Goal: Task Accomplishment & Management: Manage account settings

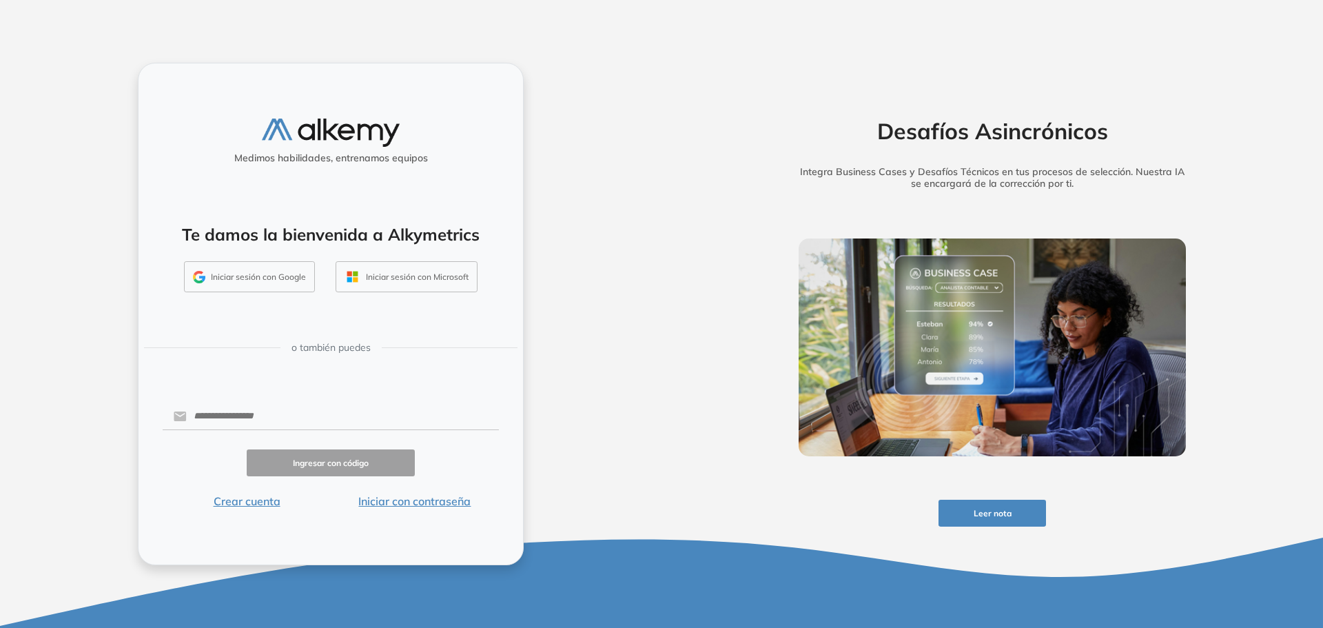
click at [266, 278] on button "Iniciar sesión con Google" at bounding box center [249, 277] width 131 height 32
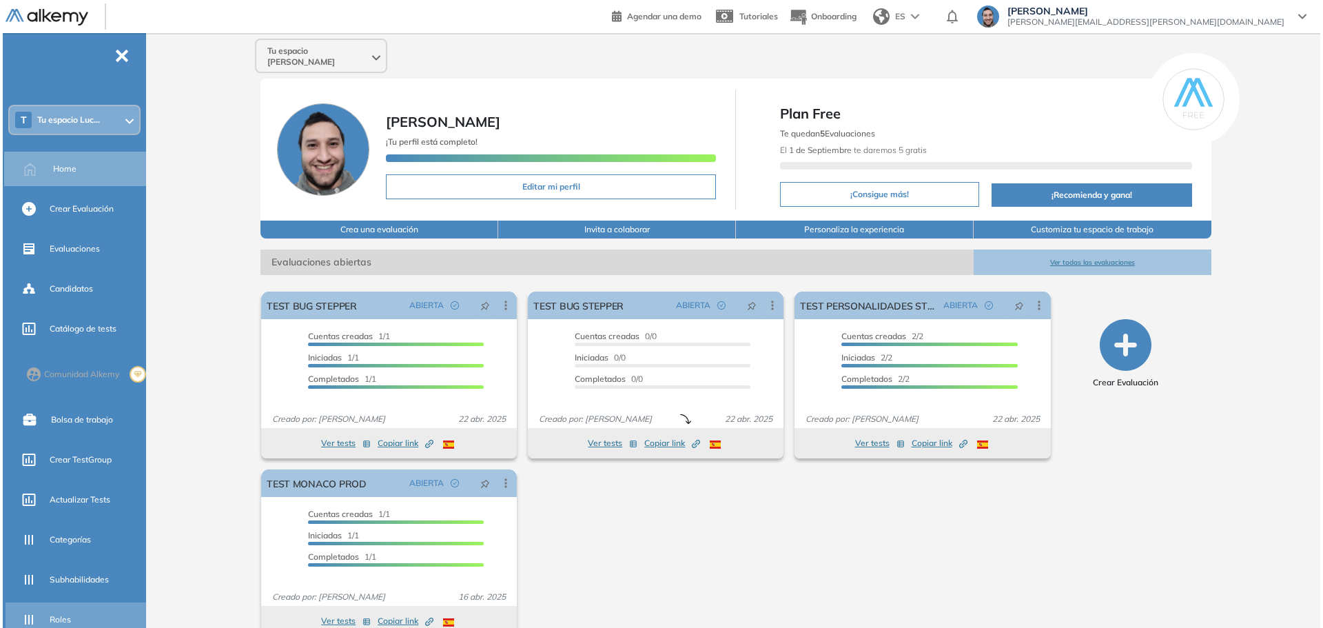
scroll to position [148, 0]
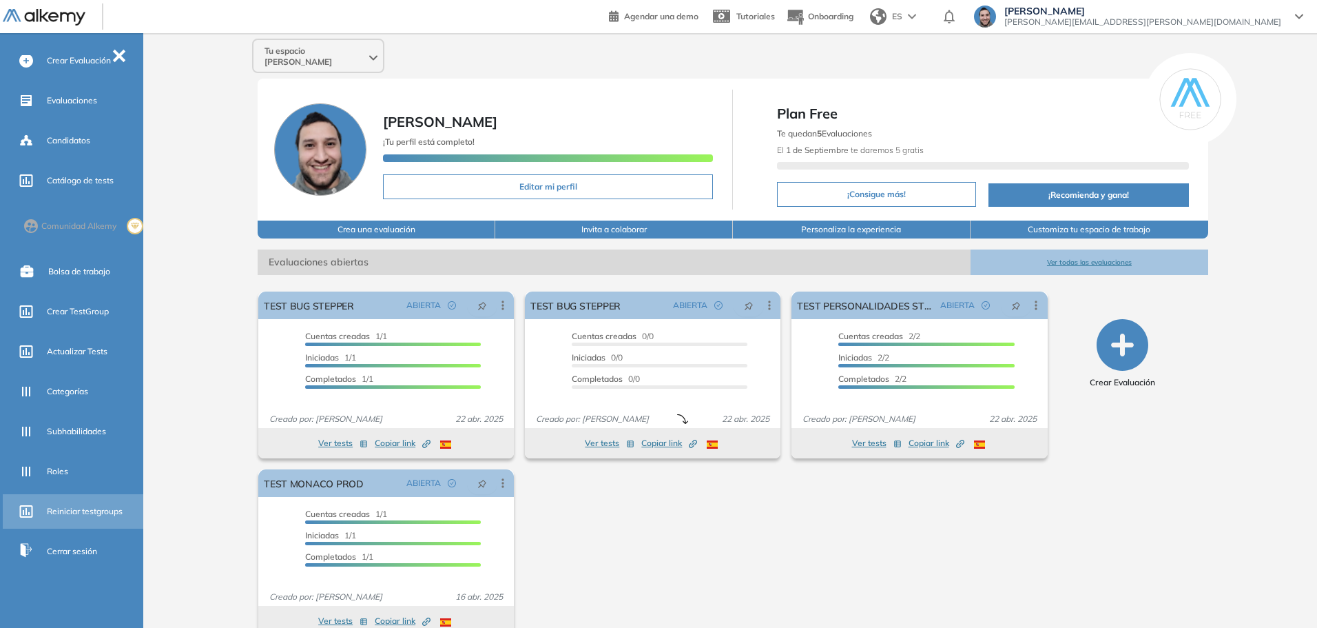
click at [78, 508] on span "Reiniciar testgroups" at bounding box center [85, 511] width 76 height 12
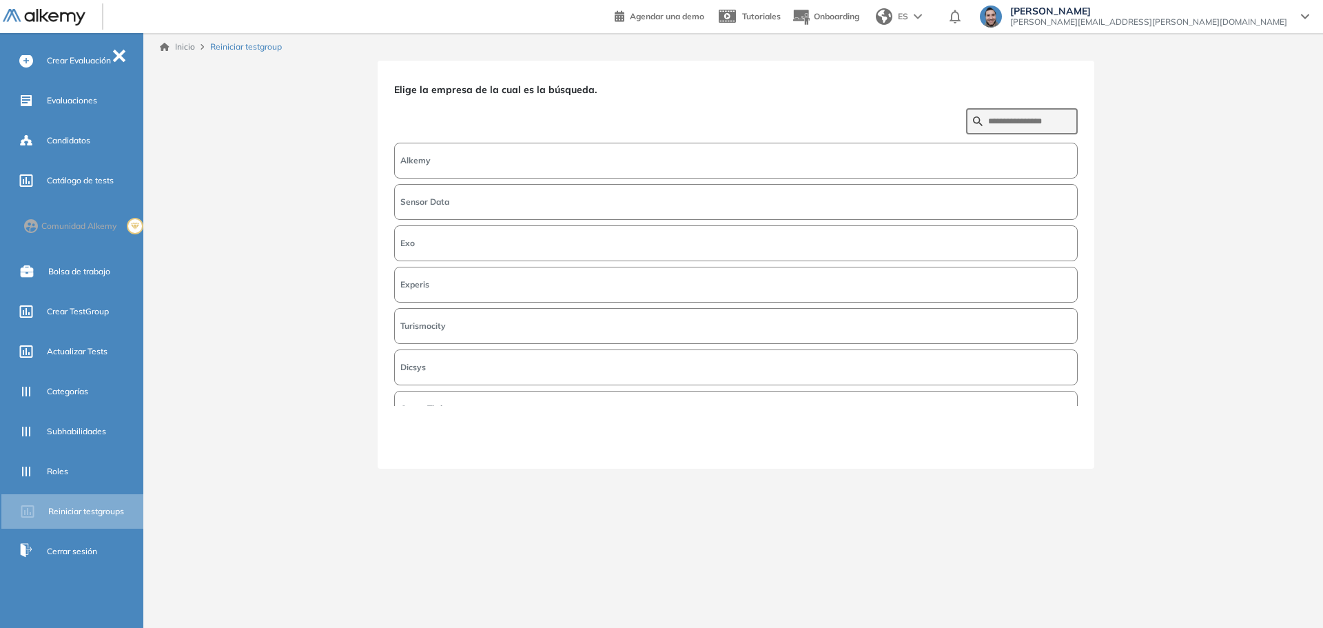
click at [511, 160] on button "Alkemy" at bounding box center [735, 161] width 683 height 36
click at [1035, 442] on button "Siguiente" at bounding box center [1047, 443] width 59 height 18
click at [988, 121] on input "text" at bounding box center [1029, 121] width 83 height 12
click at [978, 113] on form "****" at bounding box center [1022, 121] width 112 height 26
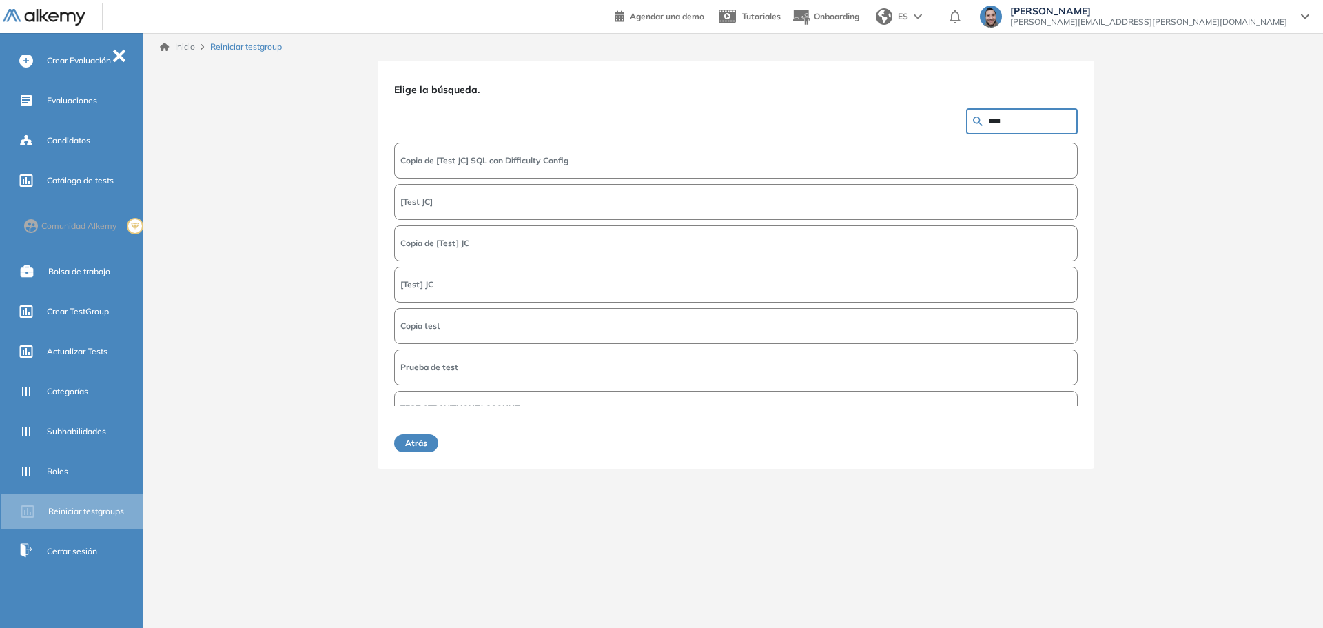
click at [988, 115] on input "****" at bounding box center [1029, 121] width 83 height 12
type input "****"
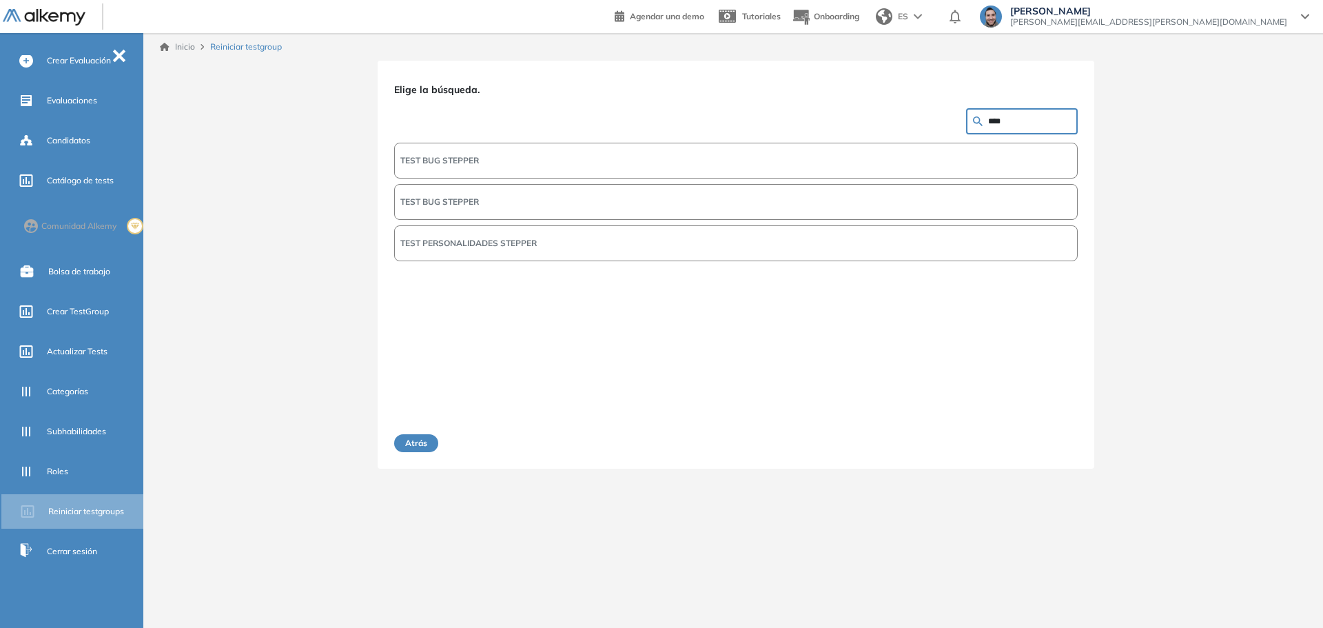
click at [479, 161] on span "TEST BUG STEPPER" at bounding box center [439, 160] width 79 height 12
click at [1053, 445] on button "Siguiente" at bounding box center [1047, 443] width 59 height 18
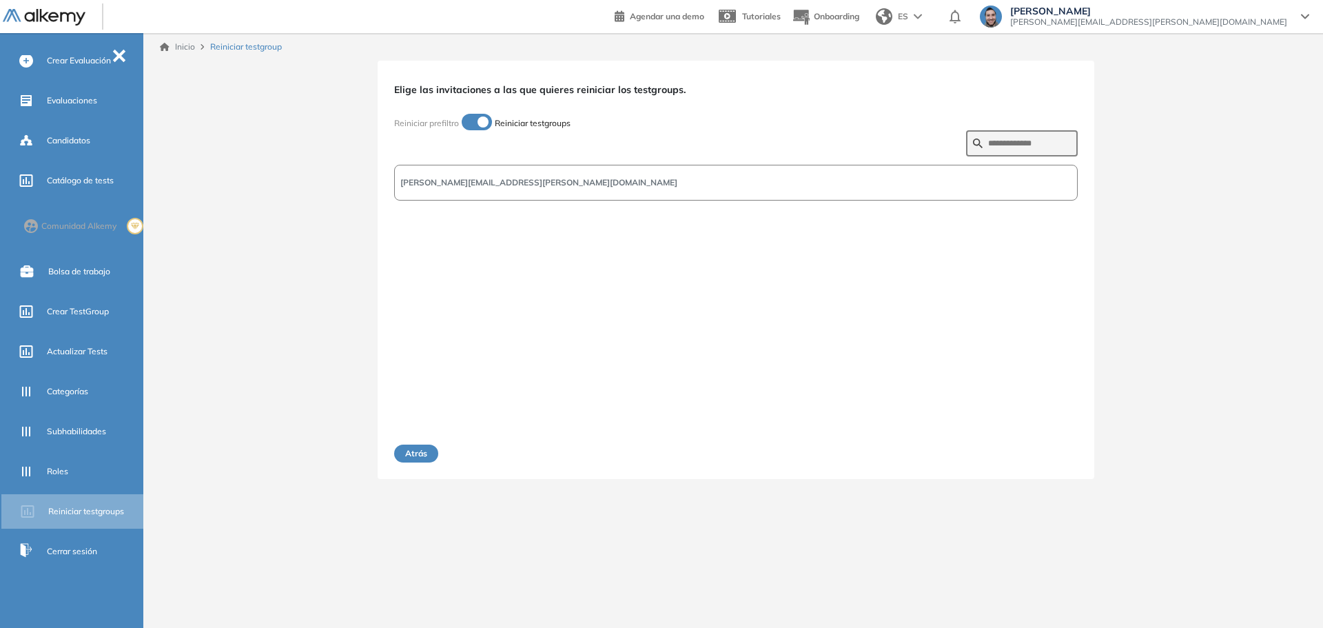
click at [554, 172] on button "nahuel.manero@alkemy.org" at bounding box center [735, 183] width 683 height 36
click at [1044, 454] on button "Siguiente" at bounding box center [1047, 453] width 59 height 18
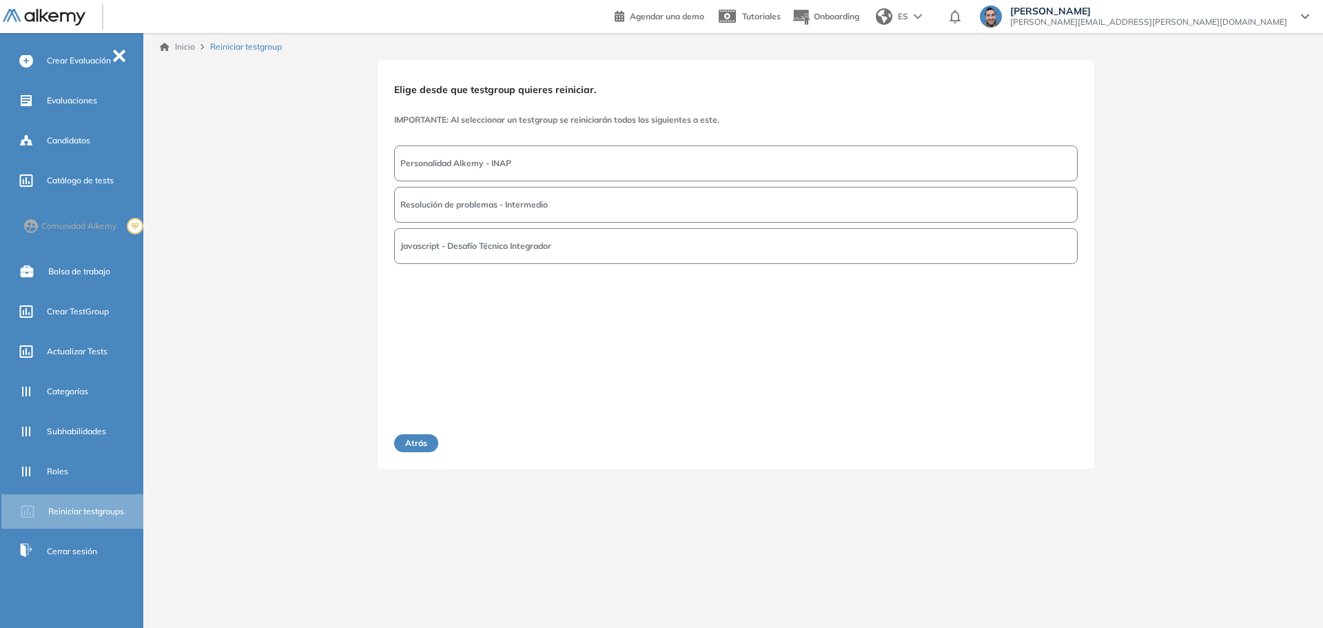
click at [1167, 329] on div "Elige desde que testgroup quieres reiniciar. IMPORTANTE: Al seleccionar un test…" at bounding box center [736, 265] width 1174 height 408
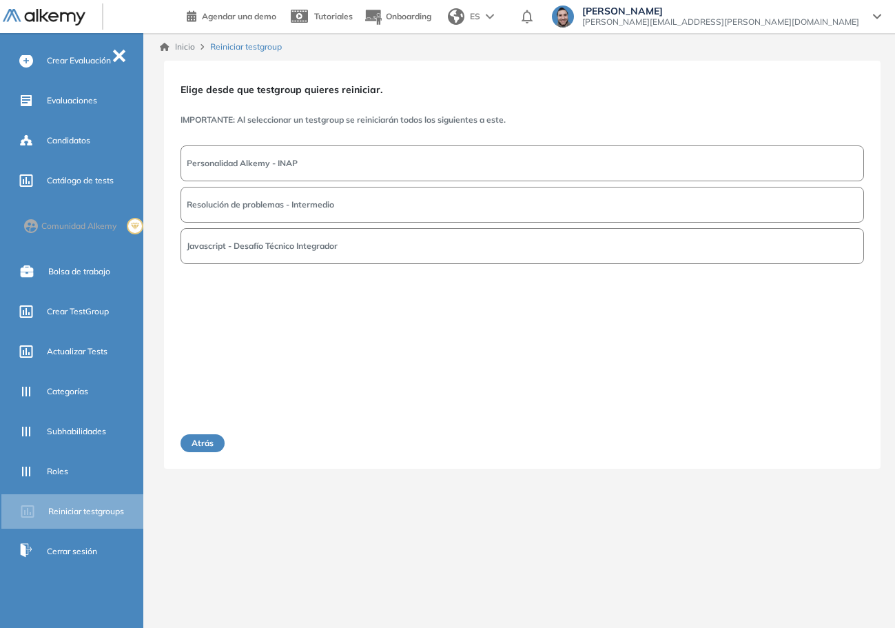
click at [475, 203] on button "Resolución de problemas - Intermedio" at bounding box center [522, 205] width 683 height 36
click at [838, 446] on button "Siguiente" at bounding box center [834, 443] width 59 height 18
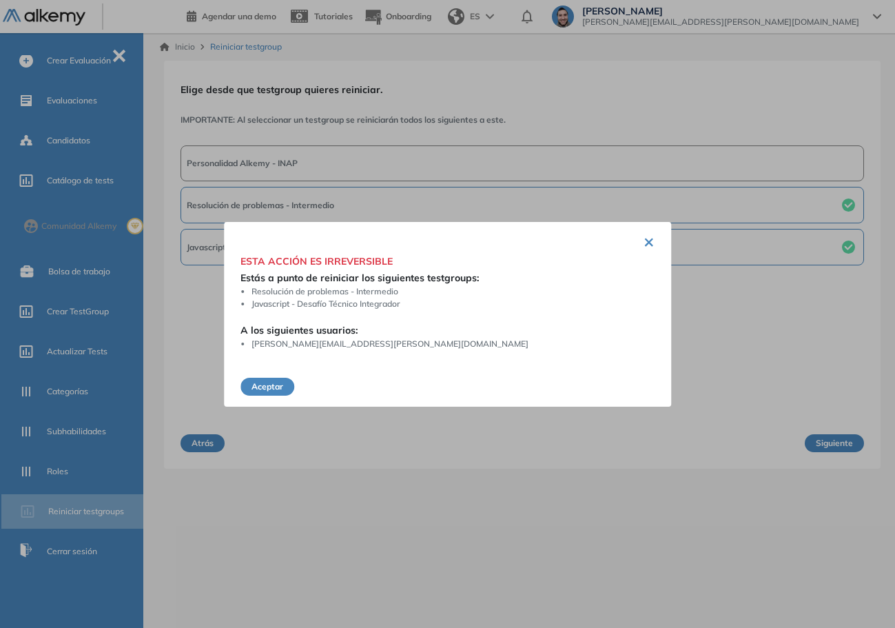
click at [262, 386] on button "Aceptar" at bounding box center [267, 387] width 54 height 18
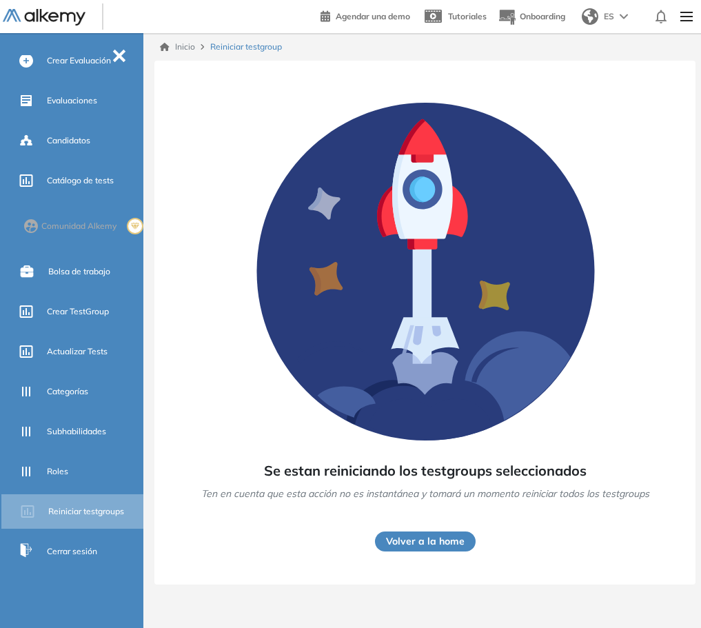
click at [414, 541] on button "Volver a la home" at bounding box center [425, 541] width 101 height 20
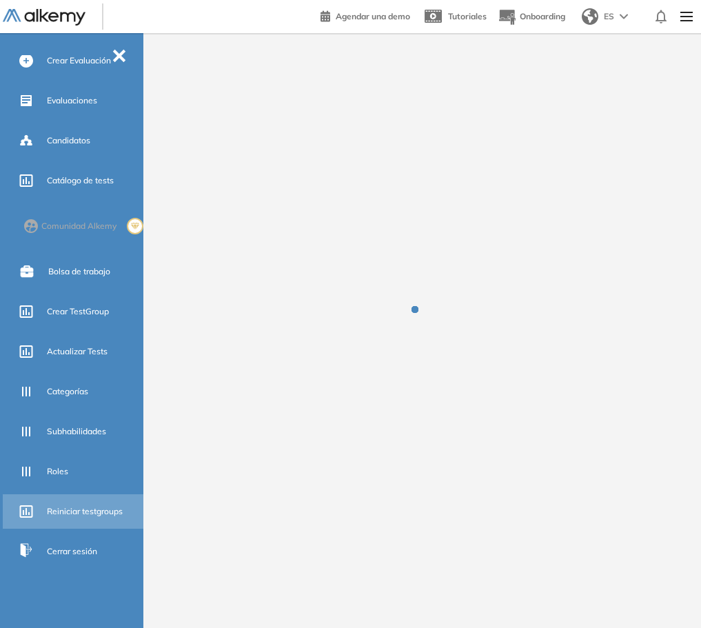
click at [59, 508] on span "Reiniciar testgroups" at bounding box center [85, 511] width 76 height 12
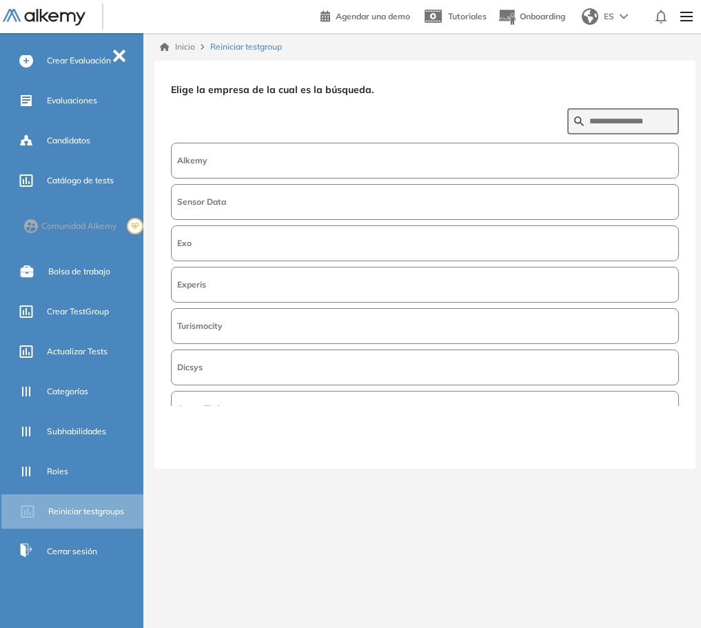
drag, startPoint x: 320, startPoint y: 162, endPoint x: 382, endPoint y: 155, distance: 61.7
click at [320, 162] on button "Alkemy" at bounding box center [425, 161] width 508 height 36
click at [663, 437] on button "Siguiente" at bounding box center [648, 443] width 59 height 18
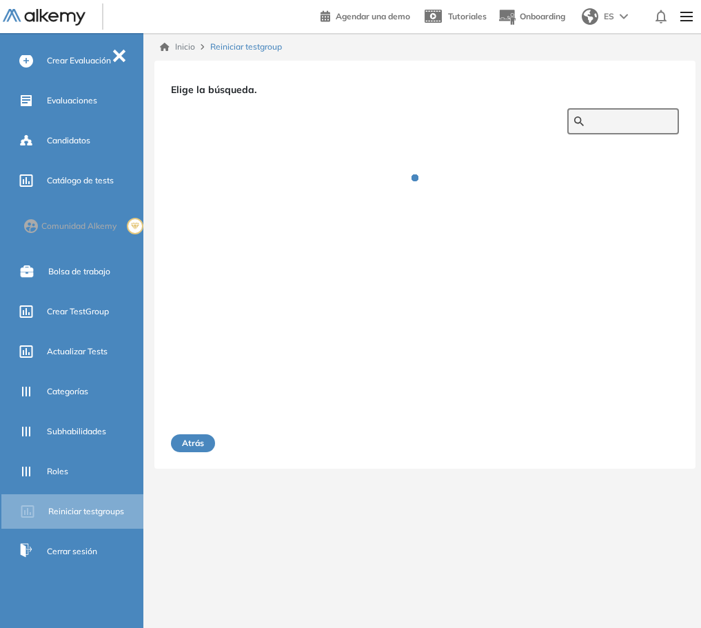
click at [594, 124] on input "text" at bounding box center [630, 121] width 83 height 12
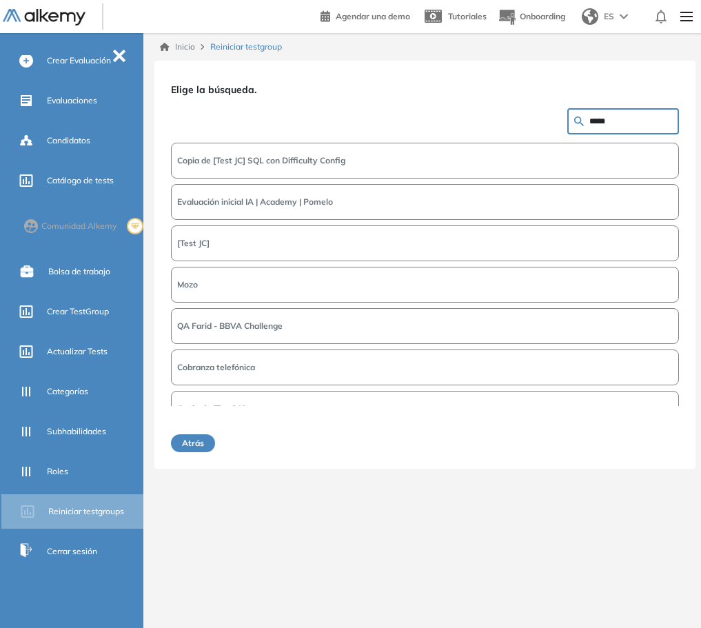
type input "*****"
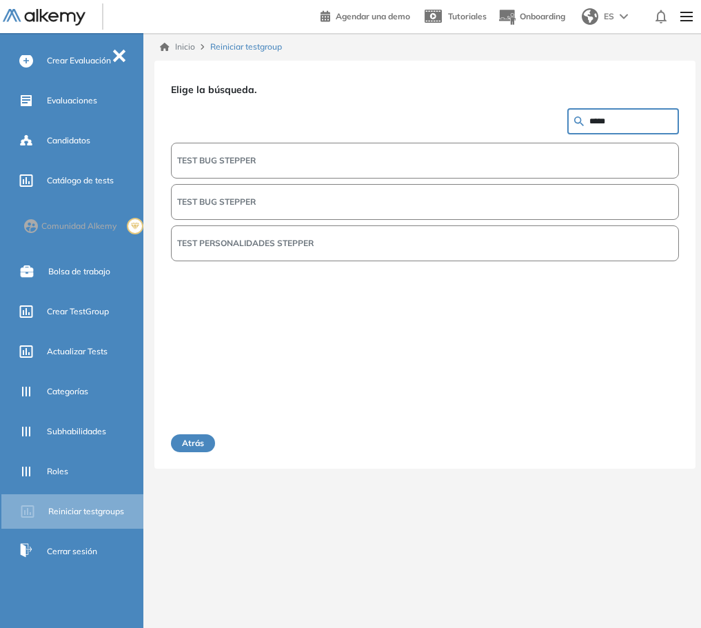
click at [344, 163] on button "TEST BUG STEPPER" at bounding box center [425, 161] width 508 height 36
click at [461, 192] on button "TEST BUG STEPPER" at bounding box center [425, 203] width 508 height 36
click at [462, 173] on button "TEST BUG STEPPER" at bounding box center [425, 161] width 508 height 36
click at [657, 444] on button "Siguiente" at bounding box center [648, 443] width 59 height 18
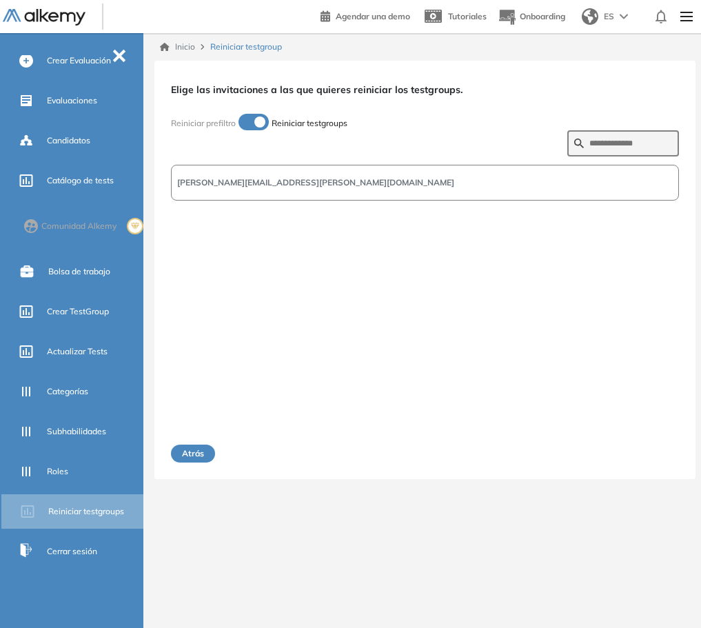
click at [524, 183] on button "nahuel.manero@alkemy.org" at bounding box center [425, 183] width 508 height 36
click at [659, 455] on button "Siguiente" at bounding box center [648, 453] width 59 height 18
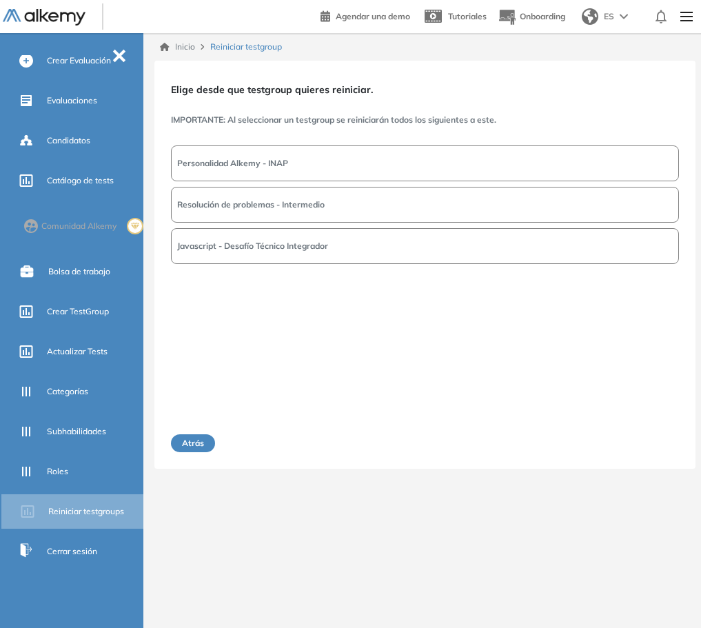
click at [391, 203] on button "Resolución de problemas - Intermedio" at bounding box center [425, 205] width 508 height 36
click at [631, 213] on button "Resolución de problemas - Intermedio" at bounding box center [425, 205] width 508 height 37
click at [632, 250] on button "Javascript - Desafío Técnico Integrador" at bounding box center [425, 247] width 508 height 37
click at [632, 212] on button "Resolución de problemas - Intermedio" at bounding box center [425, 205] width 508 height 36
click at [639, 446] on button "Siguiente" at bounding box center [648, 443] width 59 height 18
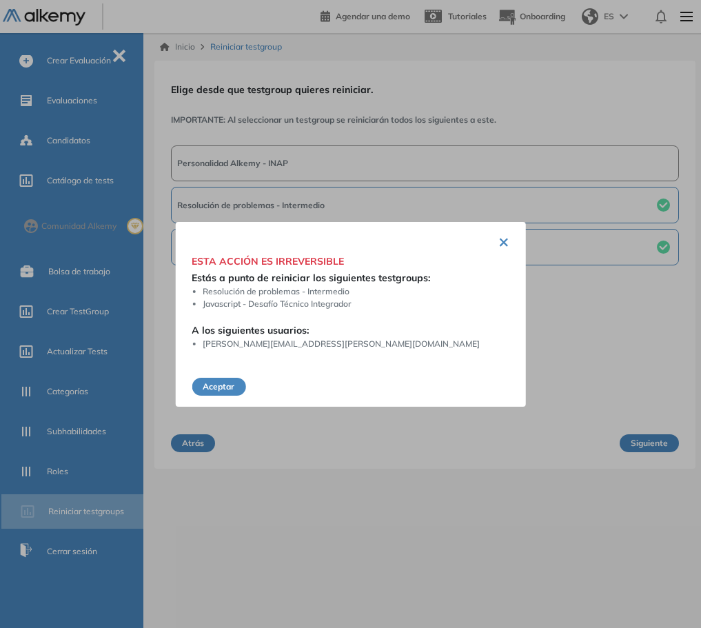
click at [218, 386] on button "Aceptar" at bounding box center [219, 387] width 54 height 18
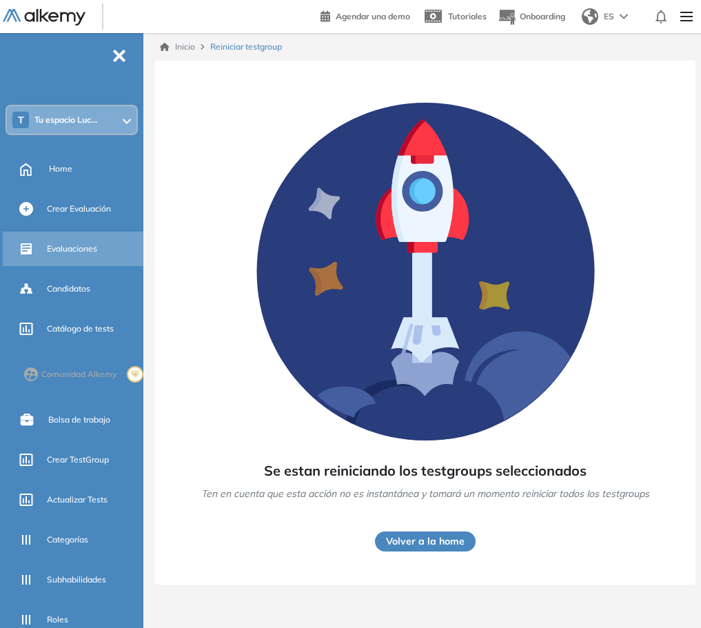
drag, startPoint x: 73, startPoint y: 244, endPoint x: 105, endPoint y: 247, distance: 31.8
click at [74, 244] on span "Evaluaciones" at bounding box center [72, 249] width 50 height 12
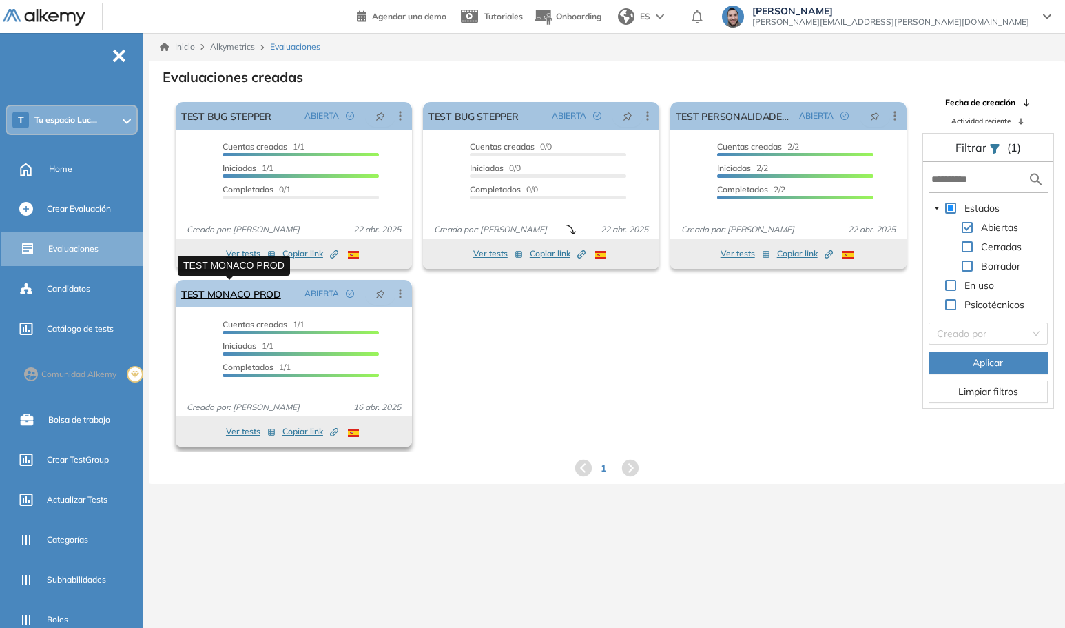
click at [229, 300] on link "TEST MONACO PROD" at bounding box center [231, 294] width 100 height 28
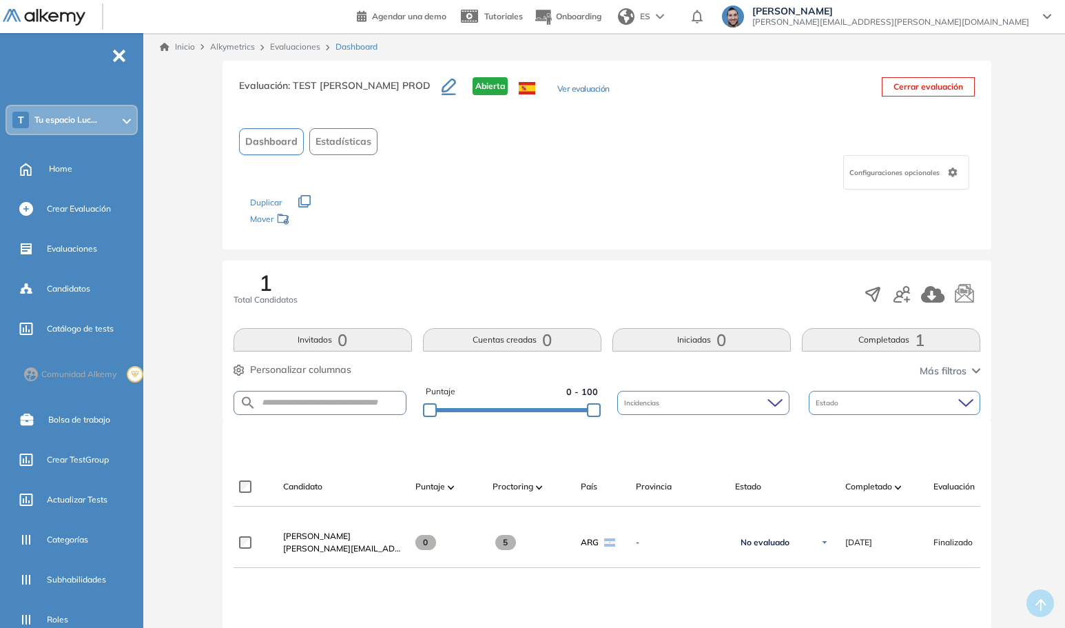
click at [557, 87] on button "Ver evaluación" at bounding box center [583, 90] width 52 height 14
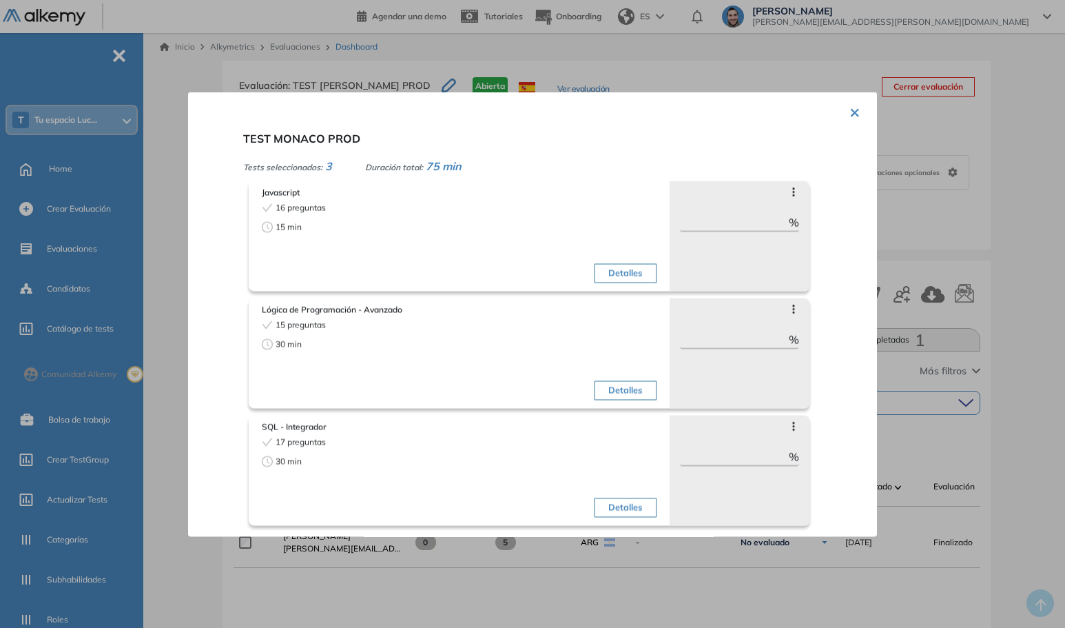
click at [851, 112] on button "×" at bounding box center [854, 110] width 11 height 27
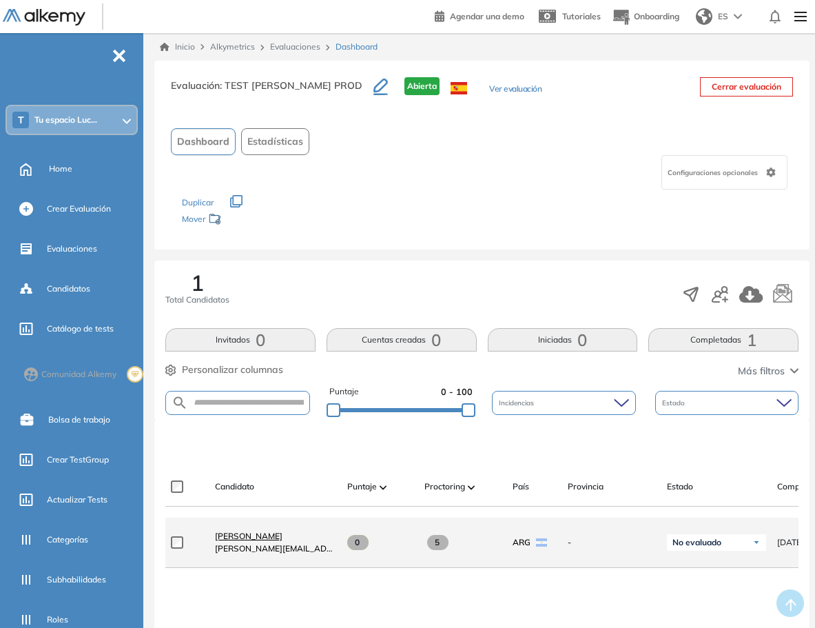
click at [235, 538] on span "Nahuel Manero" at bounding box center [249, 535] width 68 height 10
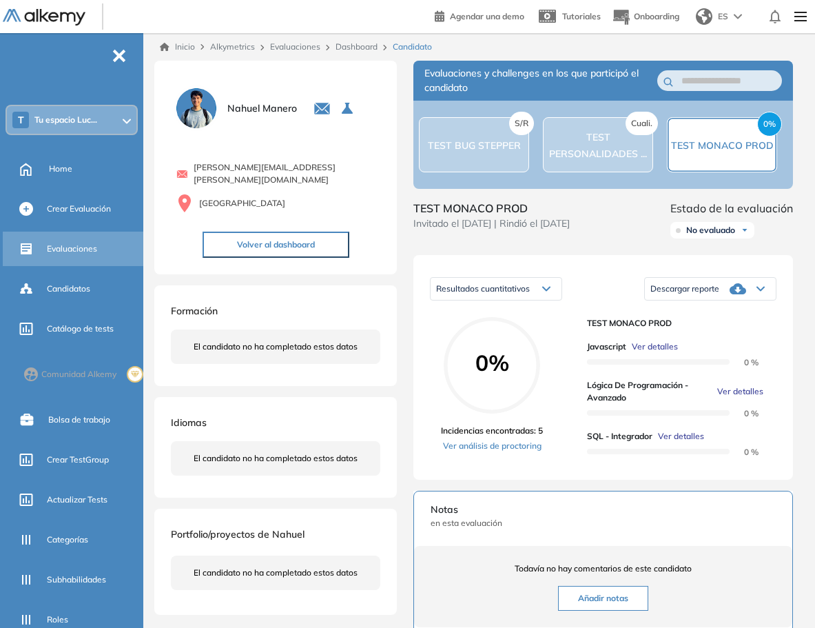
click at [90, 249] on span "Evaluaciones" at bounding box center [72, 249] width 50 height 12
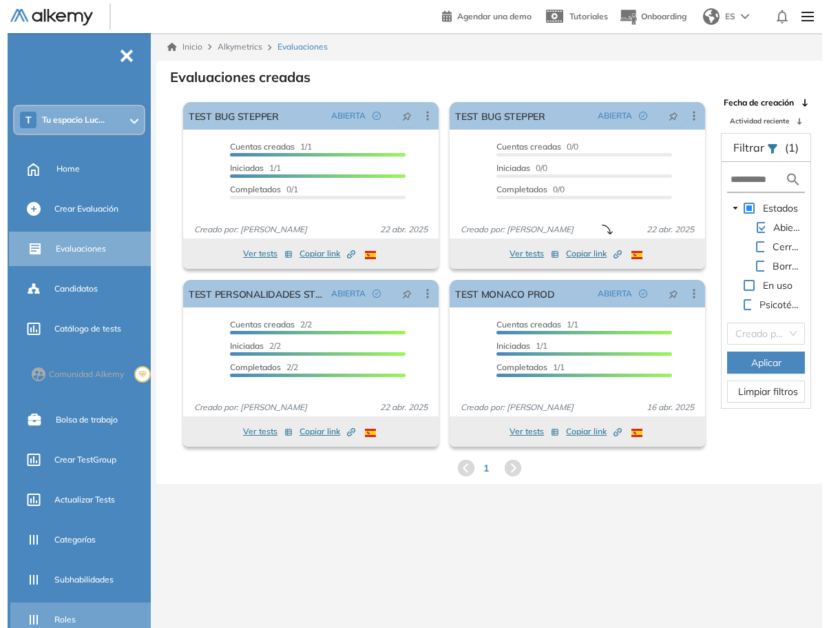
scroll to position [148, 0]
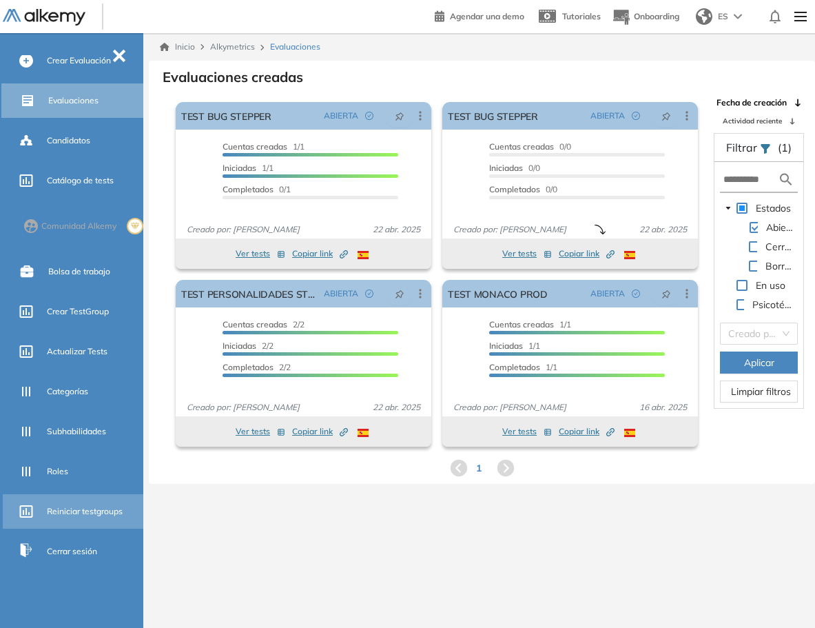
click at [91, 517] on div "Reiniciar testgroups" at bounding box center [94, 510] width 94 height 23
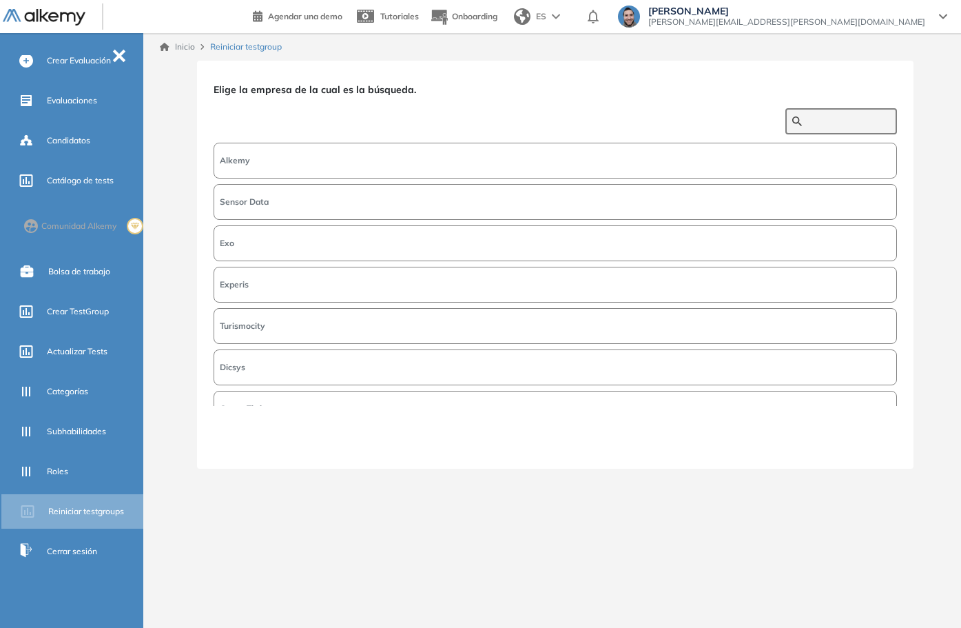
click at [807, 116] on input "text" at bounding box center [848, 121] width 83 height 12
click at [747, 165] on button "Alkemy" at bounding box center [555, 161] width 683 height 36
click at [887, 439] on button "Siguiente" at bounding box center [867, 443] width 59 height 18
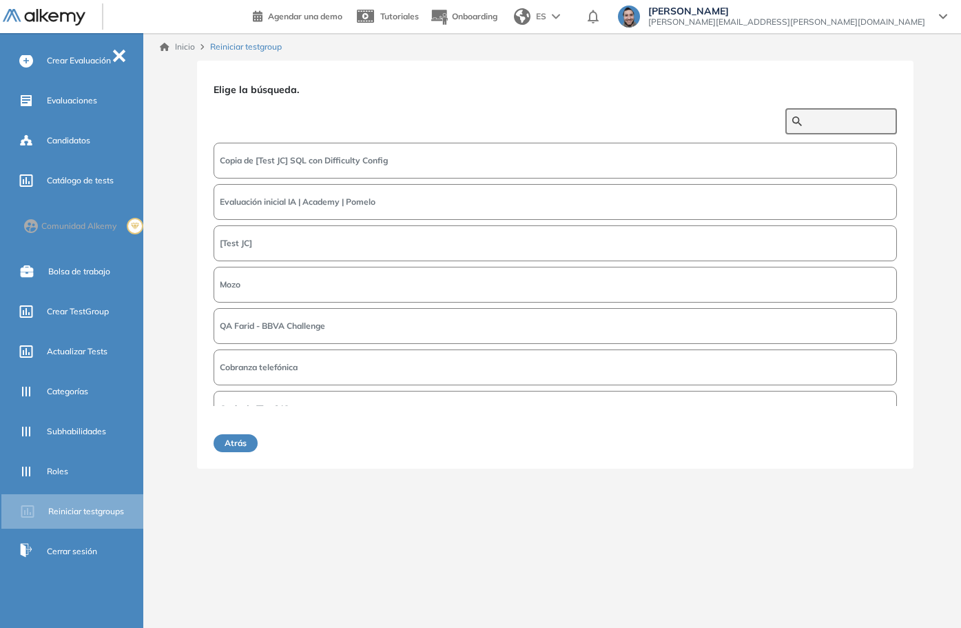
click at [813, 121] on input "text" at bounding box center [848, 121] width 83 height 12
type input "****"
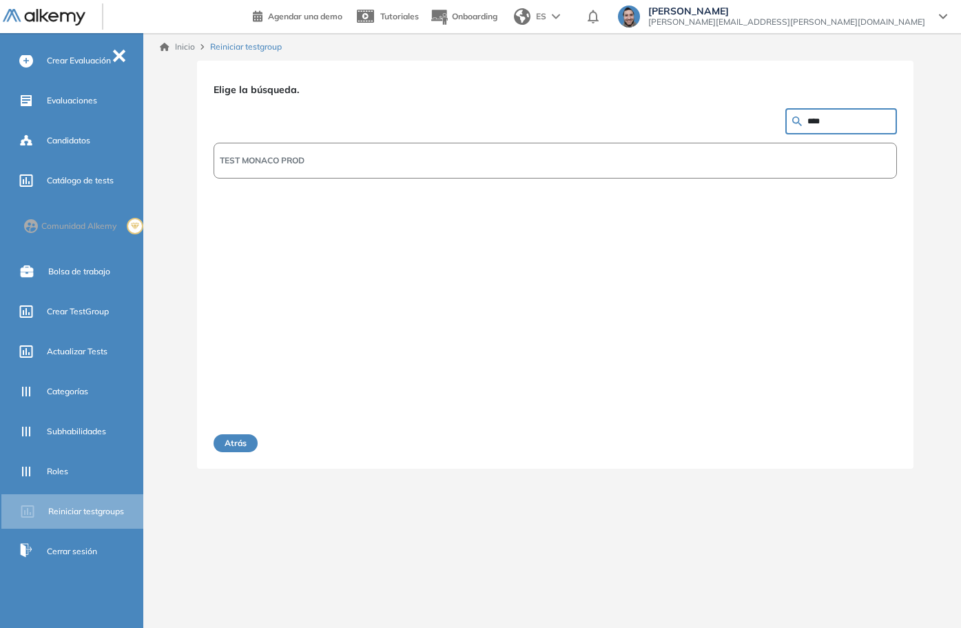
click at [401, 163] on button "TEST MONACO PROD" at bounding box center [555, 161] width 683 height 36
click at [873, 440] on button "Siguiente" at bounding box center [867, 443] width 59 height 18
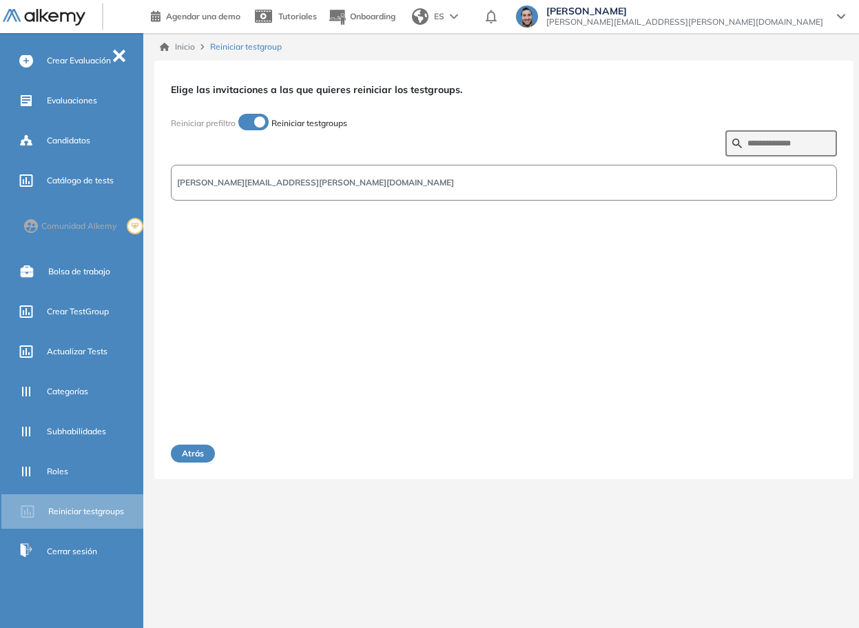
click at [543, 184] on button "nahuel.manero@alkemy.org" at bounding box center [504, 183] width 666 height 36
click at [816, 451] on button "Siguiente" at bounding box center [807, 453] width 59 height 18
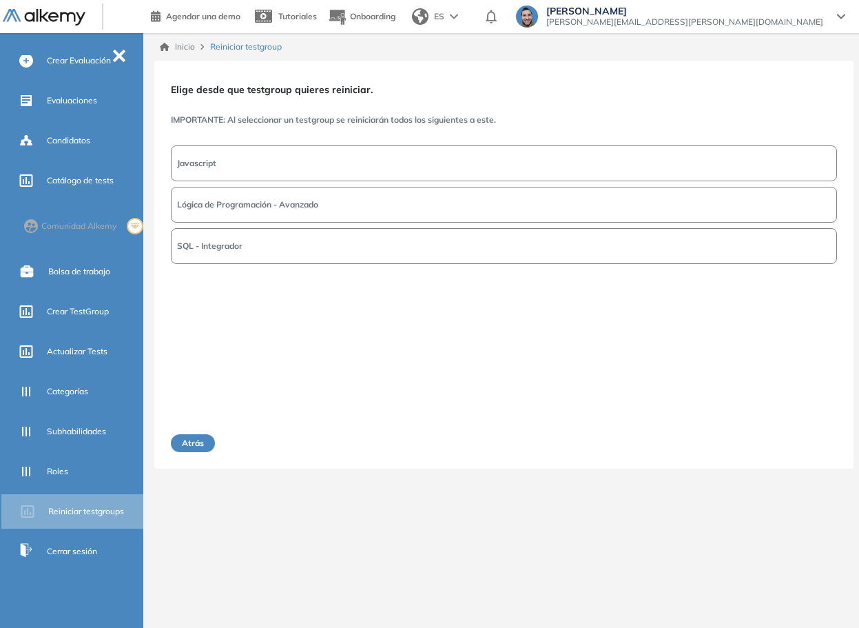
click at [380, 183] on div "Javascript Lógica de Programación - Avanzado SQL - Integrador" at bounding box center [504, 276] width 666 height 266
click at [383, 165] on button "Javascript" at bounding box center [504, 163] width 666 height 36
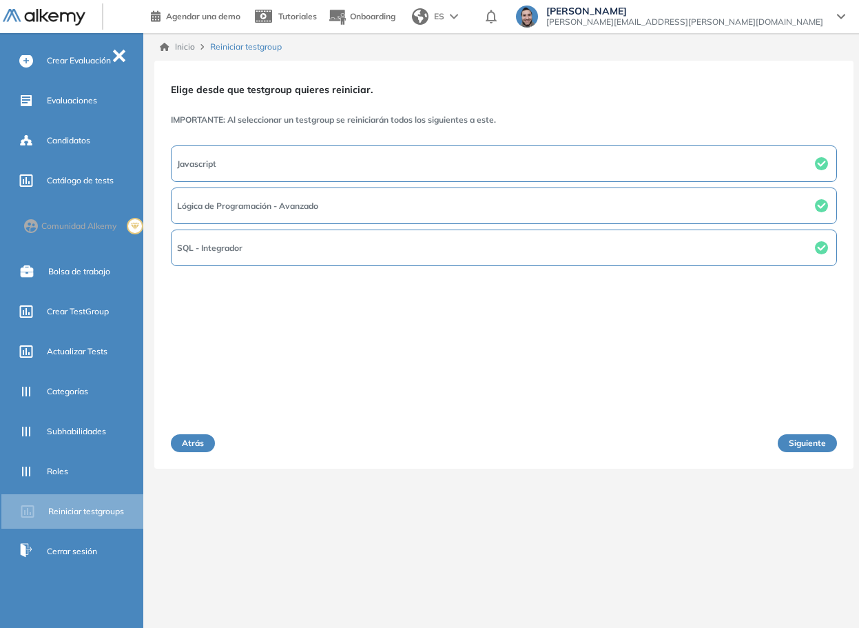
click at [383, 165] on button "Javascript" at bounding box center [504, 163] width 666 height 37
click at [382, 282] on div "Javascript Lógica de Programación - Avanzado SQL - Integrador" at bounding box center [504, 276] width 666 height 266
click at [193, 437] on button "Atrás" at bounding box center [193, 443] width 44 height 18
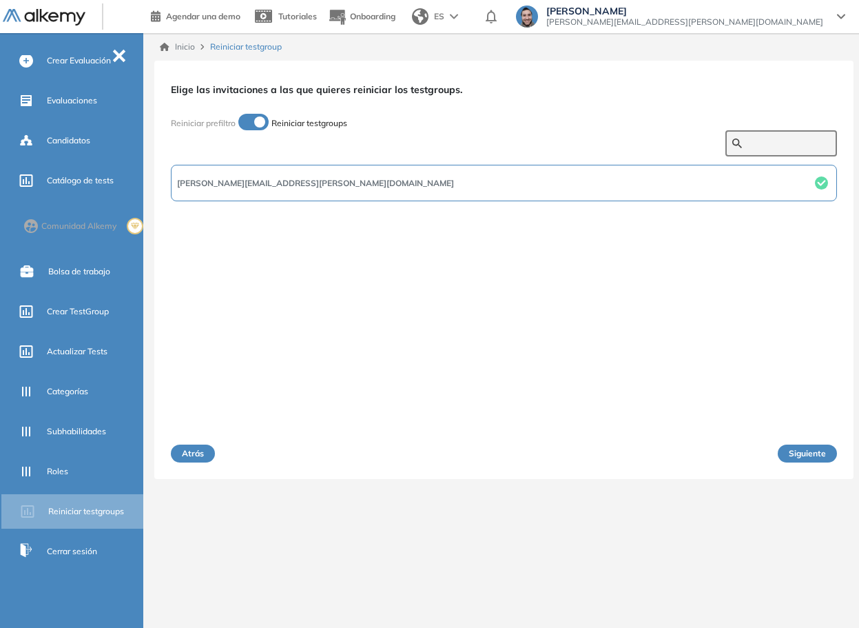
click at [755, 144] on input "text" at bounding box center [788, 143] width 83 height 12
type input "***"
click at [189, 456] on button "Atrás" at bounding box center [193, 453] width 44 height 18
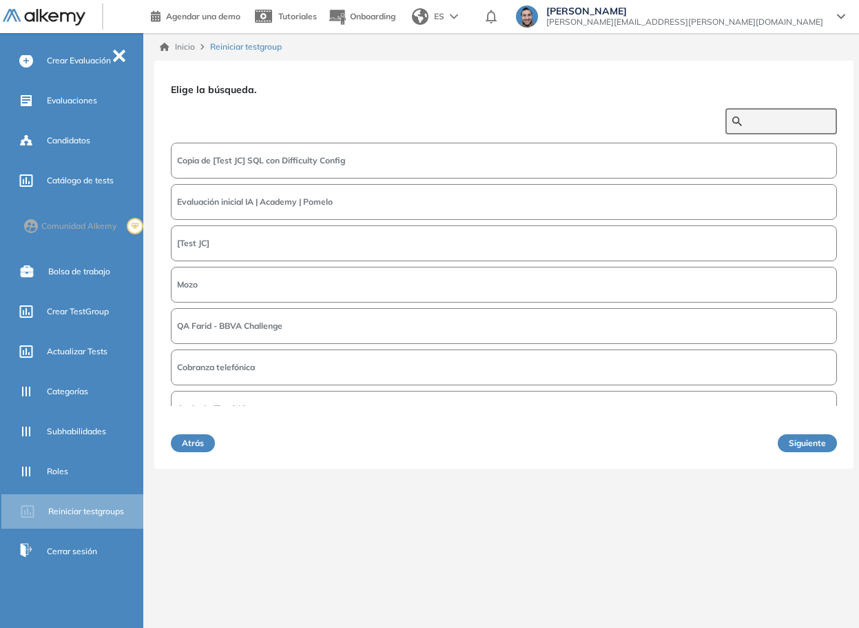
click at [766, 123] on input "text" at bounding box center [788, 121] width 83 height 12
type input "****"
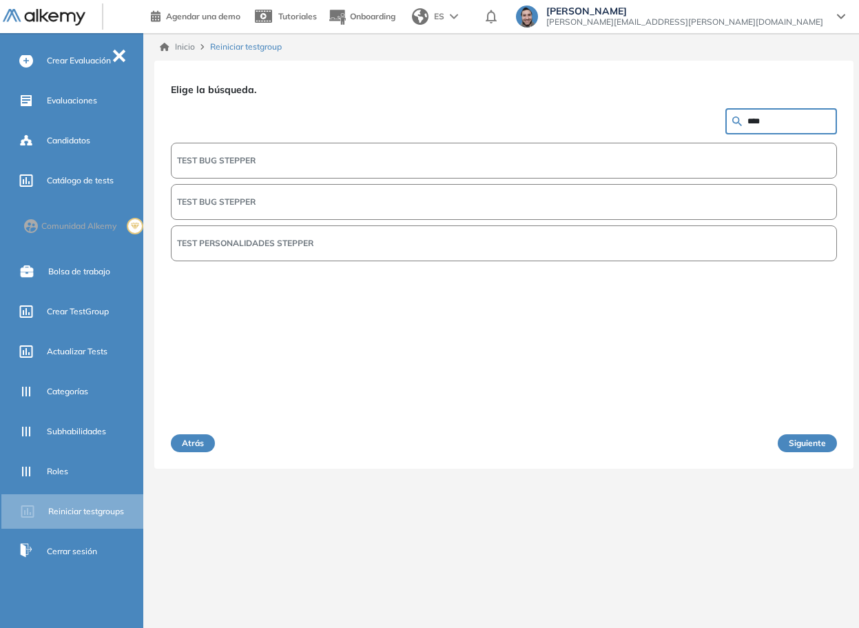
drag, startPoint x: 292, startPoint y: 157, endPoint x: 284, endPoint y: 198, distance: 41.5
click at [292, 156] on button "TEST BUG STEPPER" at bounding box center [504, 161] width 666 height 36
click at [286, 199] on button "TEST BUG STEPPER" at bounding box center [504, 203] width 666 height 36
click at [296, 168] on button "TEST BUG STEPPER" at bounding box center [504, 161] width 666 height 36
click at [813, 432] on div "Atrás Siguiente" at bounding box center [504, 429] width 666 height 46
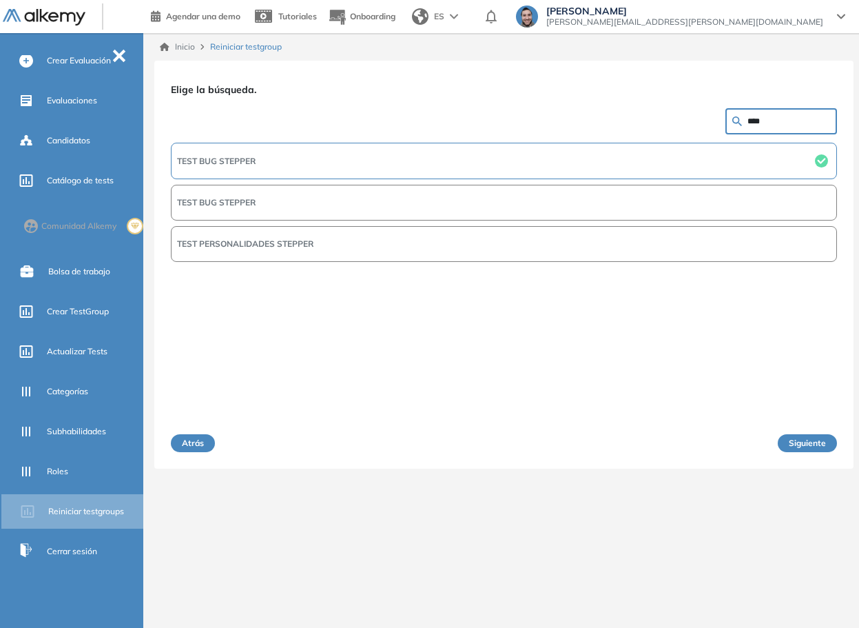
click at [819, 450] on button "Siguiente" at bounding box center [807, 443] width 59 height 18
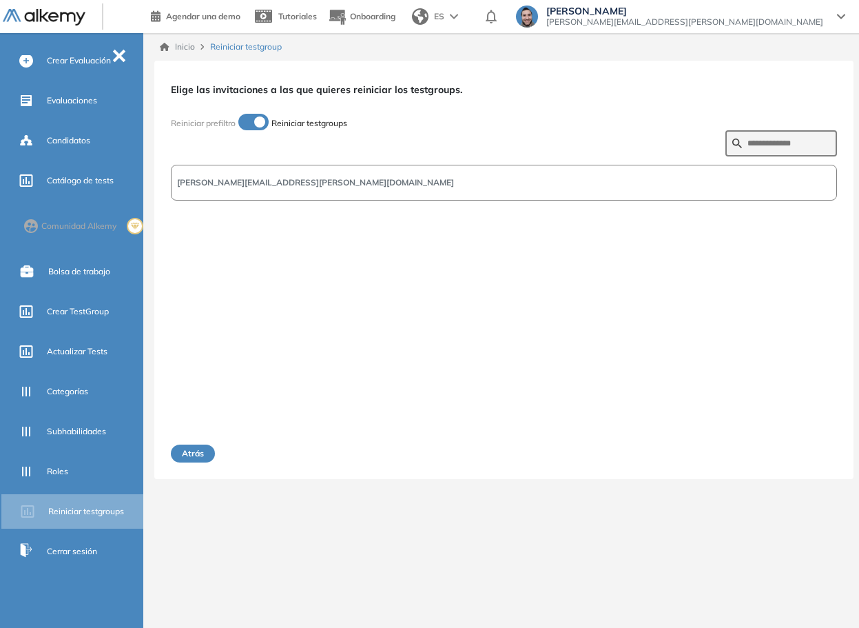
click at [460, 186] on button "nahuel.manero@alkemy.org" at bounding box center [504, 183] width 666 height 36
click at [823, 453] on button "Siguiente" at bounding box center [807, 453] width 59 height 18
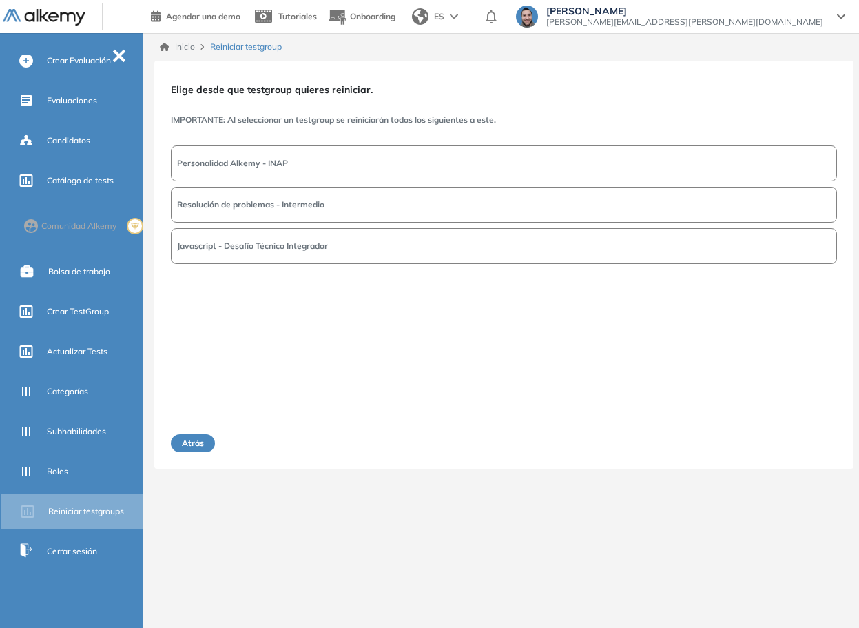
click at [375, 204] on button "Resolución de problemas - Intermedio" at bounding box center [504, 205] width 666 height 36
click at [814, 441] on button "Siguiente" at bounding box center [807, 443] width 59 height 18
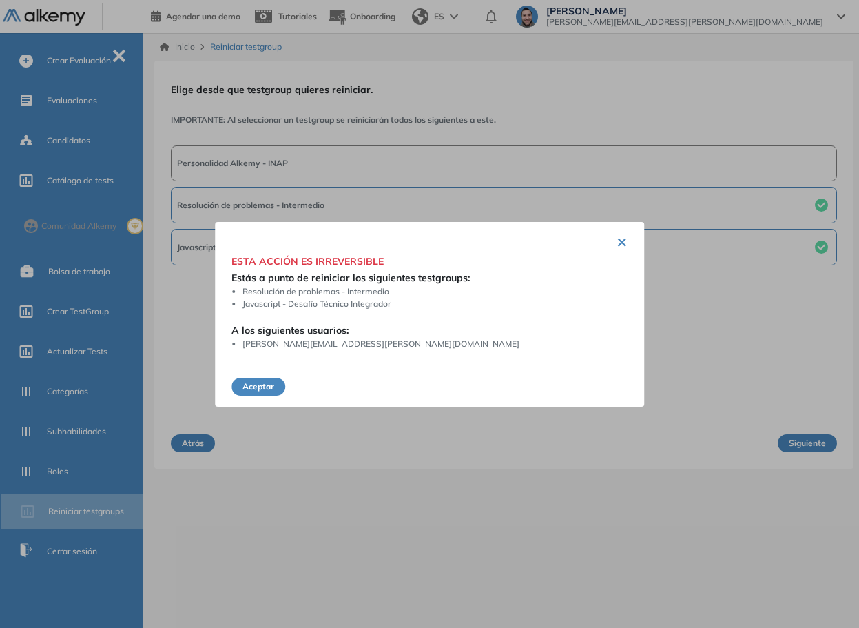
click at [270, 386] on button "Aceptar" at bounding box center [258, 387] width 54 height 18
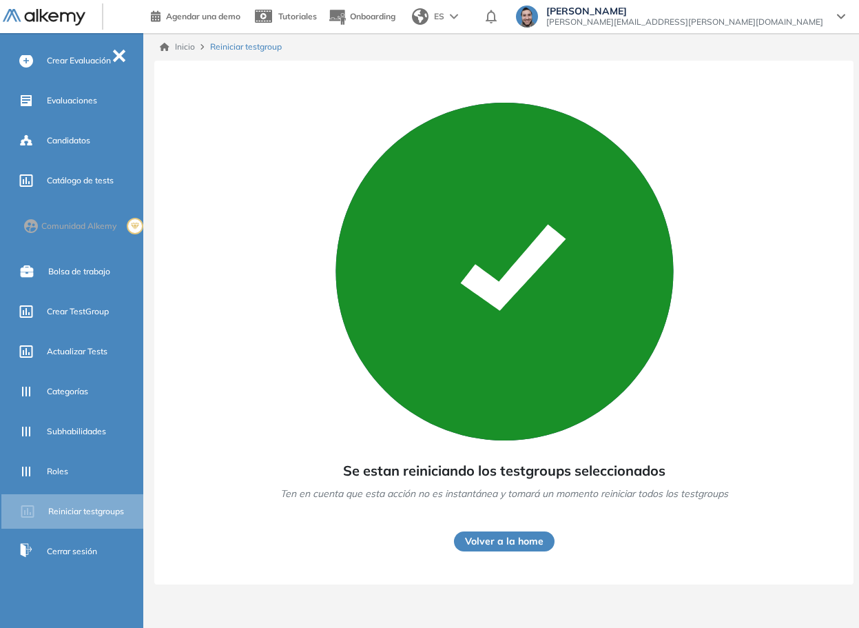
click at [520, 544] on button "Volver a la home" at bounding box center [504, 541] width 101 height 20
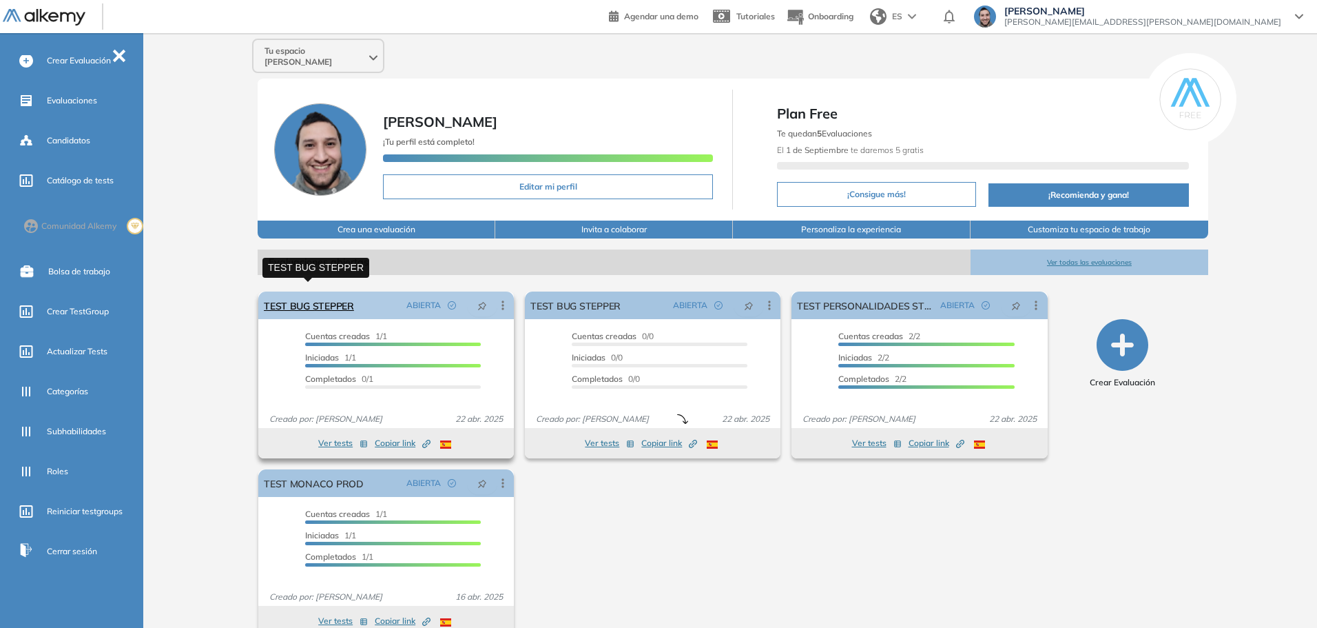
click at [338, 297] on link "TEST BUG STEPPER" at bounding box center [309, 305] width 90 height 28
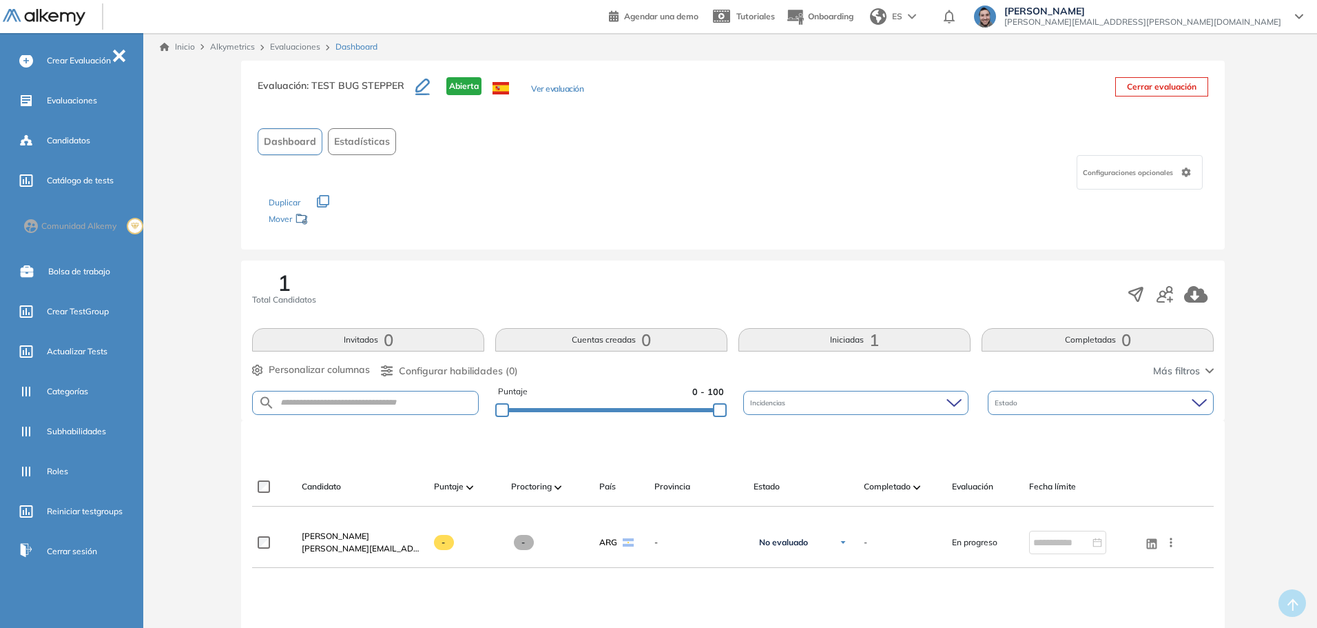
click at [1271, 392] on div "Evaluación : TEST BUG STEPPER Abierta Ver evaluación Cerrar evaluación Dashboar…" at bounding box center [732, 449] width 1157 height 777
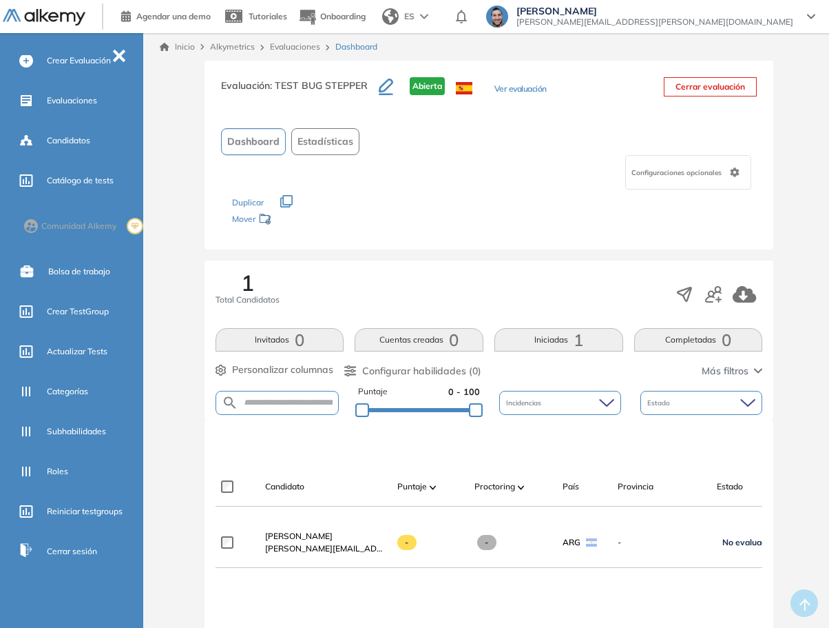
click at [295, 47] on link "Evaluaciones" at bounding box center [295, 46] width 50 height 10
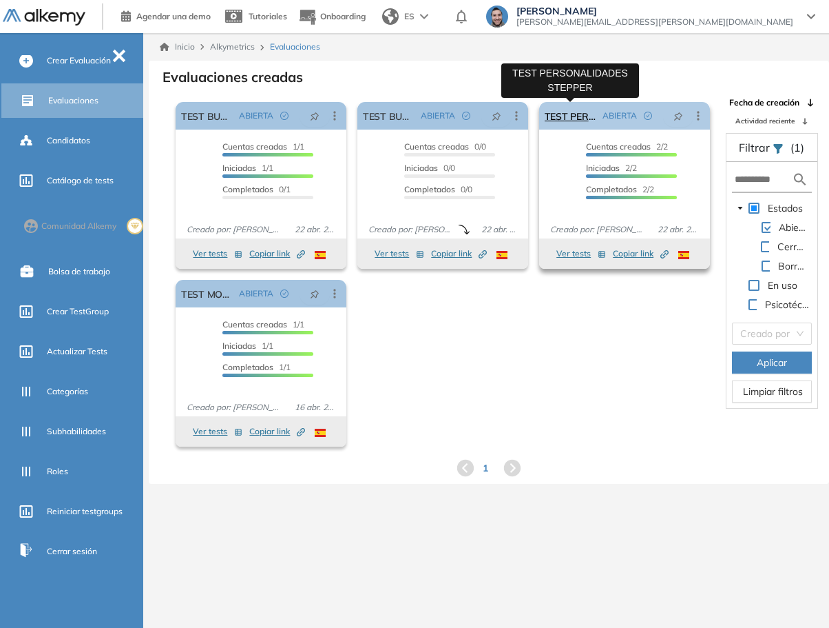
click at [571, 114] on link "TEST PERSONALIDADES STEPPER" at bounding box center [571, 116] width 52 height 28
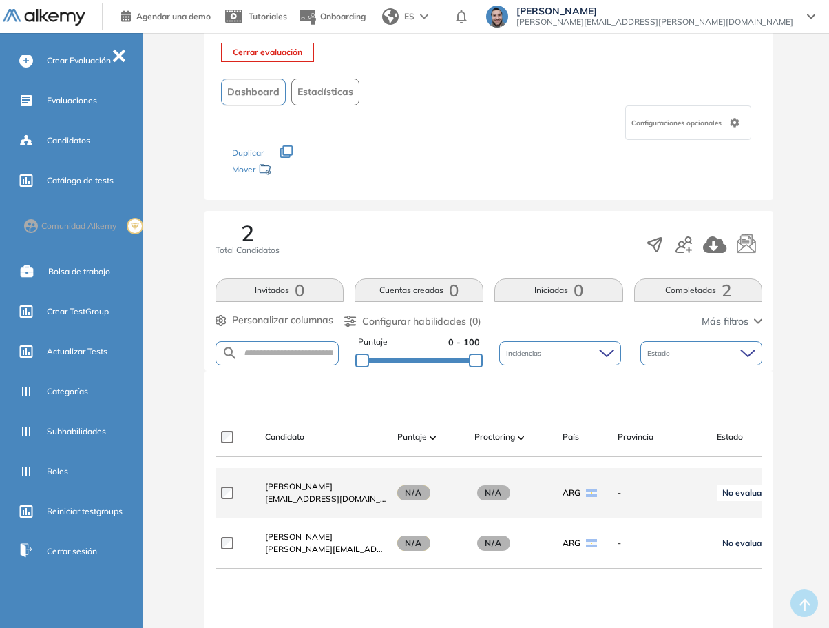
scroll to position [276, 0]
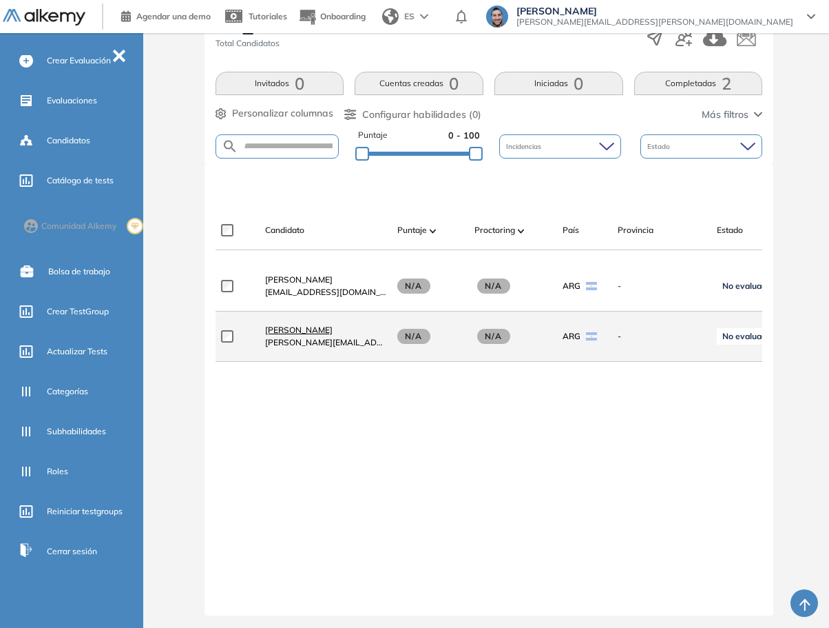
click at [302, 335] on span "Nahuel Manero" at bounding box center [299, 329] width 68 height 10
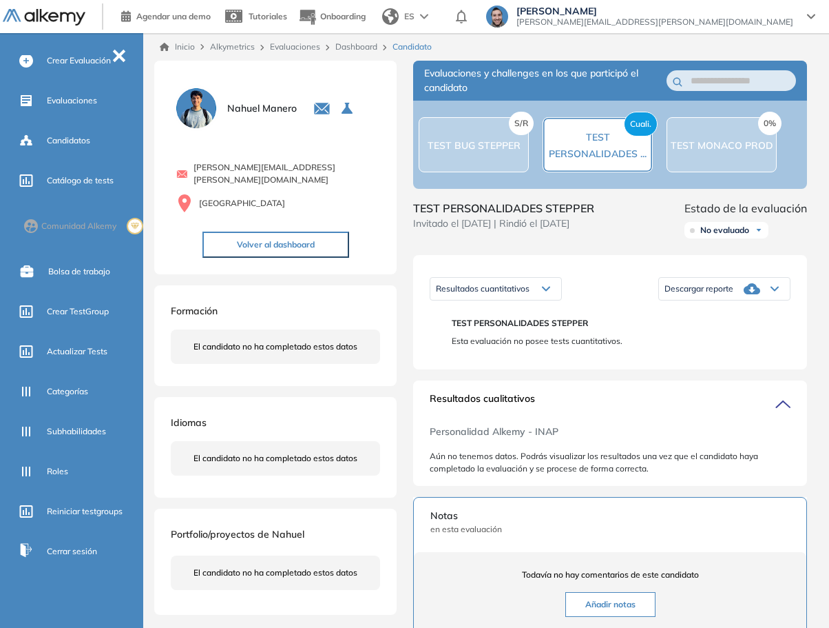
click at [242, 274] on div "Nahuel Manero 0 . TEST BUG STEPPER 1 . TEST BUG STEPPER 2 . TEST PERSONALIDADES…" at bounding box center [275, 338] width 243 height 554
click at [712, 147] on span "TEST MONACO PROD" at bounding box center [722, 145] width 103 height 12
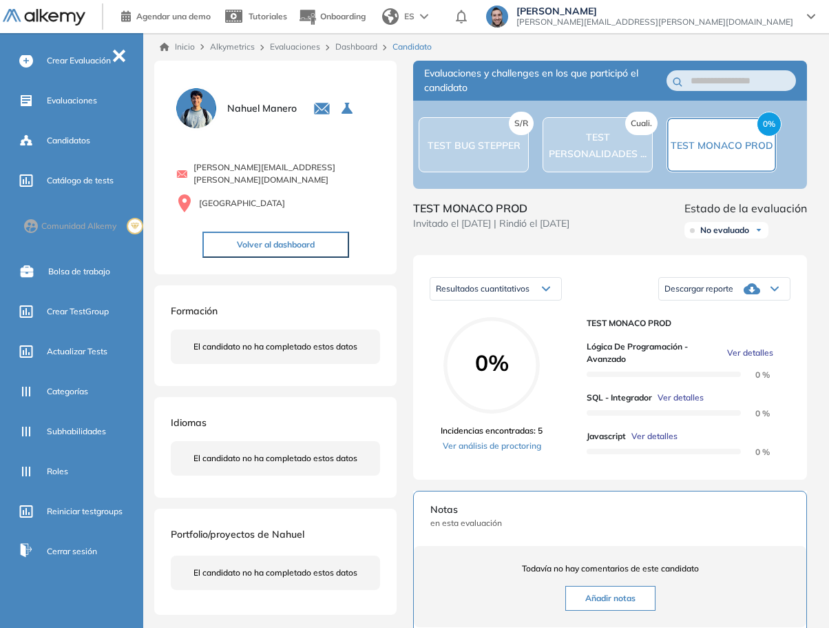
click at [718, 134] on div "0% TEST MONACO PROD" at bounding box center [722, 144] width 110 height 55
click at [438, 154] on div "S/R TEST BUG STEPPER" at bounding box center [474, 144] width 110 height 55
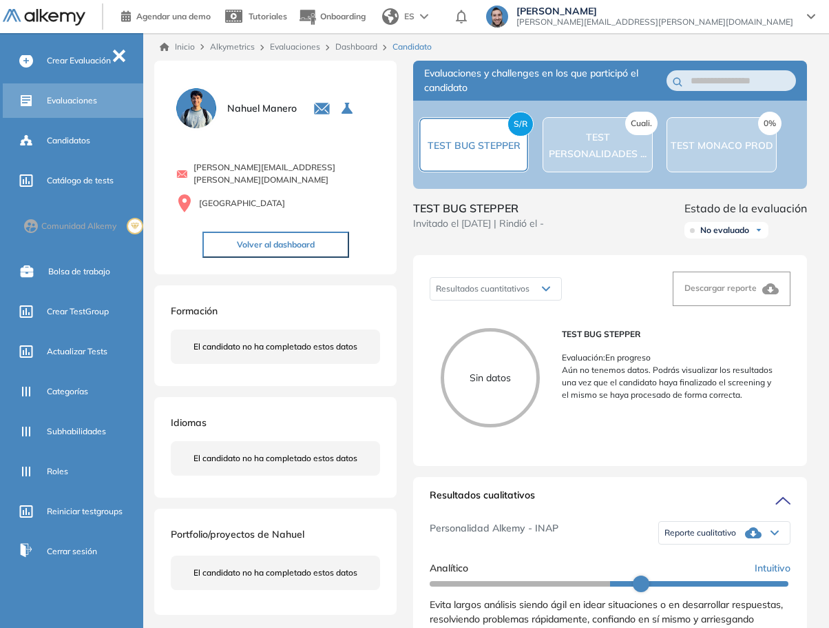
click at [87, 99] on span "Evaluaciones" at bounding box center [72, 100] width 50 height 12
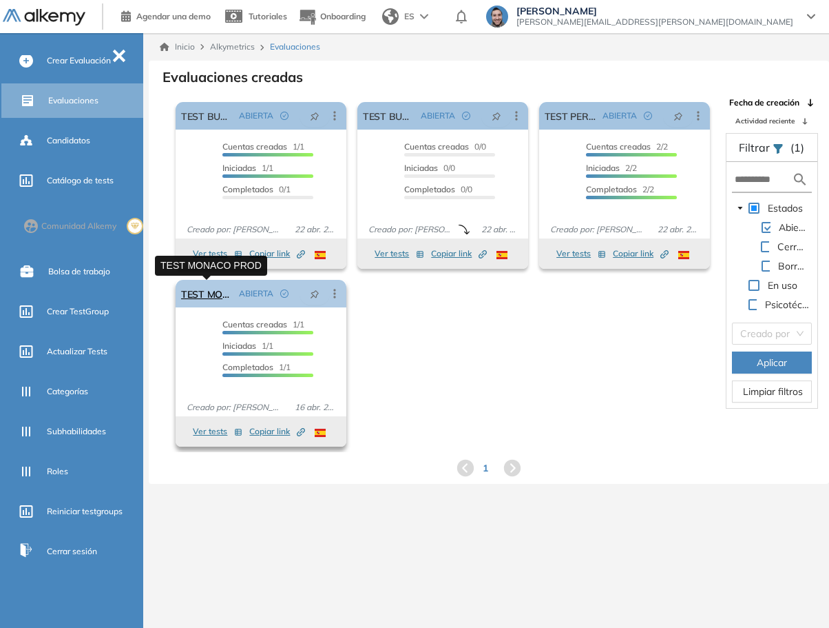
click at [220, 293] on link "TEST MONACO PROD" at bounding box center [207, 294] width 52 height 28
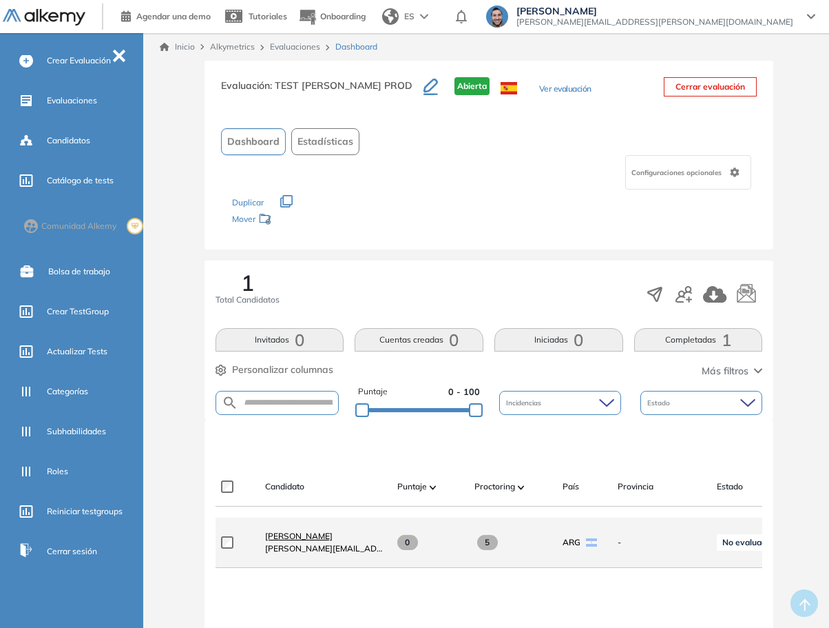
click at [301, 541] on span "Nahuel Manero" at bounding box center [299, 535] width 68 height 10
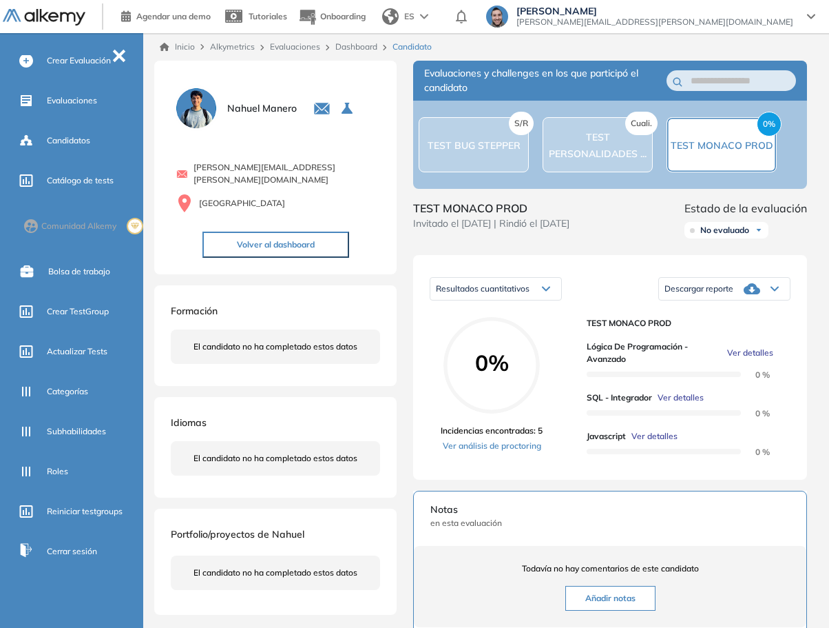
click at [659, 439] on span "Ver detalles" at bounding box center [655, 436] width 46 height 12
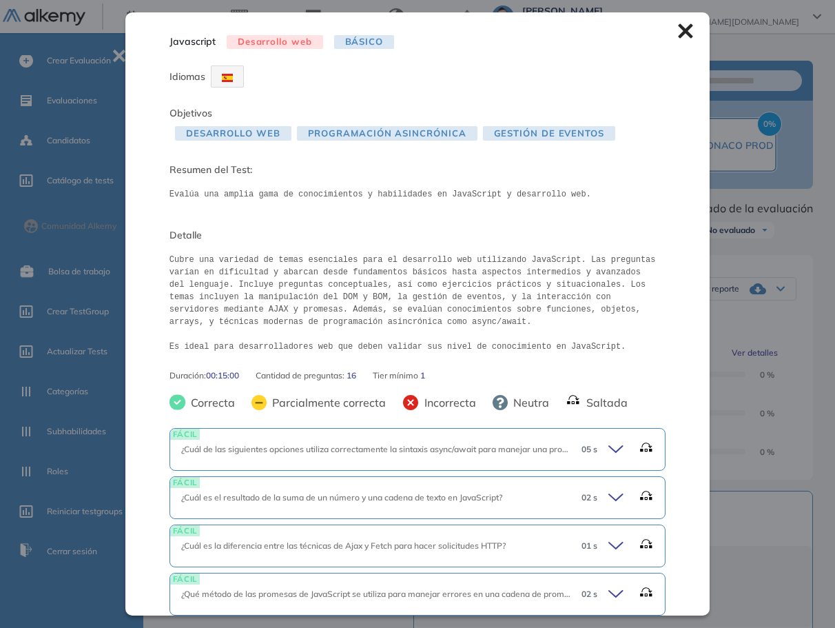
click at [666, 25] on div "Javascript Desarrollo web Básico Idiomas Objetivos Desarrollo Web Programación …" at bounding box center [417, 313] width 584 height 602
click at [679, 30] on icon at bounding box center [686, 31] width 14 height 14
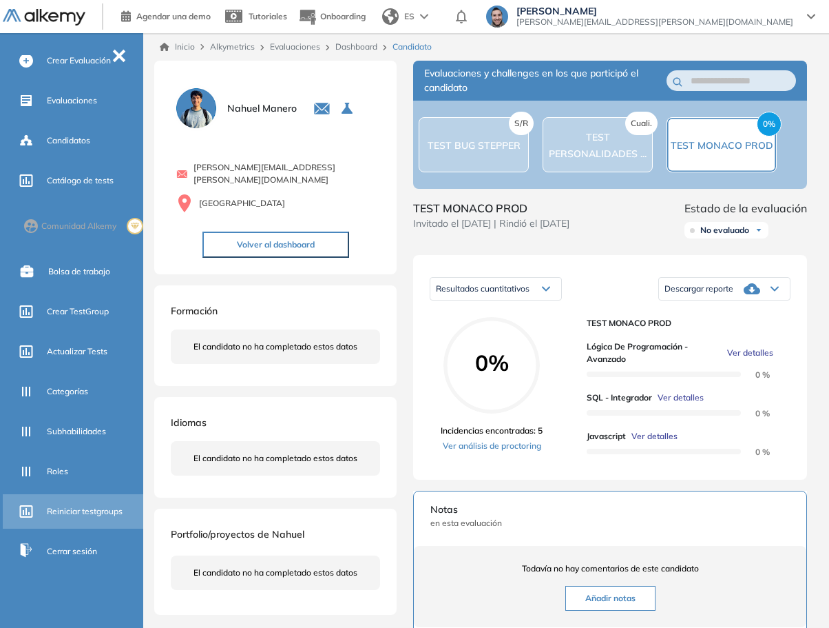
click at [51, 515] on span "Reiniciar testgroups" at bounding box center [85, 511] width 76 height 12
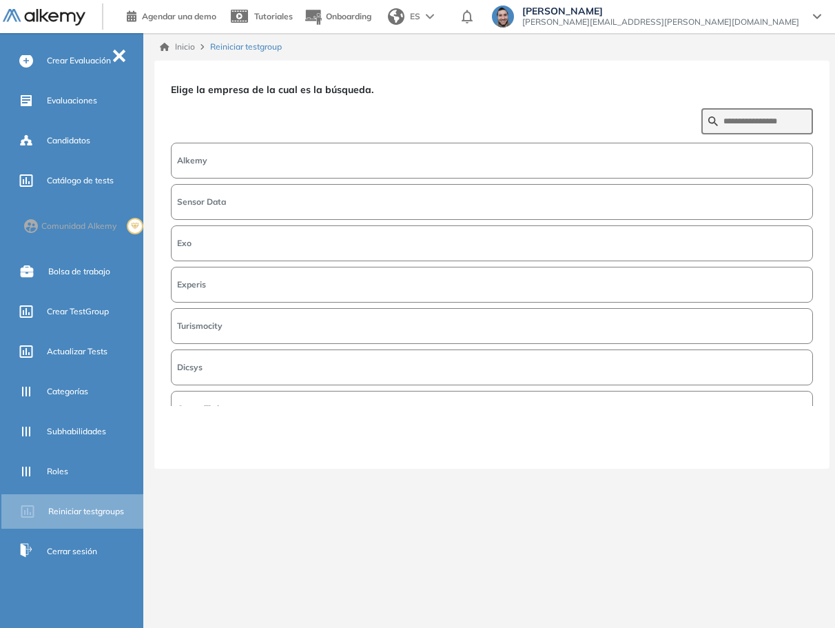
click at [274, 160] on button "Alkemy" at bounding box center [492, 161] width 642 height 36
click at [778, 443] on button "Siguiente" at bounding box center [783, 443] width 59 height 18
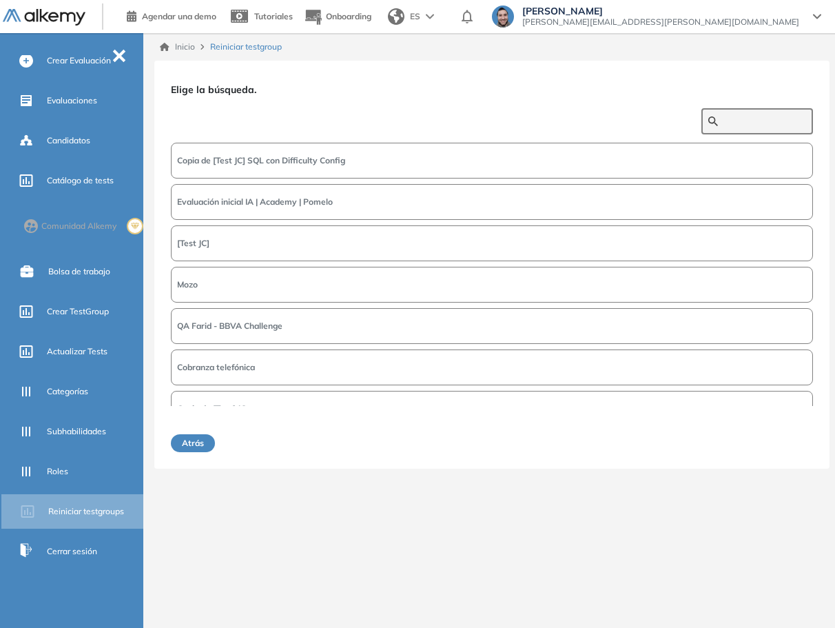
click at [781, 121] on input "text" at bounding box center [764, 121] width 83 height 12
type input "****"
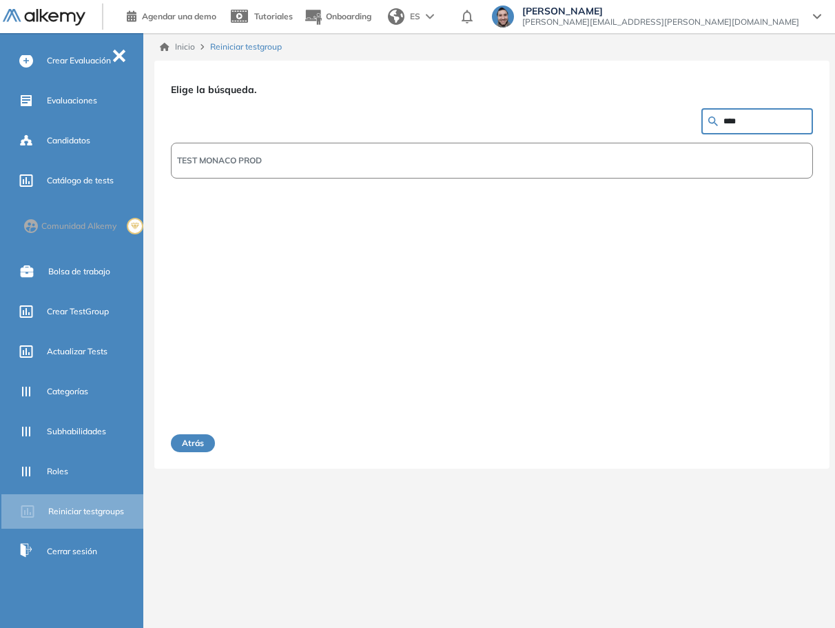
click at [284, 159] on button "TEST MONACO PROD" at bounding box center [492, 161] width 642 height 36
click at [772, 439] on button "Siguiente" at bounding box center [783, 443] width 59 height 18
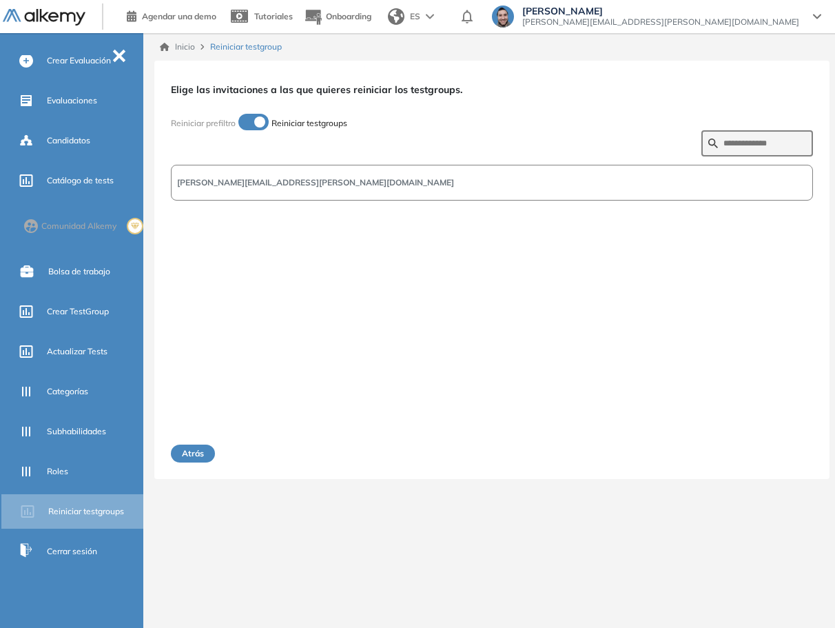
click at [392, 181] on button "nahuel.manero@alkemy.org" at bounding box center [492, 183] width 642 height 36
click at [781, 445] on button "Siguiente" at bounding box center [783, 453] width 59 height 18
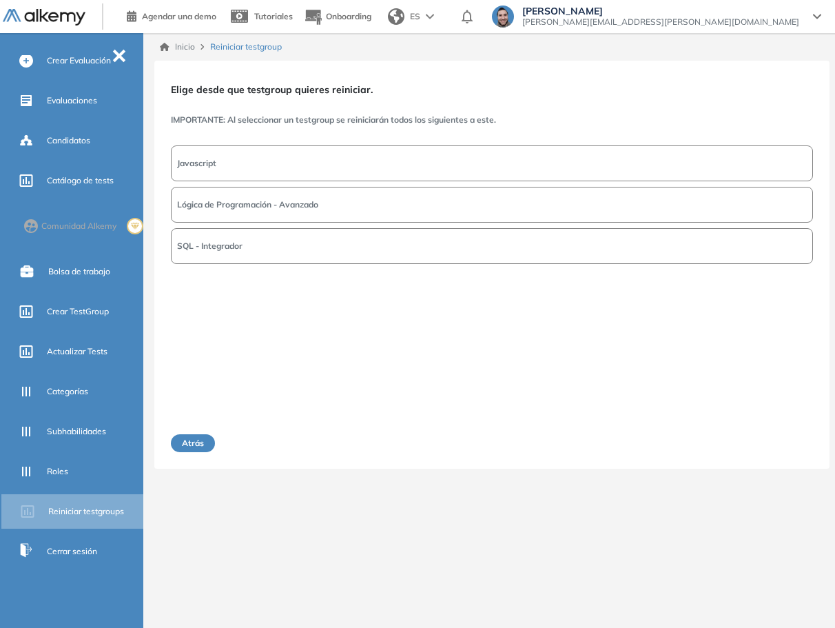
drag, startPoint x: 298, startPoint y: 158, endPoint x: 305, endPoint y: 161, distance: 7.4
click at [298, 157] on button "Javascript" at bounding box center [492, 163] width 642 height 36
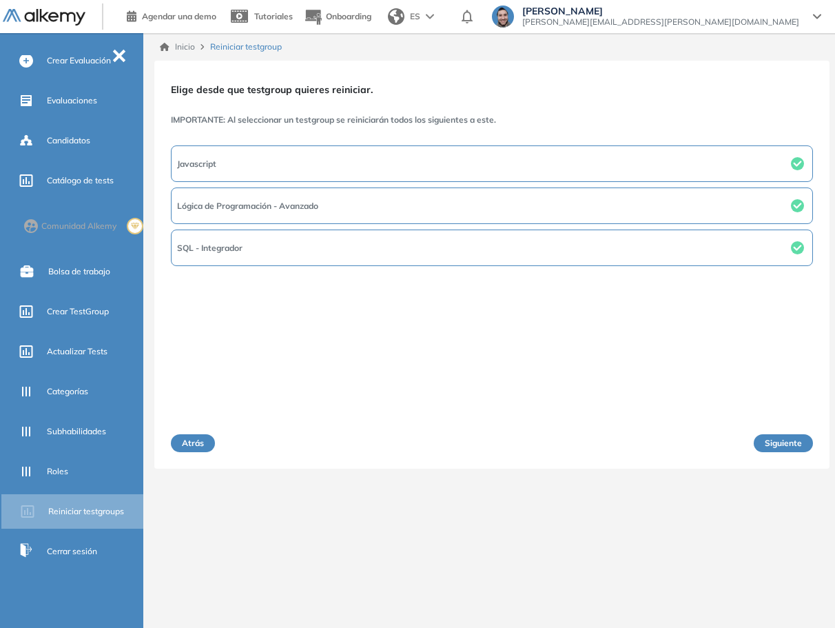
click at [781, 441] on button "Siguiente" at bounding box center [783, 443] width 59 height 18
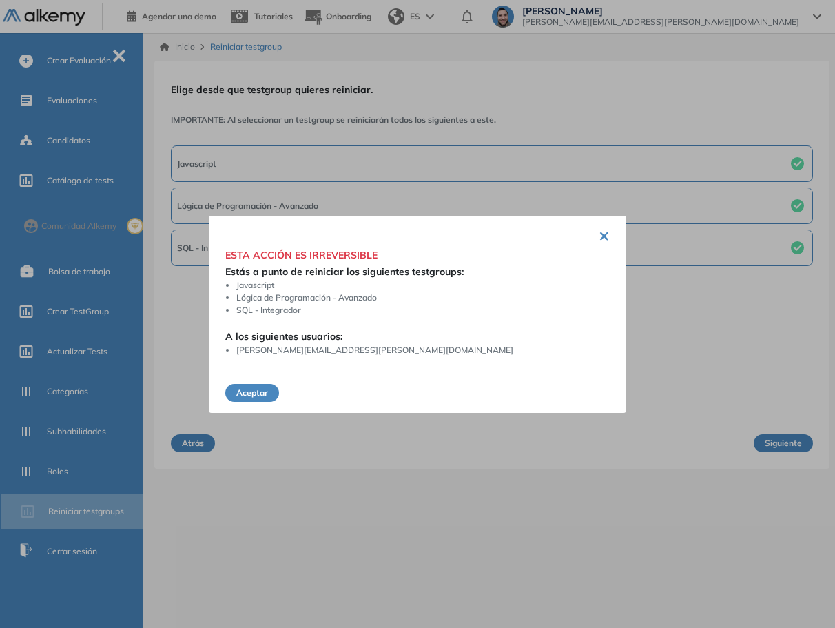
click at [264, 389] on button "Aceptar" at bounding box center [252, 393] width 54 height 18
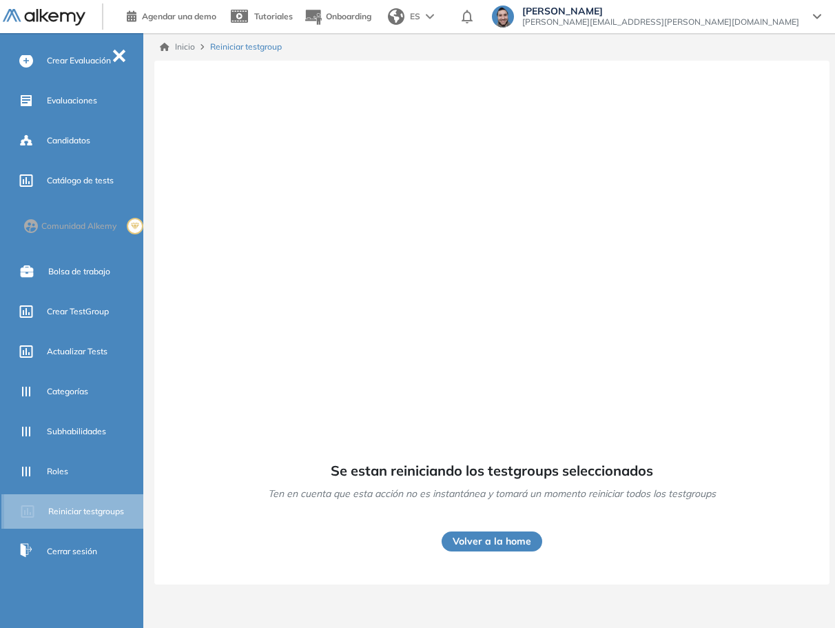
click at [87, 512] on span "Reiniciar testgroups" at bounding box center [86, 511] width 76 height 12
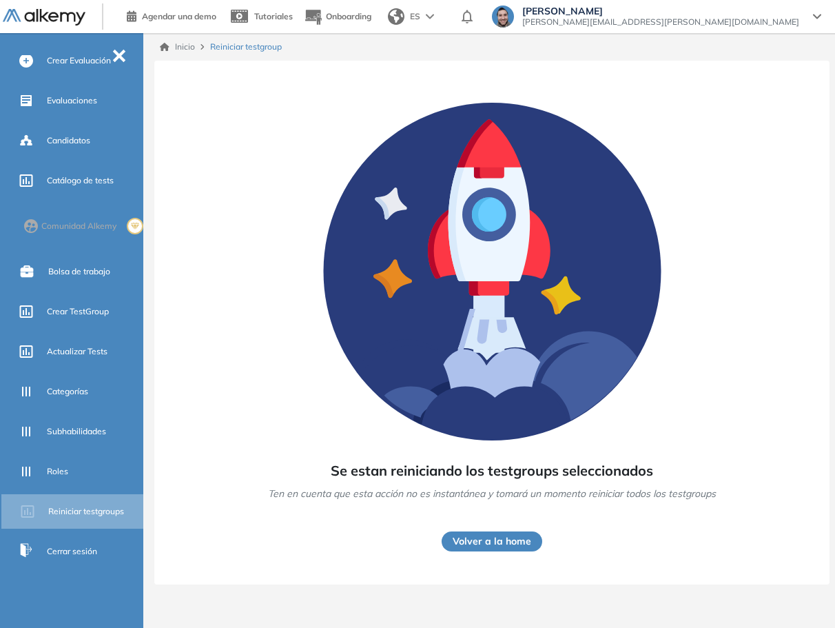
click at [510, 536] on button "Volver a la home" at bounding box center [492, 541] width 101 height 20
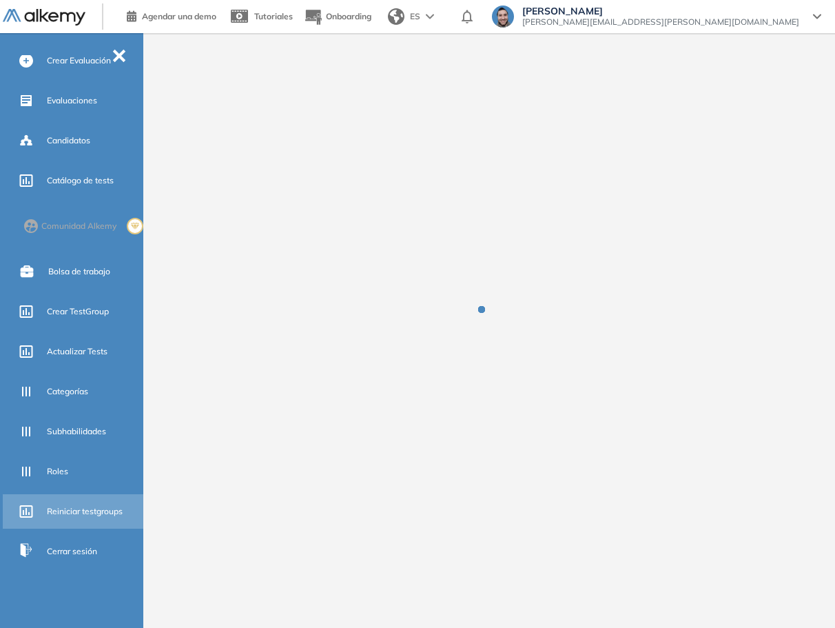
click at [80, 512] on span "Reiniciar testgroups" at bounding box center [85, 511] width 76 height 12
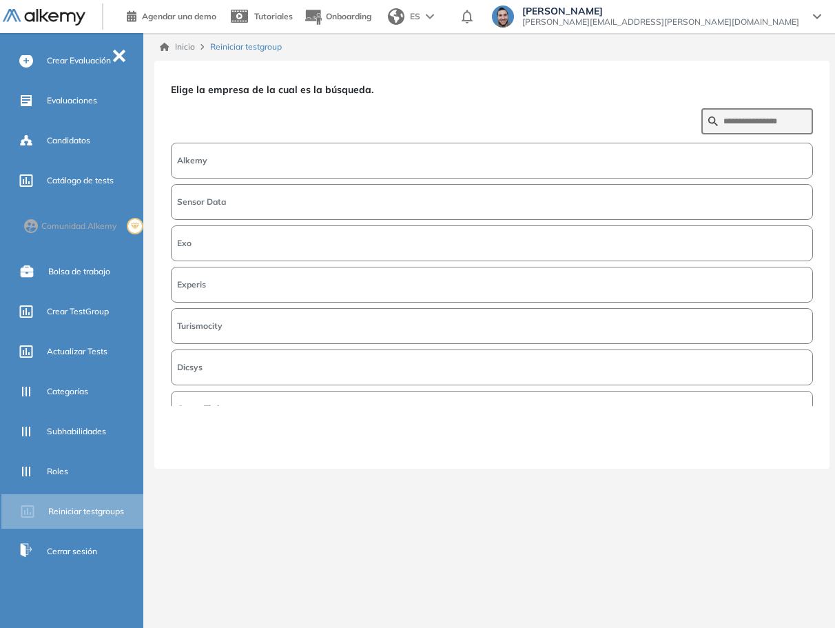
click at [513, 152] on button "Alkemy" at bounding box center [492, 161] width 642 height 36
click at [783, 444] on button "Siguiente" at bounding box center [783, 443] width 59 height 18
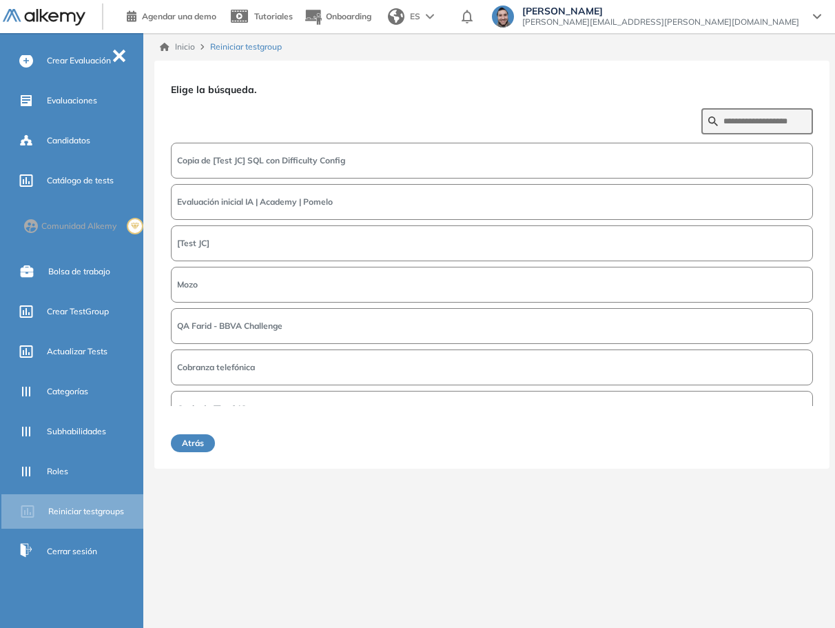
click at [462, 200] on button "Evaluación inicial IA | Academy | Pomelo" at bounding box center [492, 202] width 642 height 36
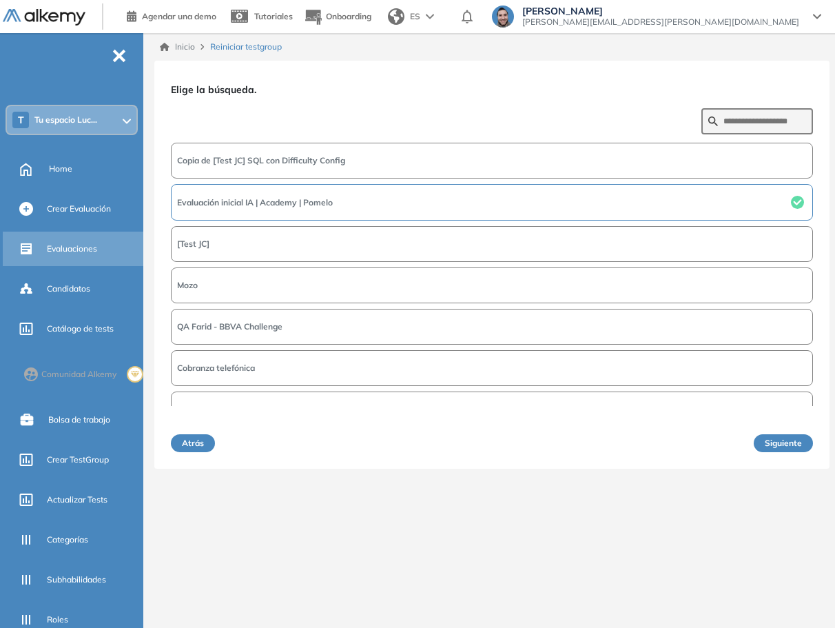
click at [90, 249] on span "Evaluaciones" at bounding box center [72, 249] width 50 height 12
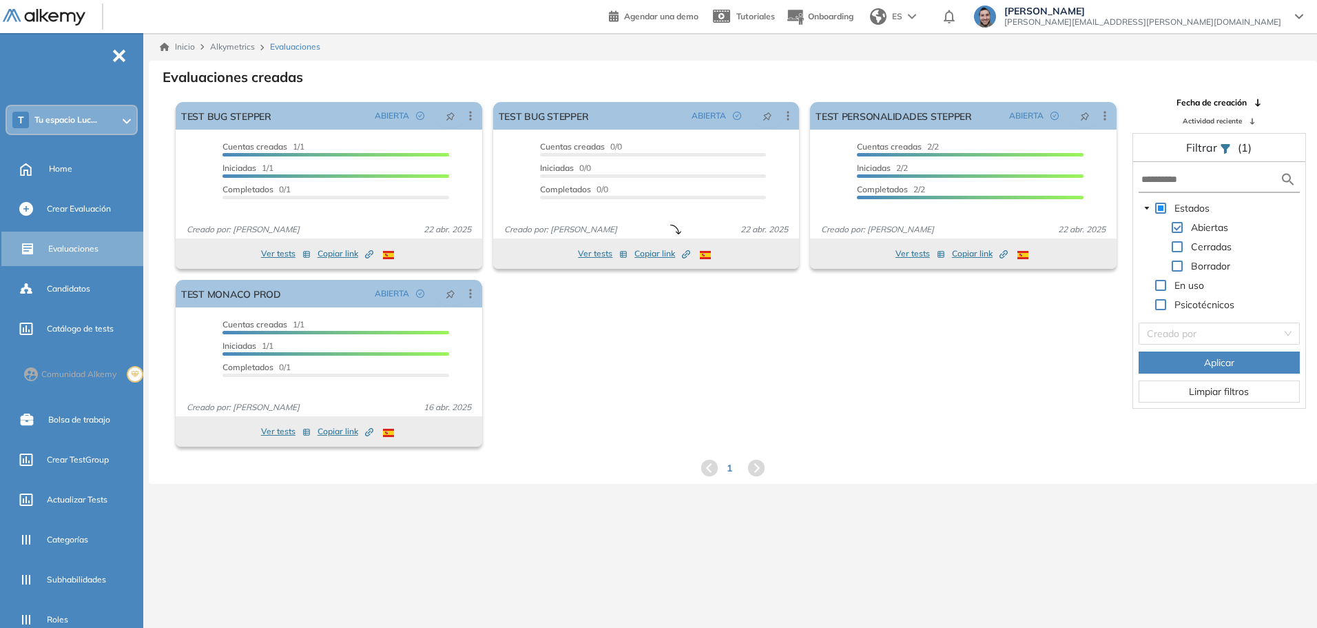
click at [87, 114] on span "Tu espacio Luc..." at bounding box center [65, 119] width 63 height 11
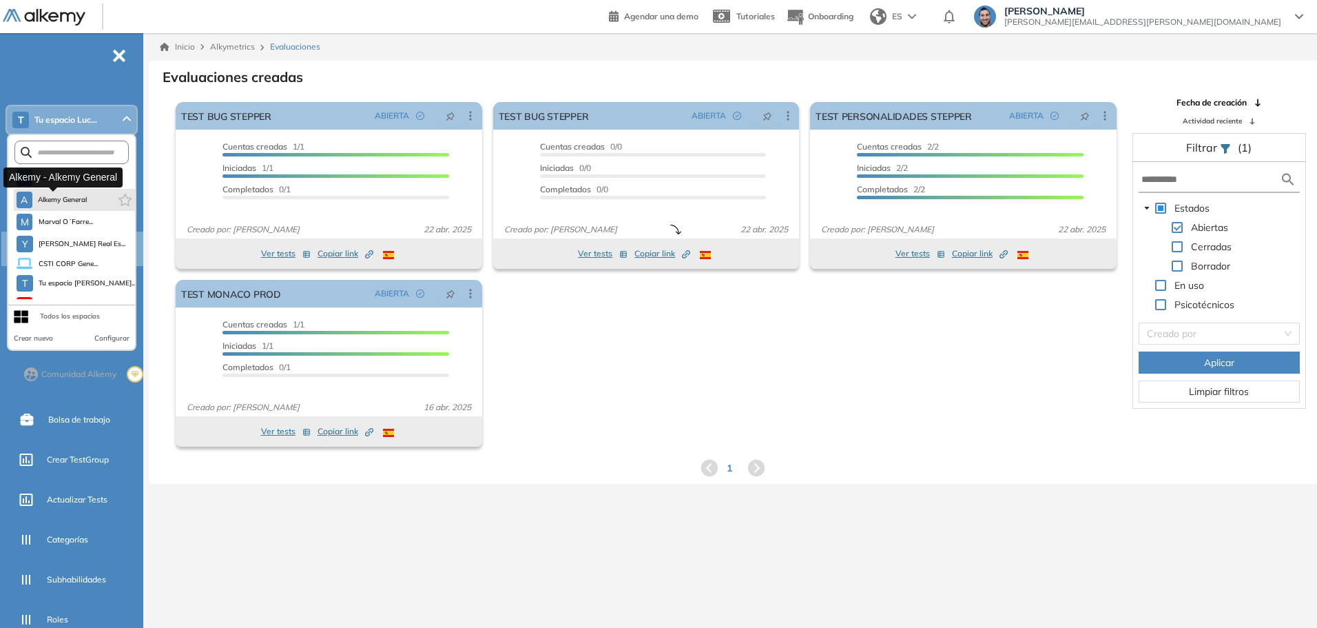
click at [72, 195] on span "Alkemy General" at bounding box center [63, 199] width 50 height 11
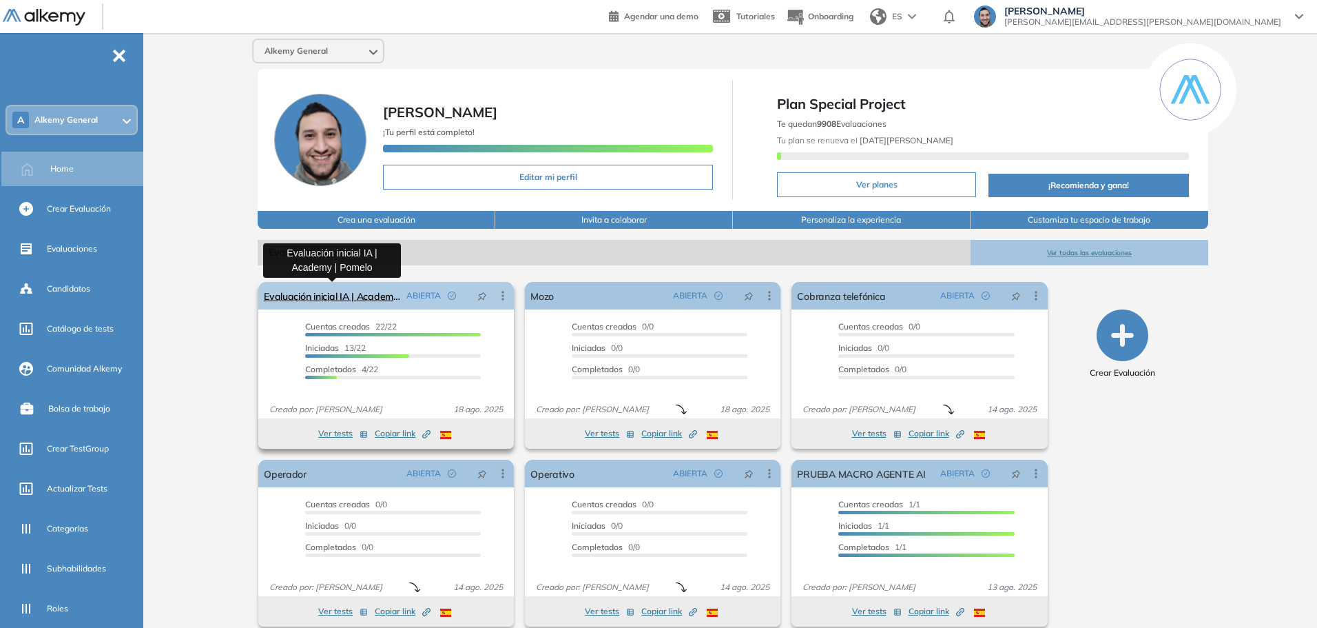
click at [367, 299] on link "Evaluación inicial IA | Academy | Pomelo" at bounding box center [332, 296] width 137 height 28
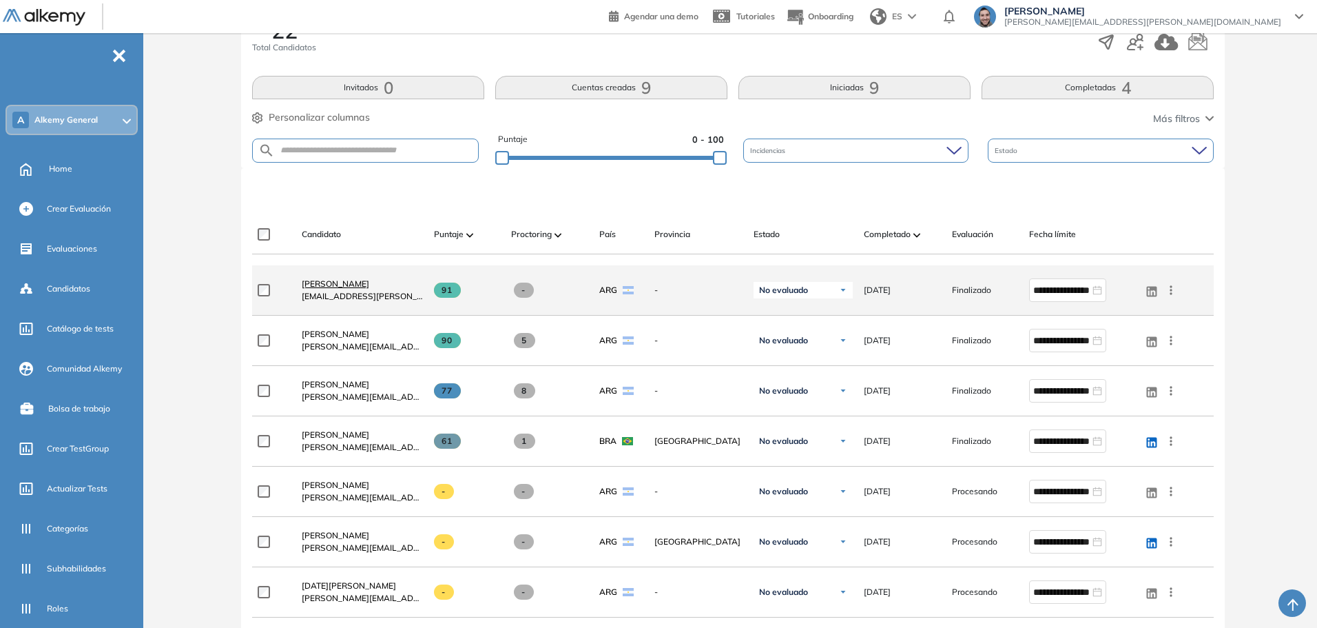
scroll to position [344, 0]
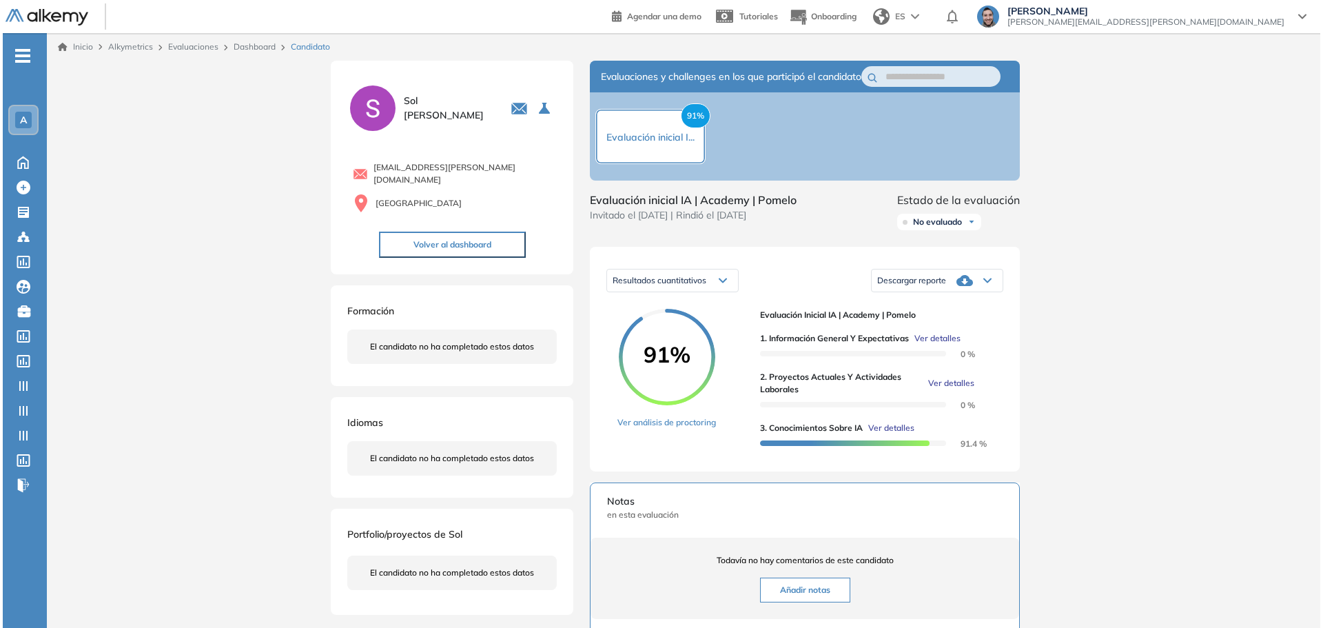
scroll to position [69, 0]
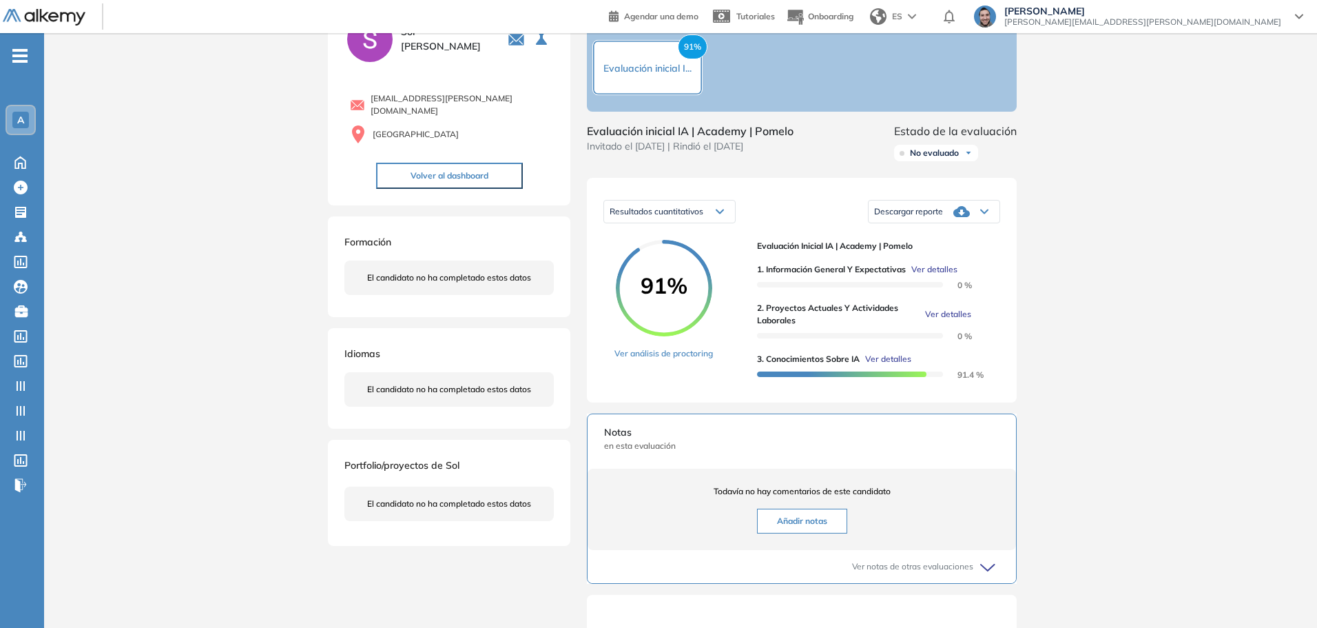
click at [940, 320] on span "Ver detalles" at bounding box center [948, 314] width 46 height 12
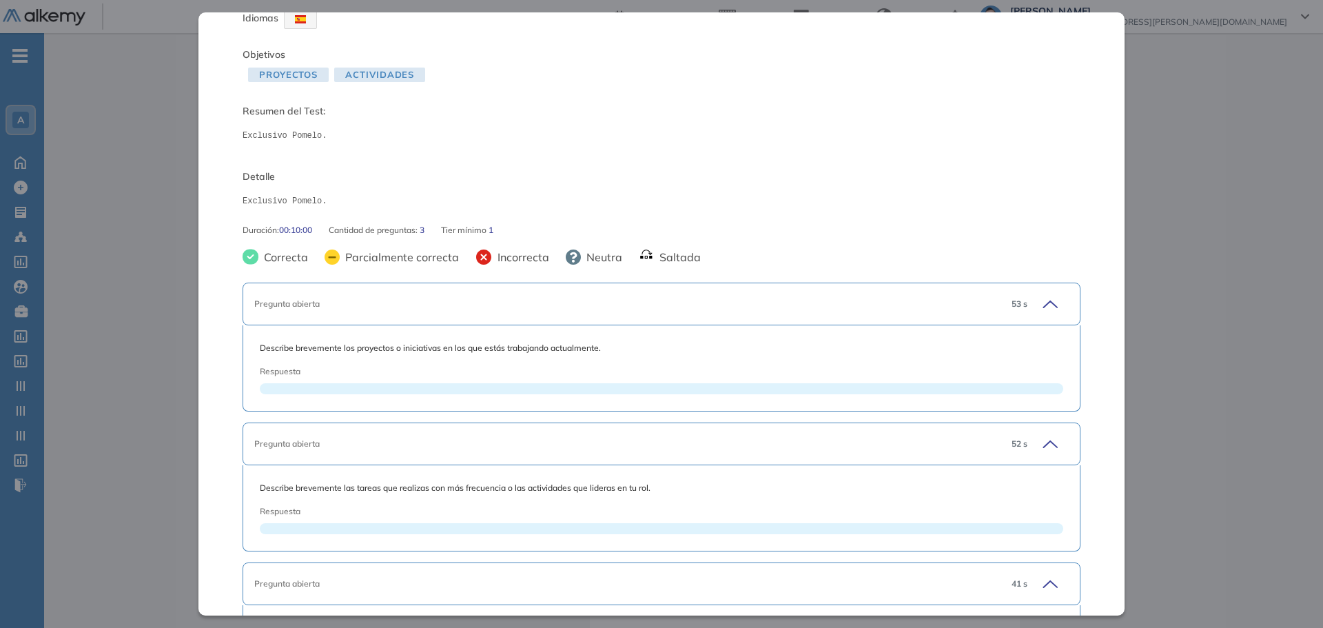
scroll to position [0, 0]
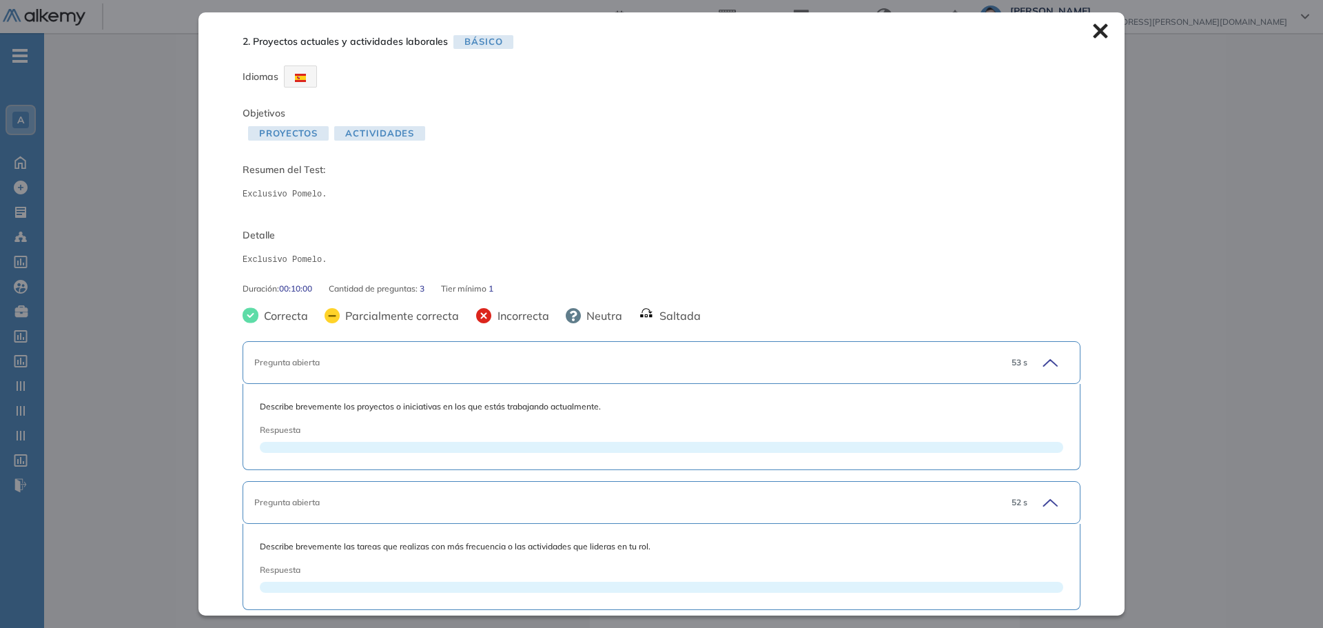
click at [1096, 31] on icon at bounding box center [1100, 30] width 15 height 15
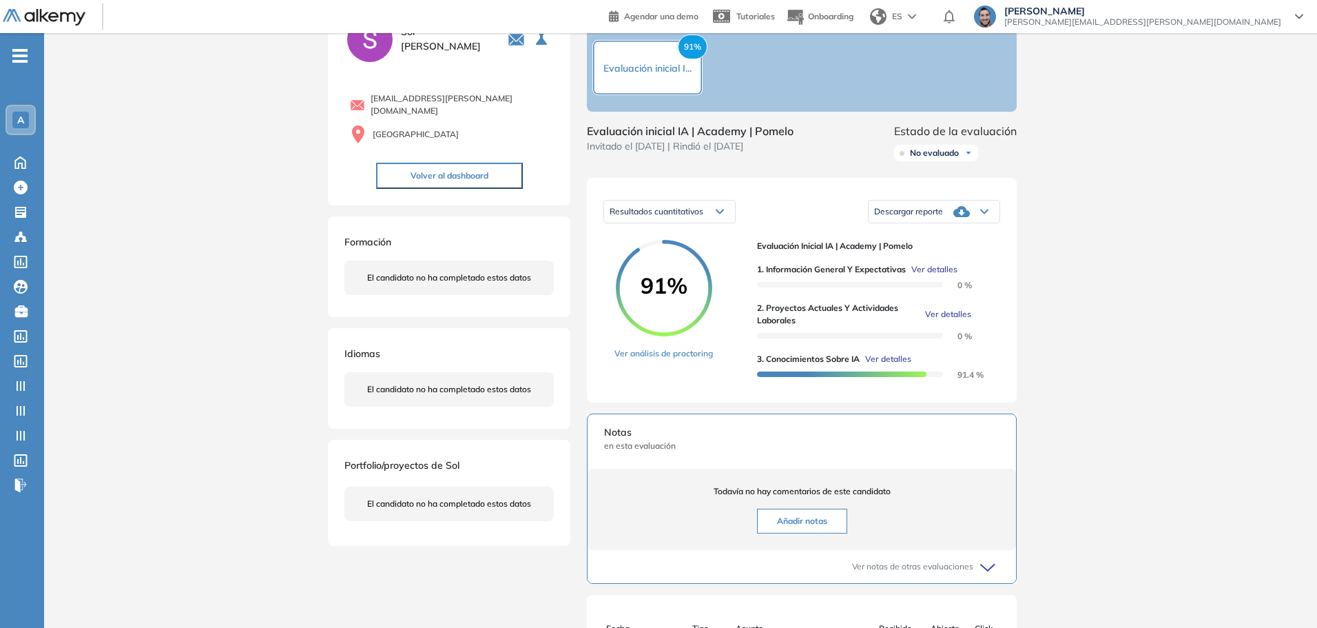
click at [944, 276] on span "Ver detalles" at bounding box center [934, 269] width 46 height 12
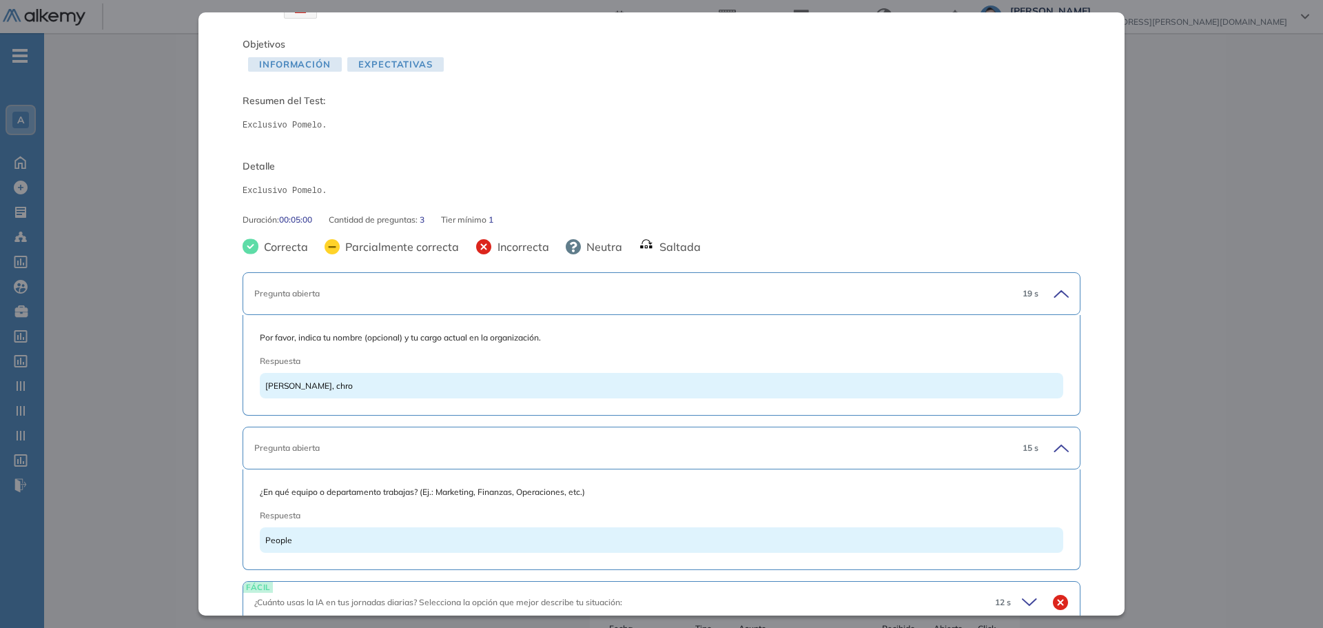
scroll to position [134, 0]
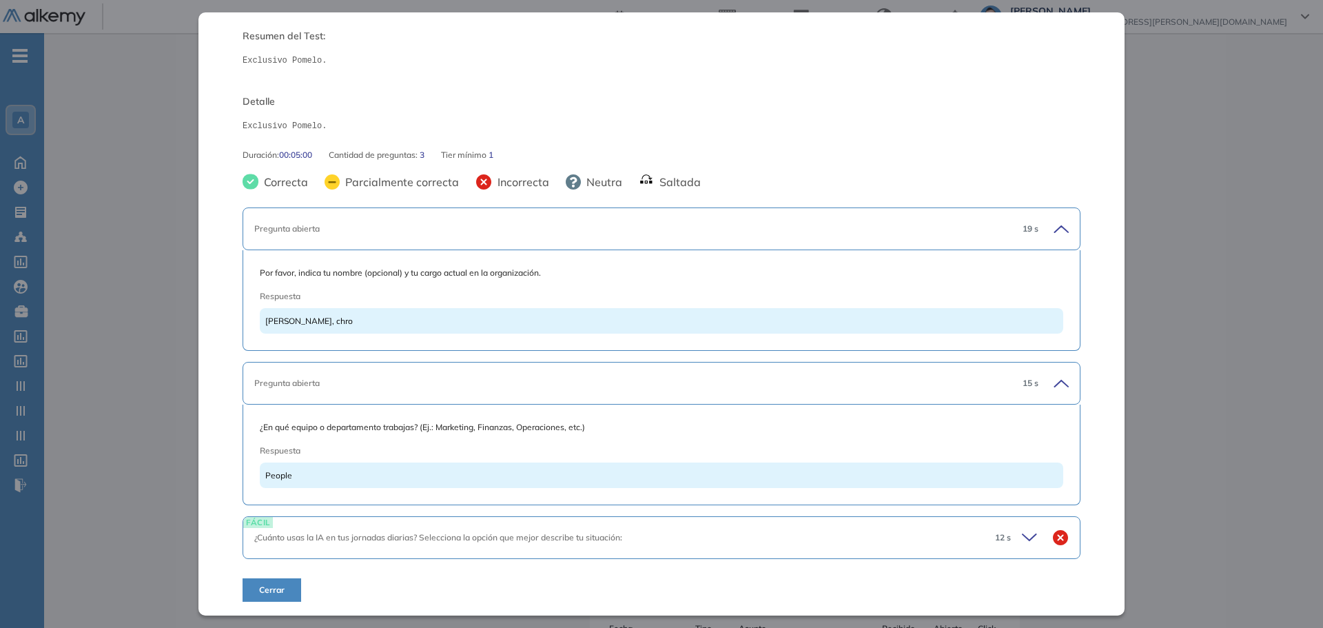
click at [1022, 537] on icon at bounding box center [1029, 537] width 14 height 6
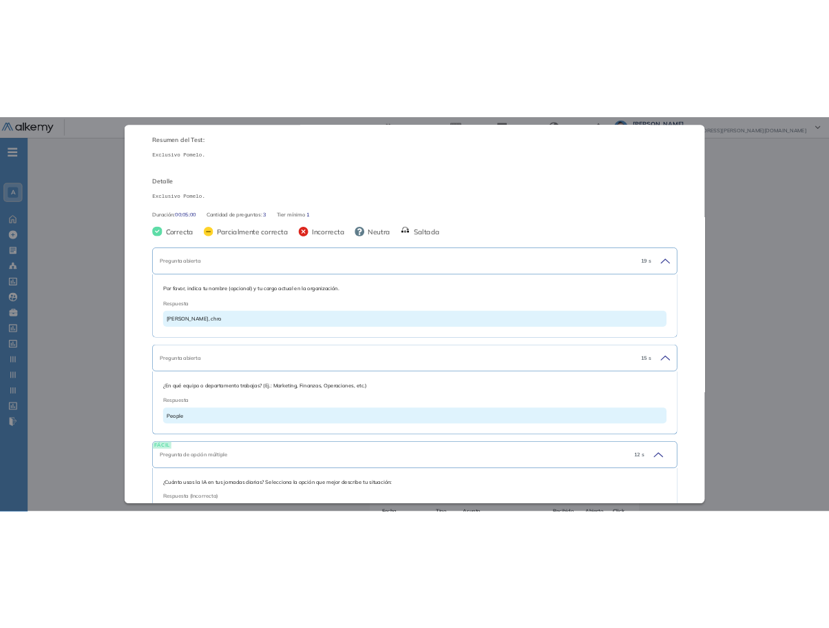
scroll to position [0, 0]
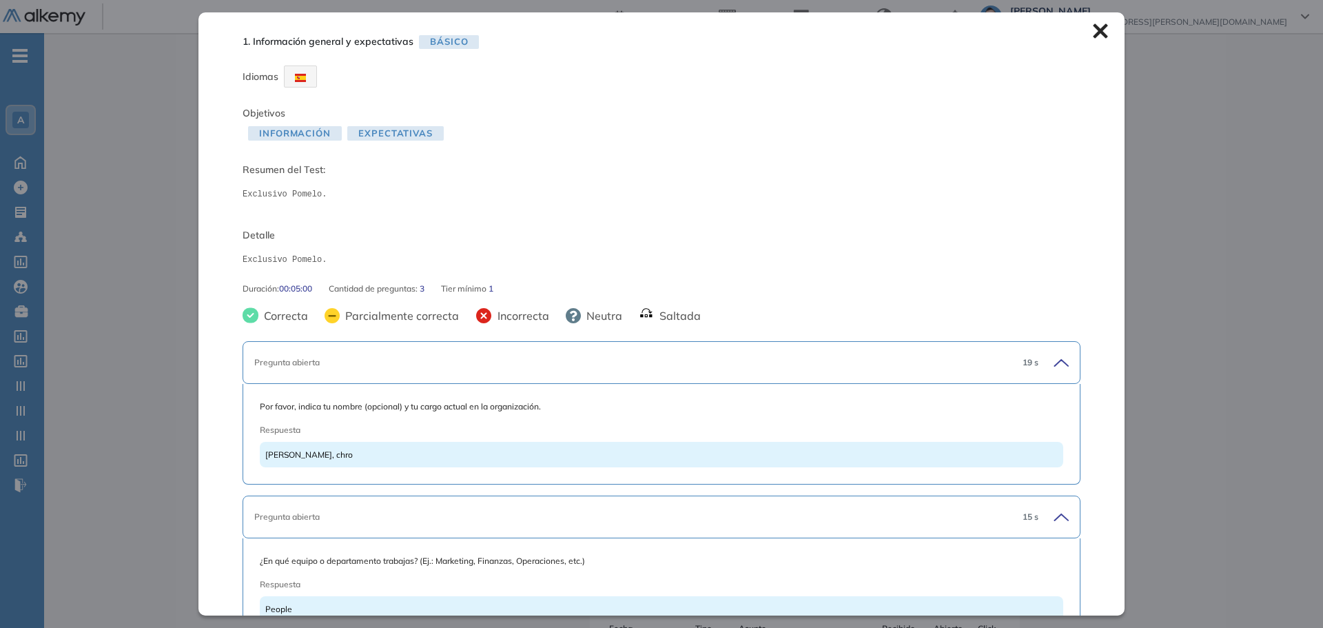
click at [1093, 34] on icon at bounding box center [1100, 30] width 15 height 15
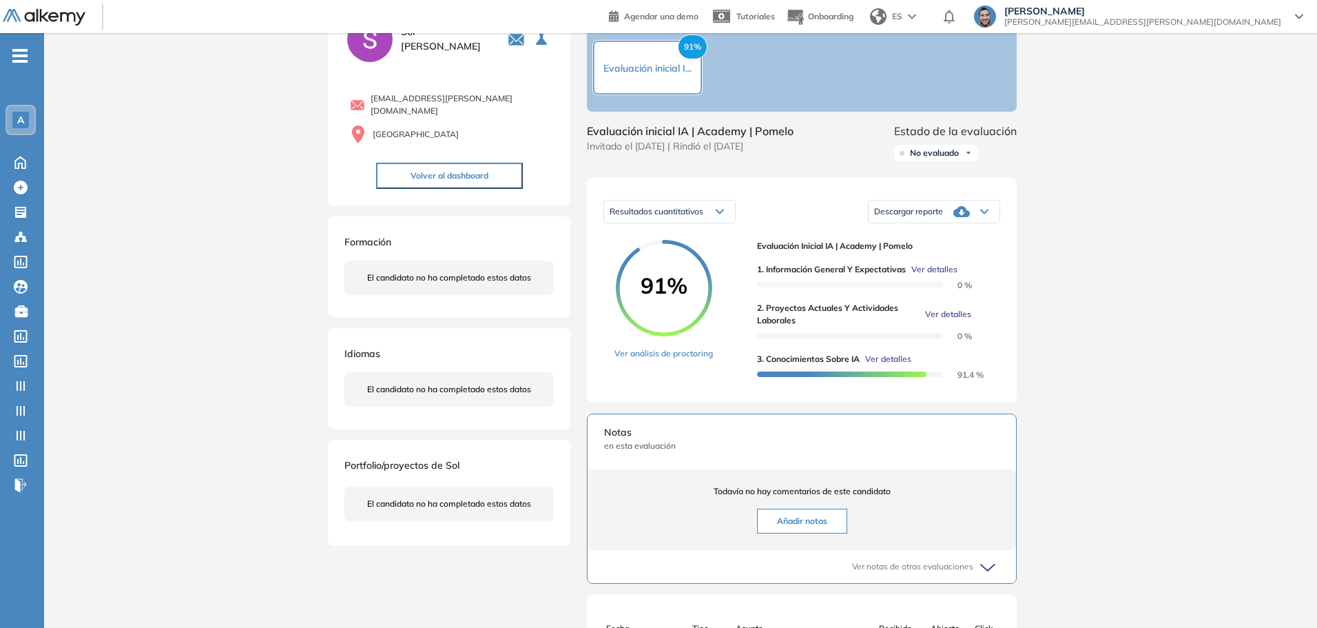
click at [1127, 245] on div "Inicio Alkymetrics Evaluaciones Dashboard Candidato Duración : 00:00:00 Cantida…" at bounding box center [680, 377] width 1273 height 827
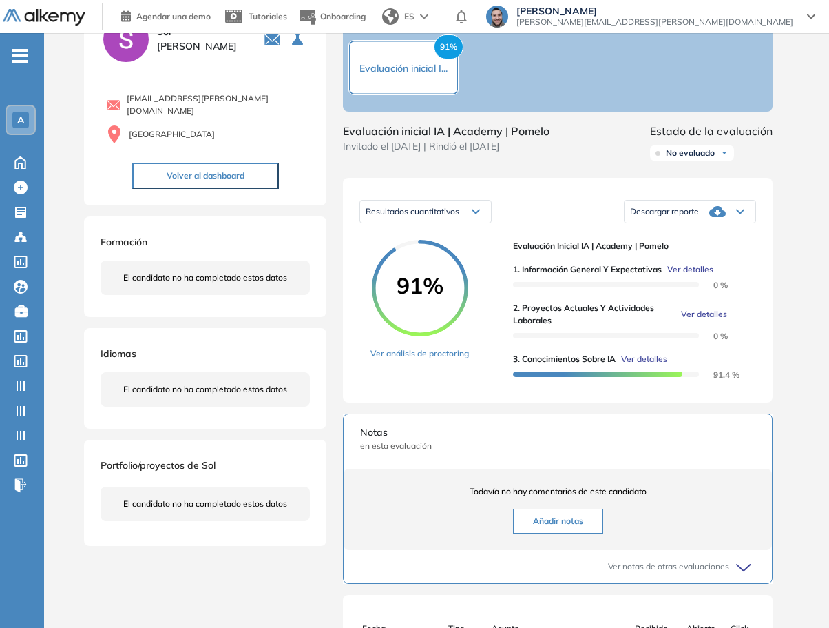
click at [801, 354] on div "Inicio Alkymetrics Evaluaciones Dashboard Candidato Duración : 00:00:00 Cantida…" at bounding box center [436, 377] width 785 height 827
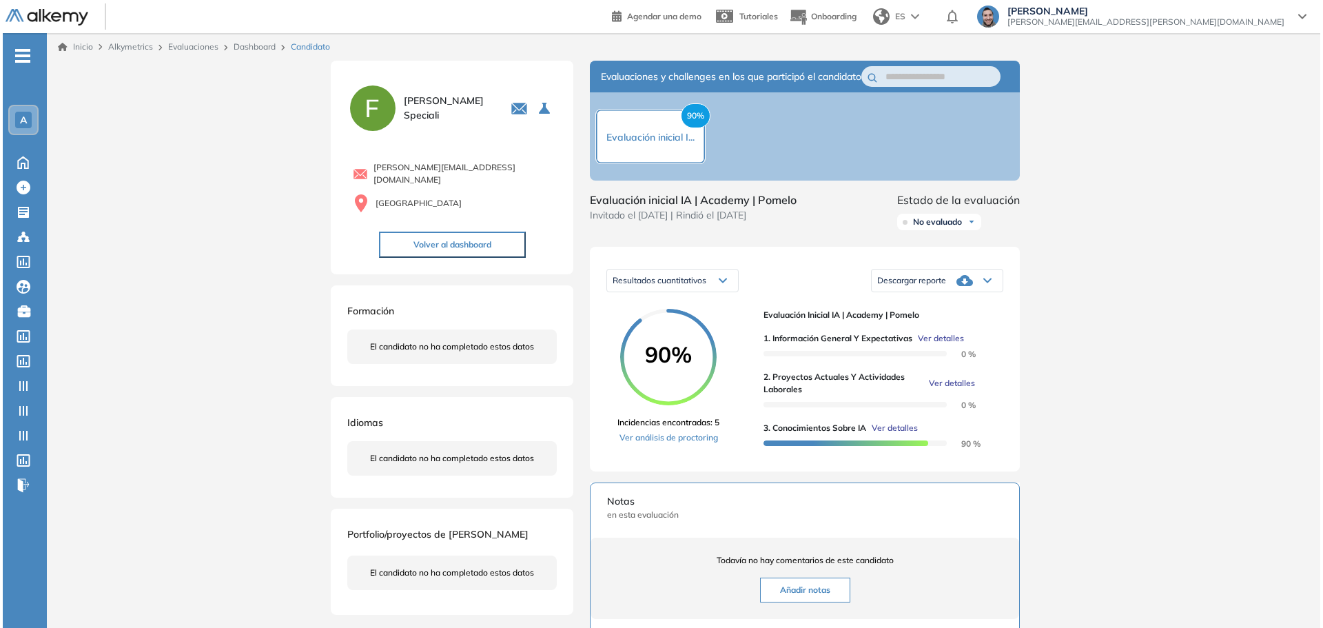
scroll to position [69, 0]
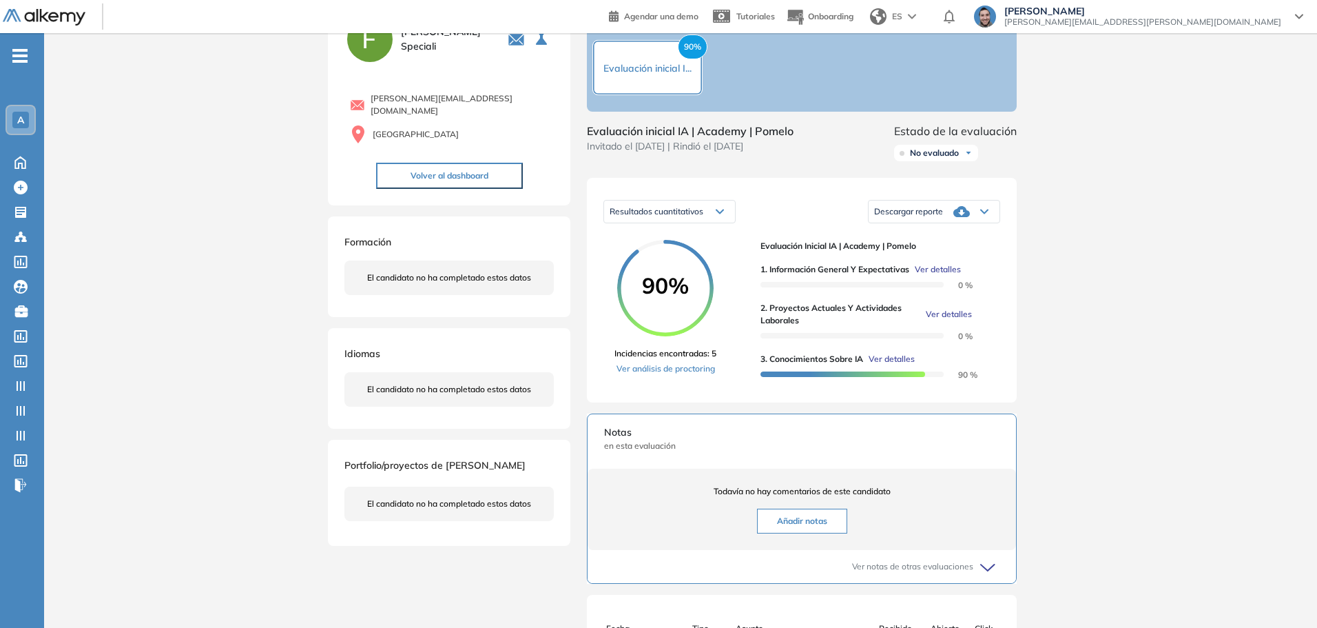
click at [950, 320] on span "Ver detalles" at bounding box center [949, 314] width 46 height 12
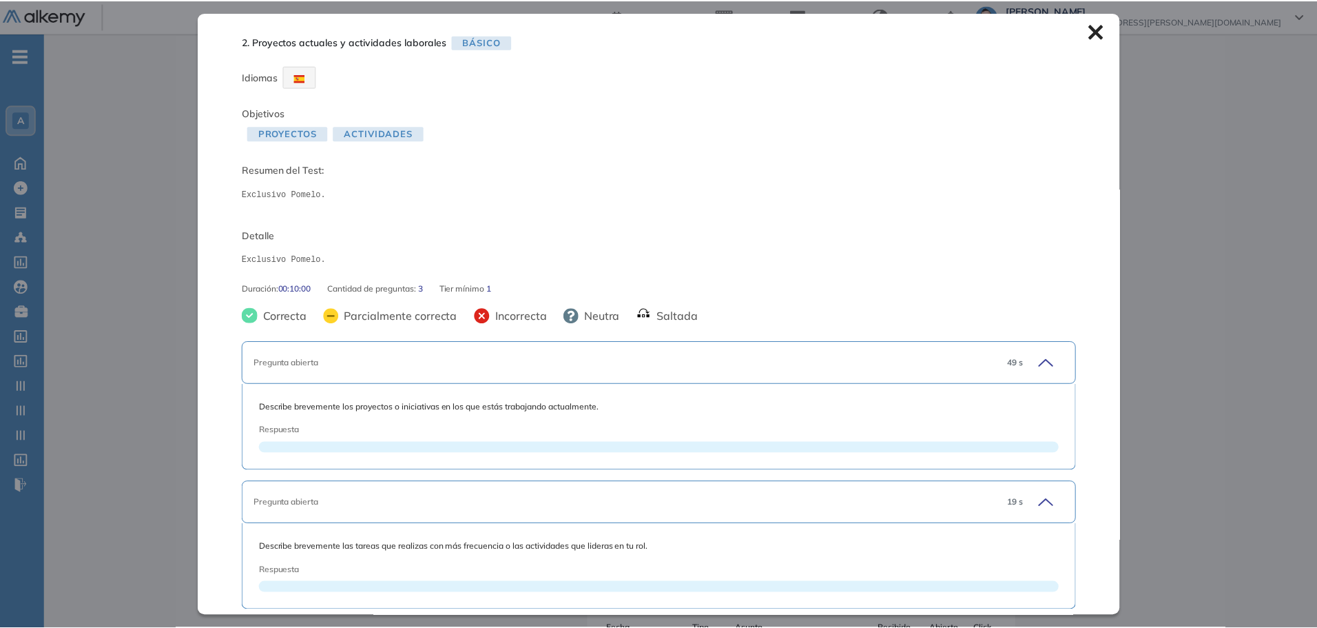
scroll to position [196, 0]
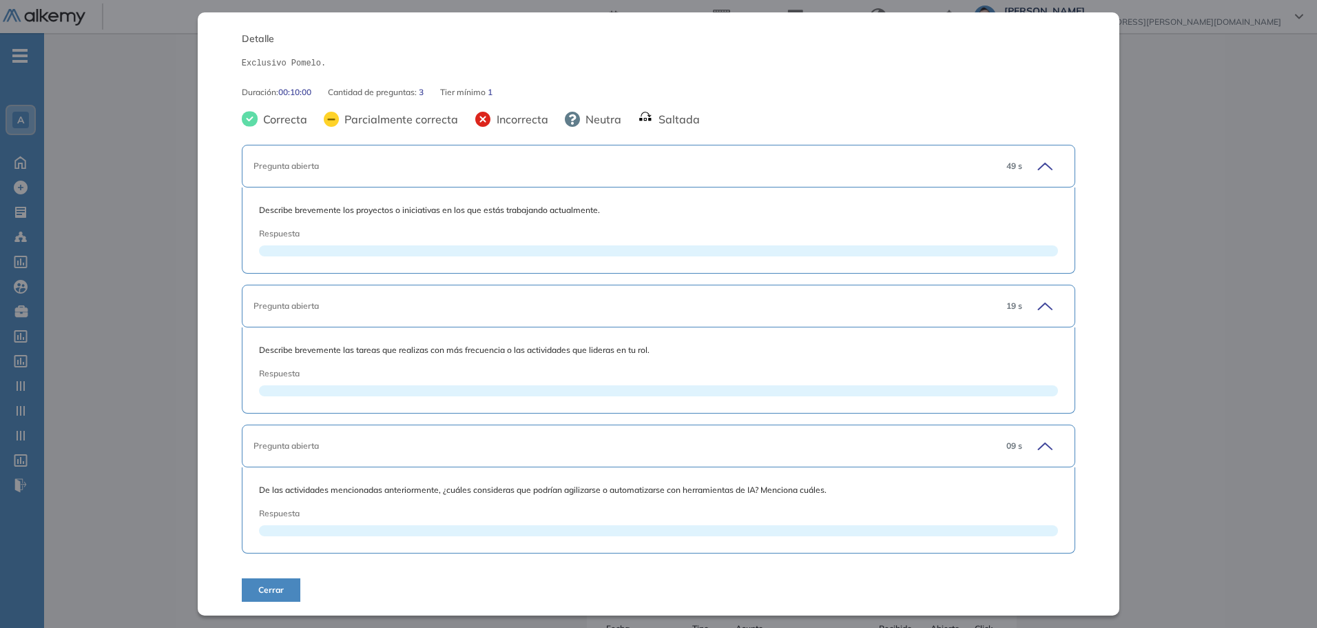
click at [1213, 134] on div "Inicio Alkymetrics Evaluaciones Dashboard Candidato 2. Proyectos actuales y act…" at bounding box center [680, 377] width 1273 height 827
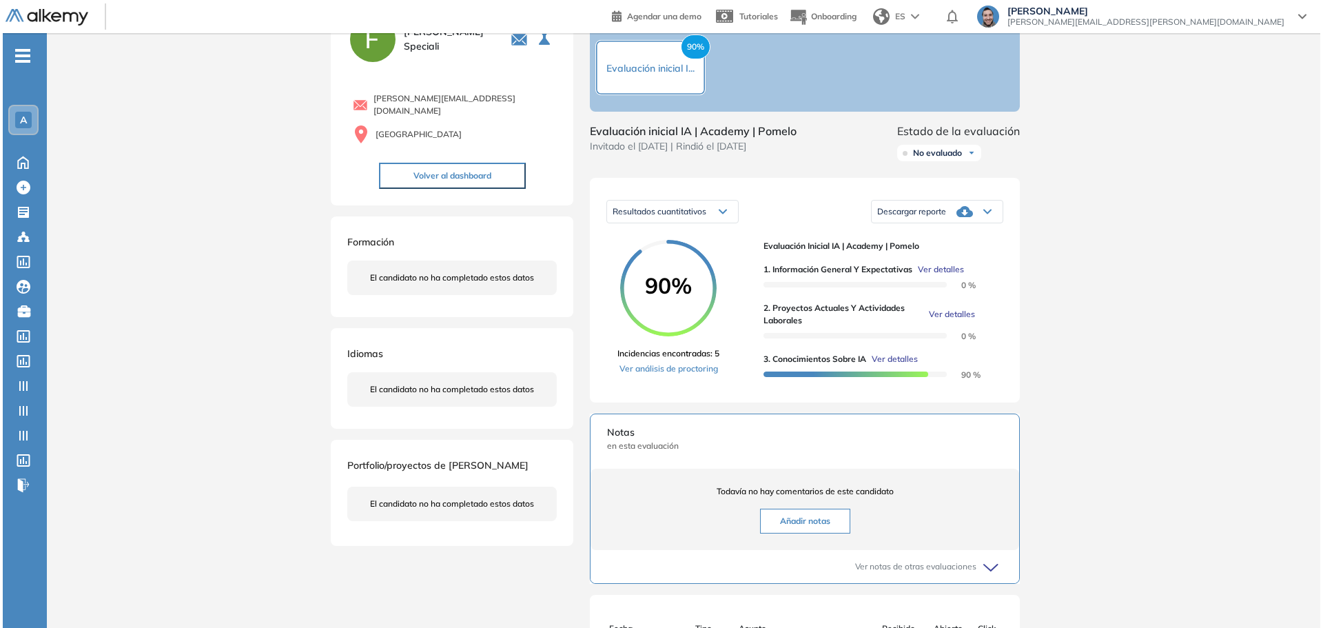
scroll to position [0, 0]
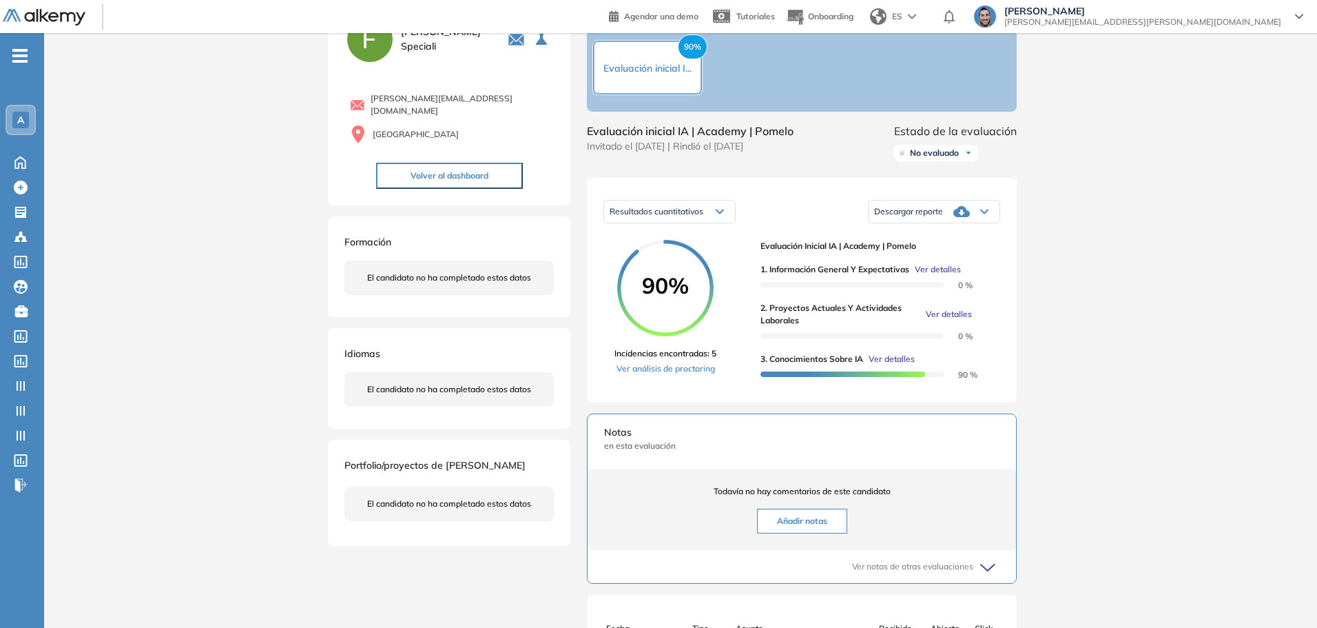
click at [941, 276] on span "Ver detalles" at bounding box center [938, 269] width 46 height 12
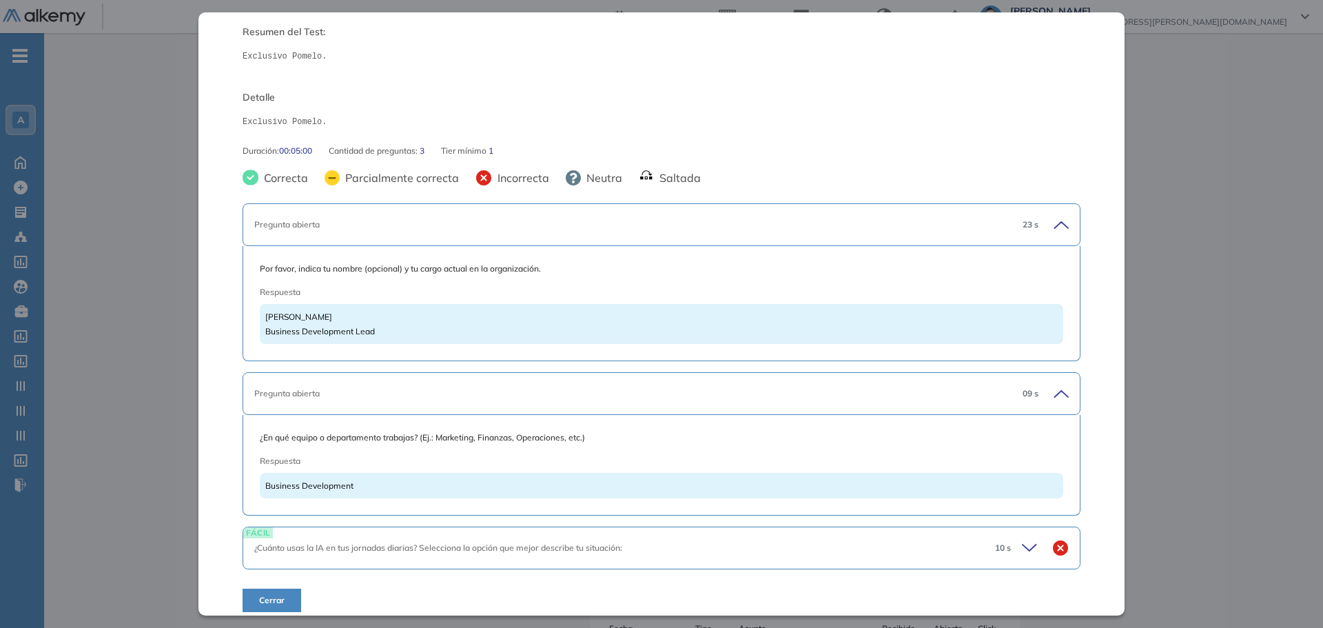
scroll to position [148, 0]
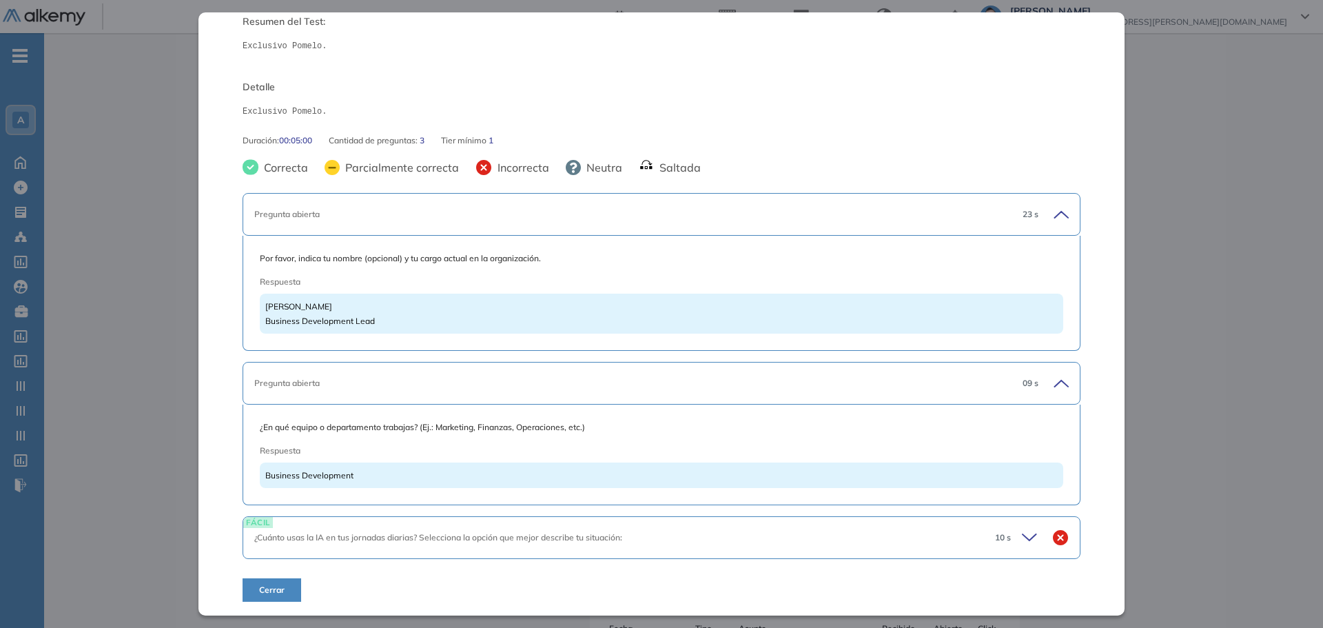
click at [806, 540] on div "¿Cuánto usas la IA en tus jornadas diarias? Selecciona la opción que mejor desc…" at bounding box center [619, 537] width 730 height 12
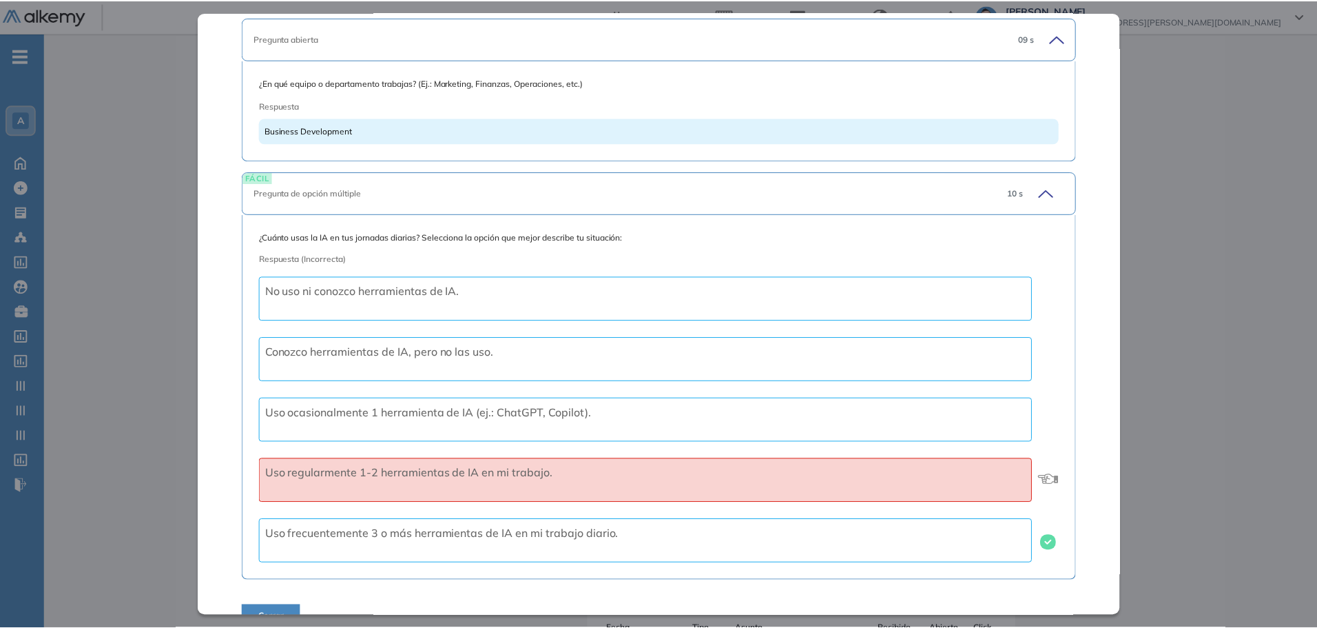
scroll to position [519, 0]
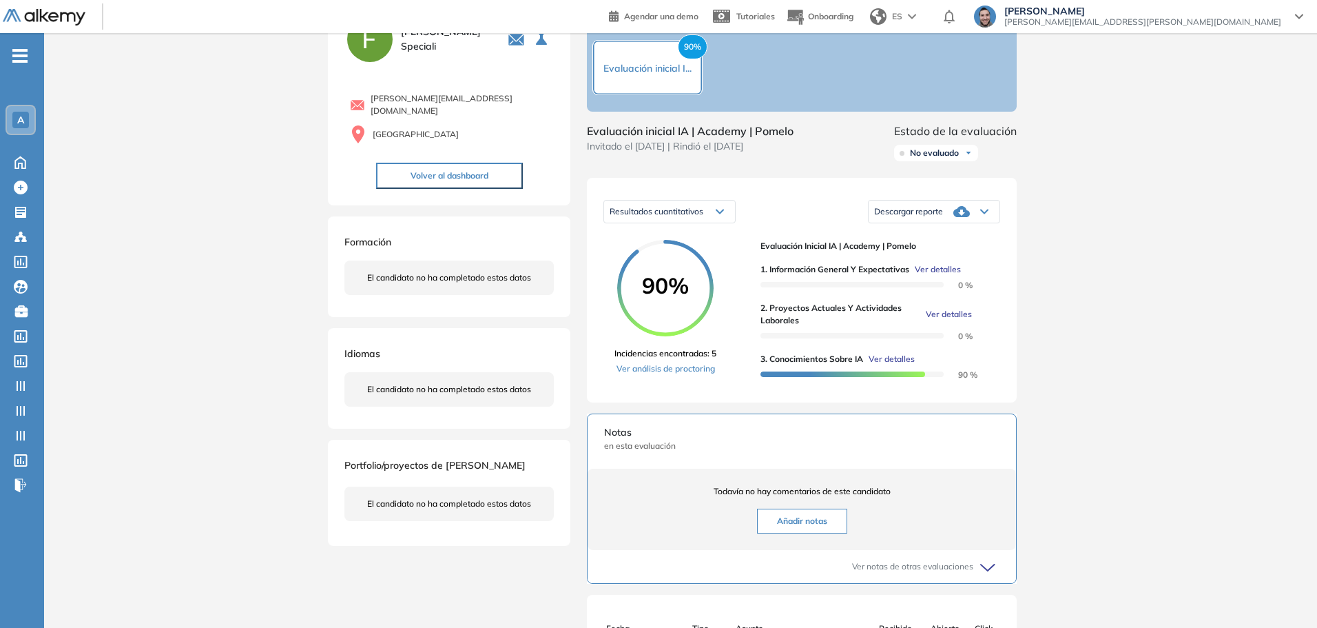
click at [1211, 222] on div "Inicio Alkymetrics Evaluaciones Dashboard Candidato 1. Información general y ex…" at bounding box center [680, 377] width 1273 height 827
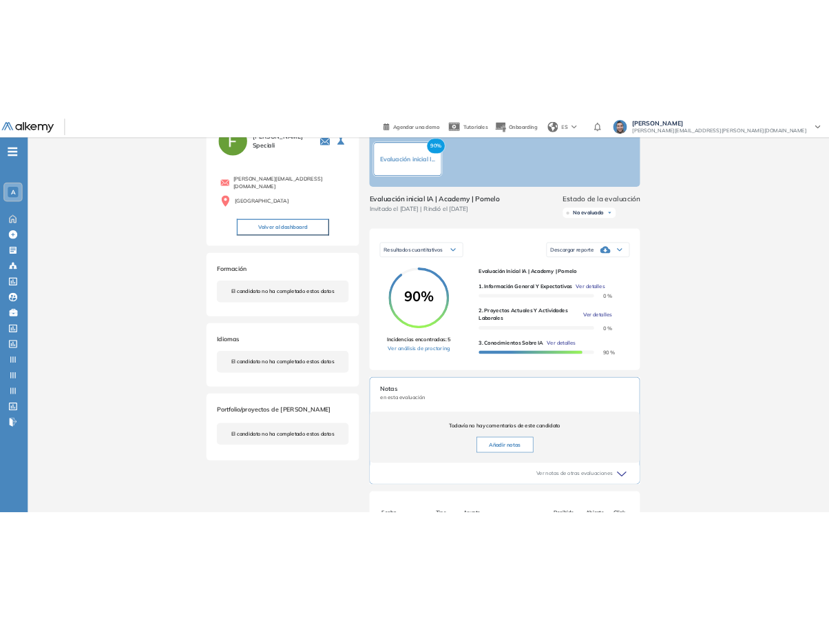
scroll to position [0, 0]
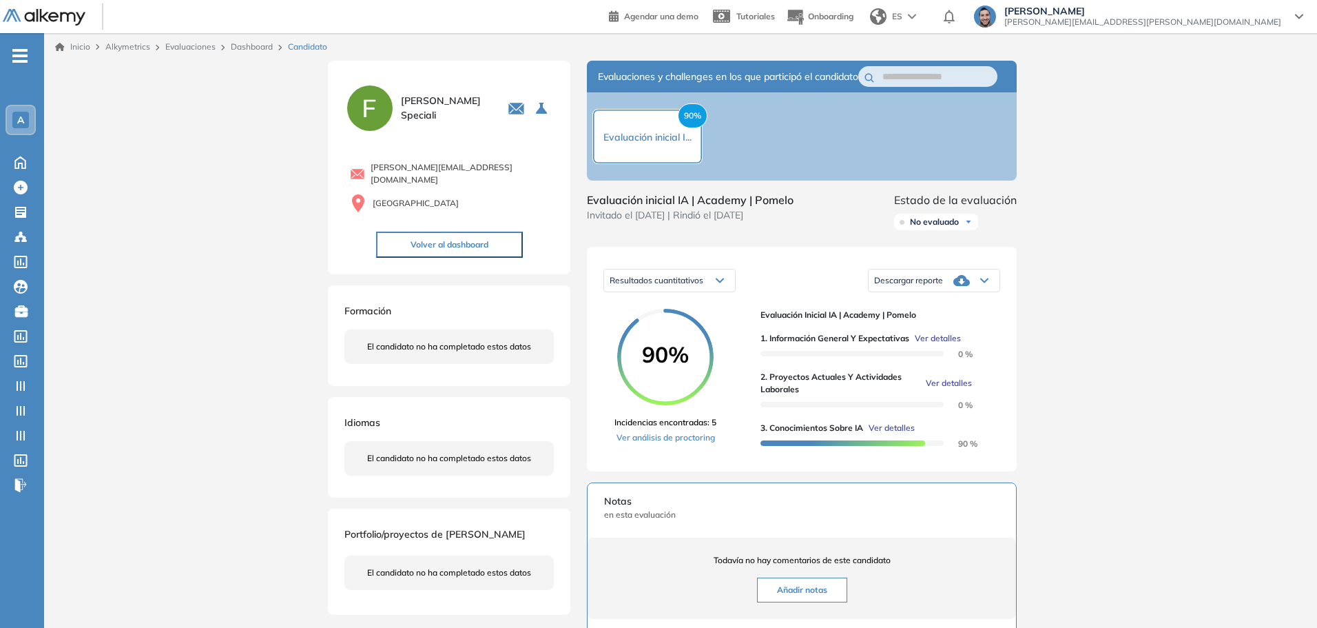
click at [1136, 288] on div "Inicio Alkymetrics Evaluaciones Dashboard Candidato Duración : 00:00:00 Cantida…" at bounding box center [680, 446] width 1273 height 827
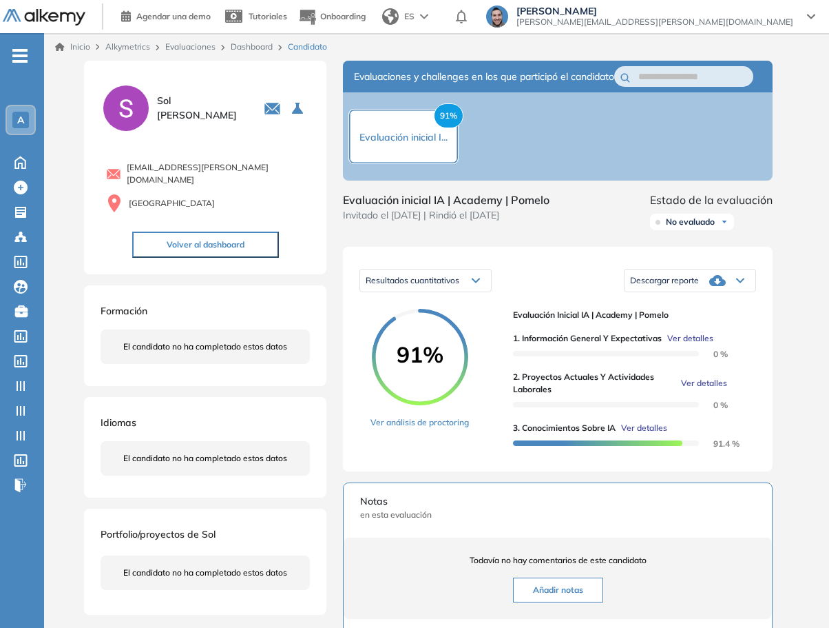
click at [812, 590] on div "Inicio Alkymetrics Evaluaciones Dashboard Candidato Duración : 00:00:00 Cantida…" at bounding box center [436, 446] width 785 height 827
click at [648, 434] on span "Ver detalles" at bounding box center [644, 428] width 46 height 12
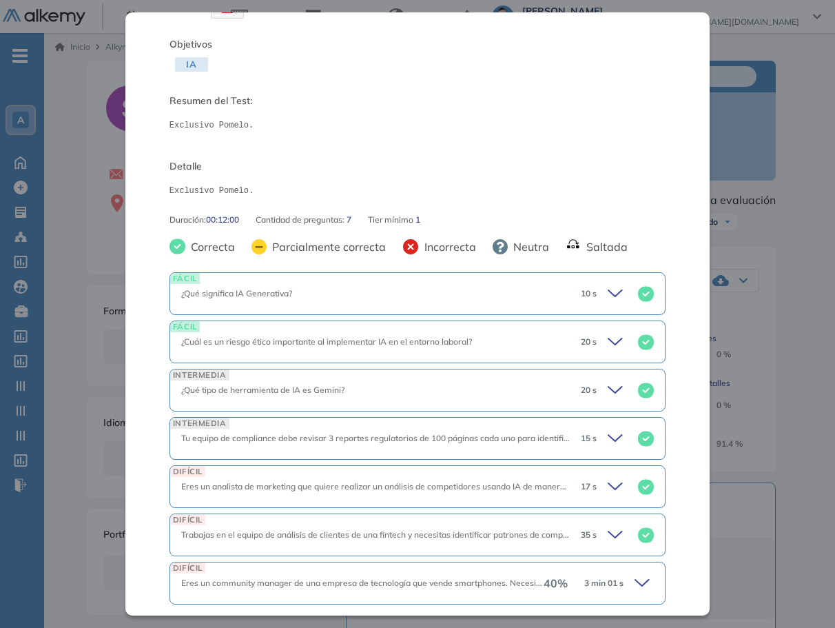
scroll to position [114, 0]
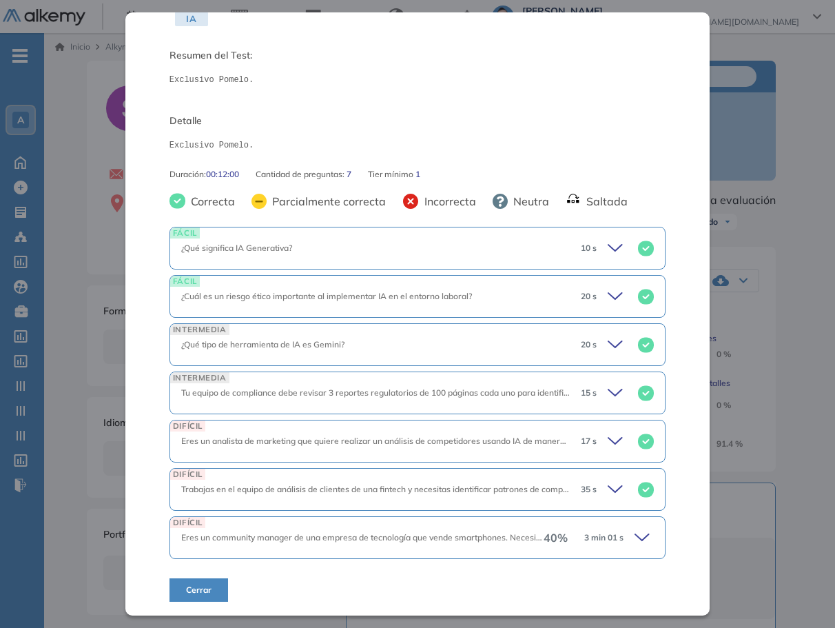
click at [613, 539] on span "3 min 01 s" at bounding box center [603, 537] width 39 height 12
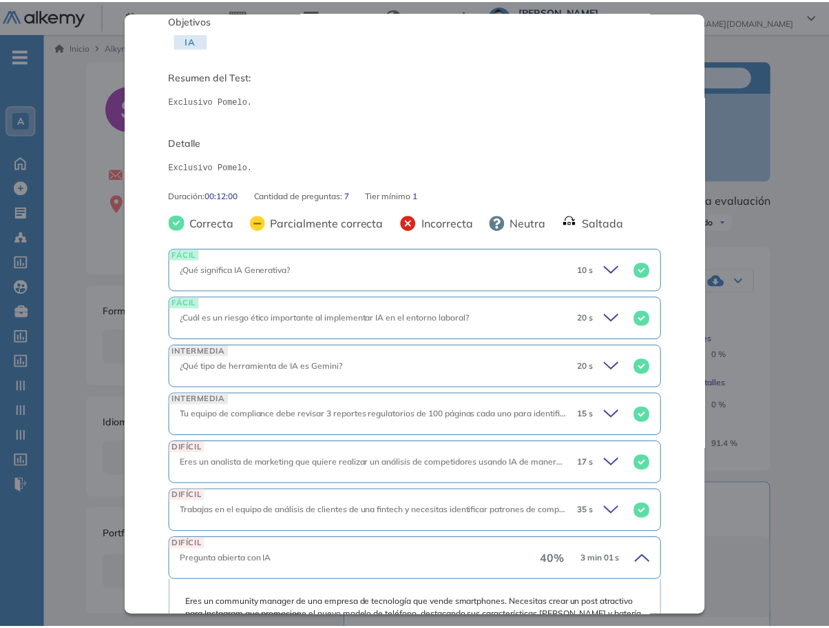
scroll to position [0, 0]
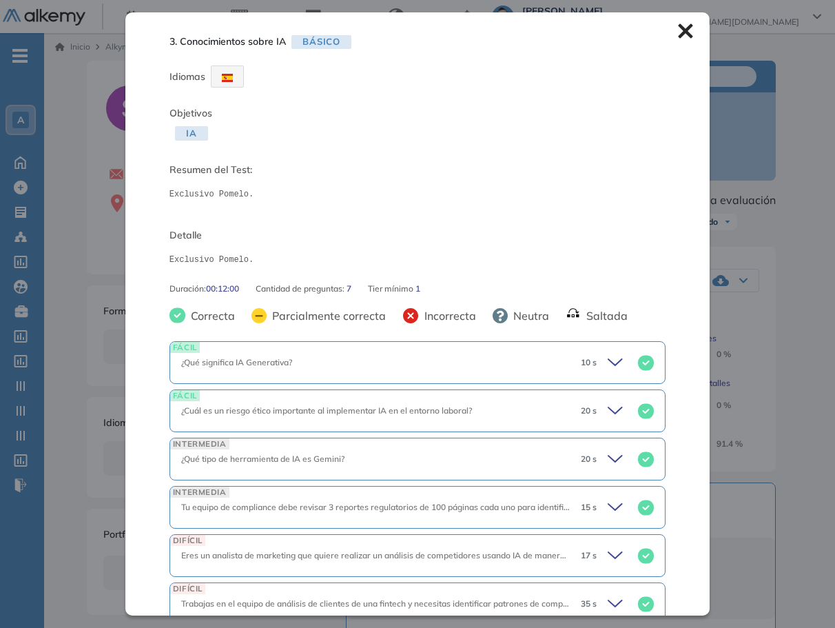
click at [679, 35] on icon at bounding box center [686, 31] width 14 height 14
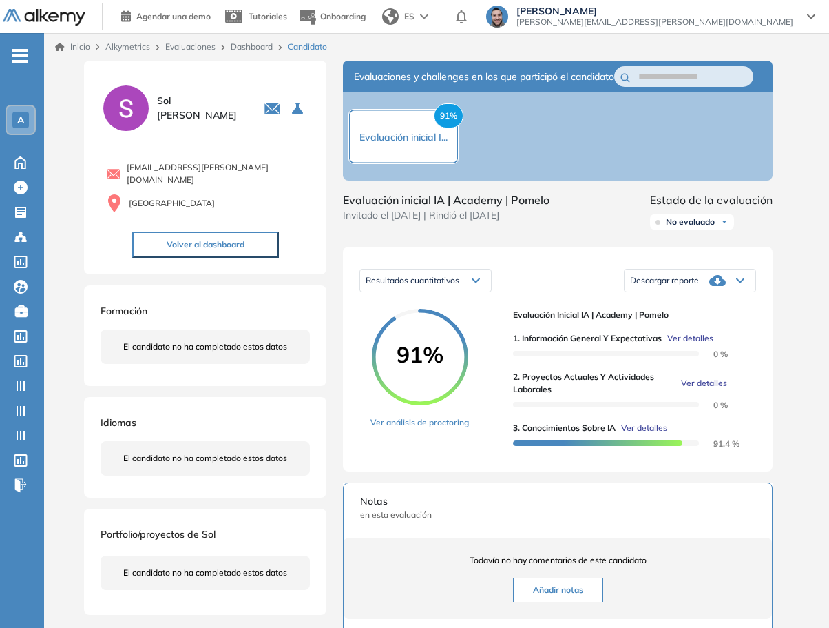
click at [431, 287] on div "Resultados cuantitativos" at bounding box center [425, 280] width 131 height 22
drag, startPoint x: 432, startPoint y: 289, endPoint x: 445, endPoint y: 291, distance: 13.3
click at [432, 285] on span "Resultados cuantitativos" at bounding box center [413, 280] width 94 height 10
click at [706, 294] on div "Descargar reporte" at bounding box center [690, 281] width 131 height 28
click at [709, 344] on li "Descargar informe resumido" at bounding box center [682, 337] width 103 height 14
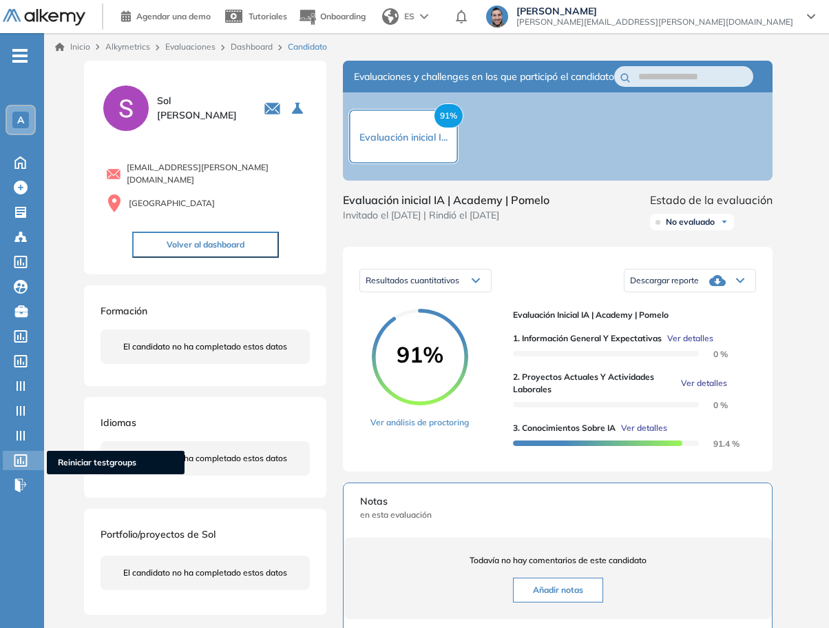
click at [85, 461] on span "Reiniciar testgroups" at bounding box center [116, 462] width 116 height 12
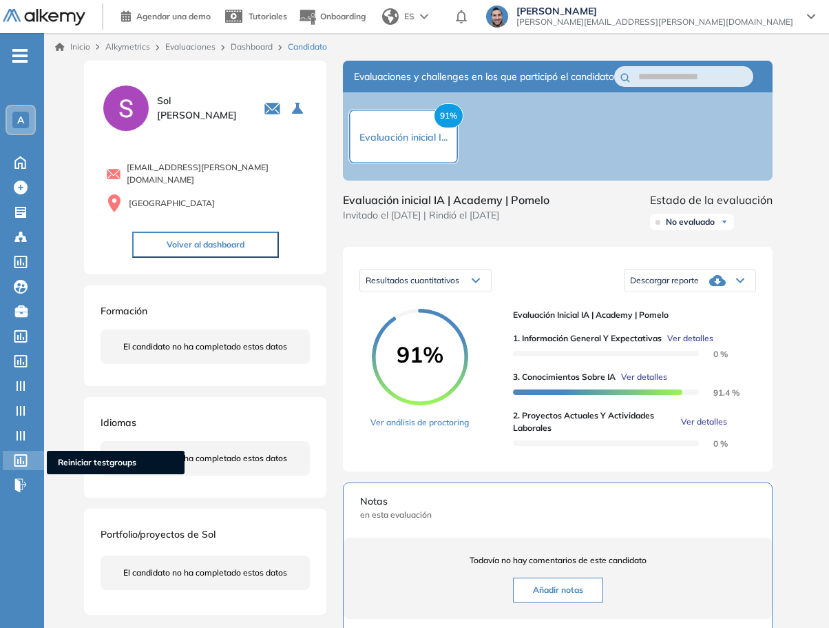
click at [67, 462] on span "Reiniciar testgroups" at bounding box center [116, 462] width 116 height 12
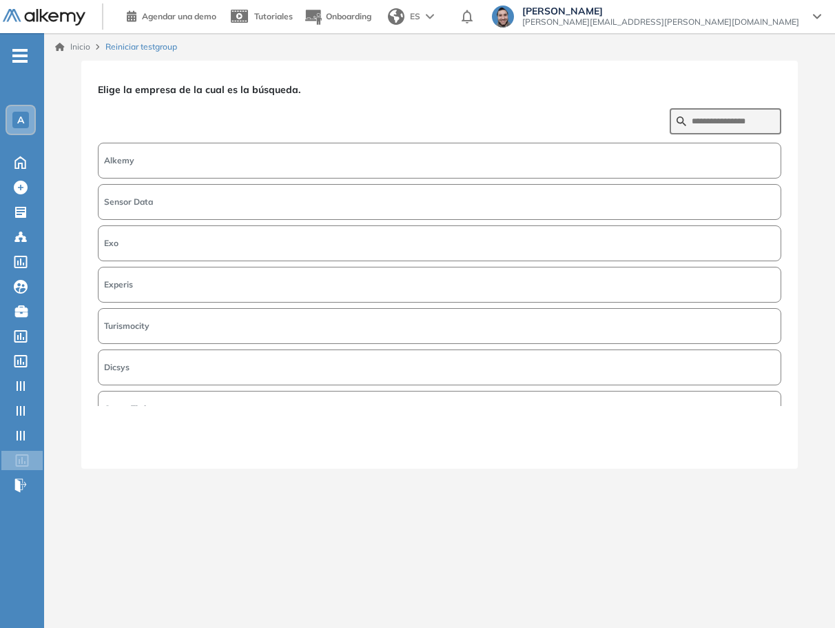
click at [254, 159] on button "Alkemy" at bounding box center [439, 161] width 683 height 36
click at [762, 442] on button "Siguiente" at bounding box center [751, 443] width 59 height 18
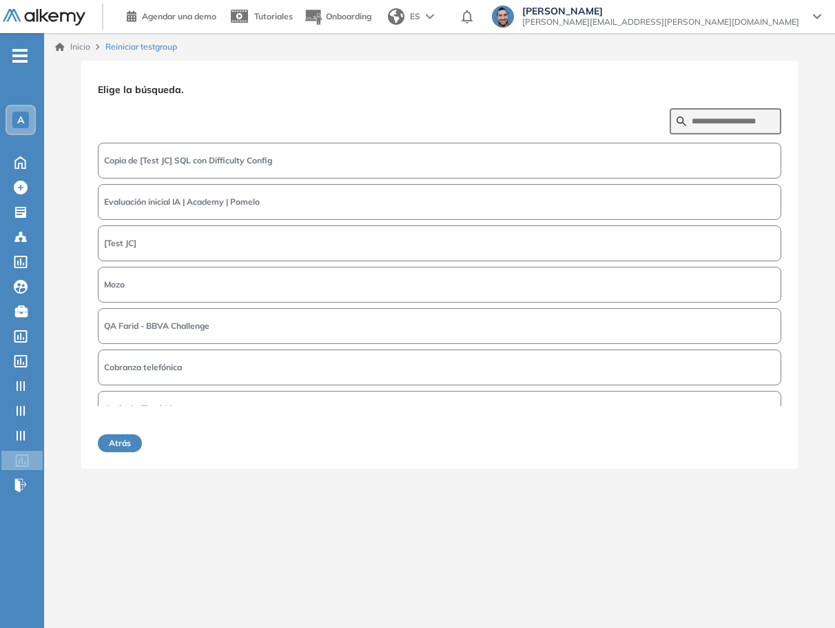
click at [181, 204] on span "Evaluación inicial IA | Academy | Pomelo" at bounding box center [182, 202] width 156 height 12
click at [750, 445] on button "Siguiente" at bounding box center [751, 443] width 59 height 18
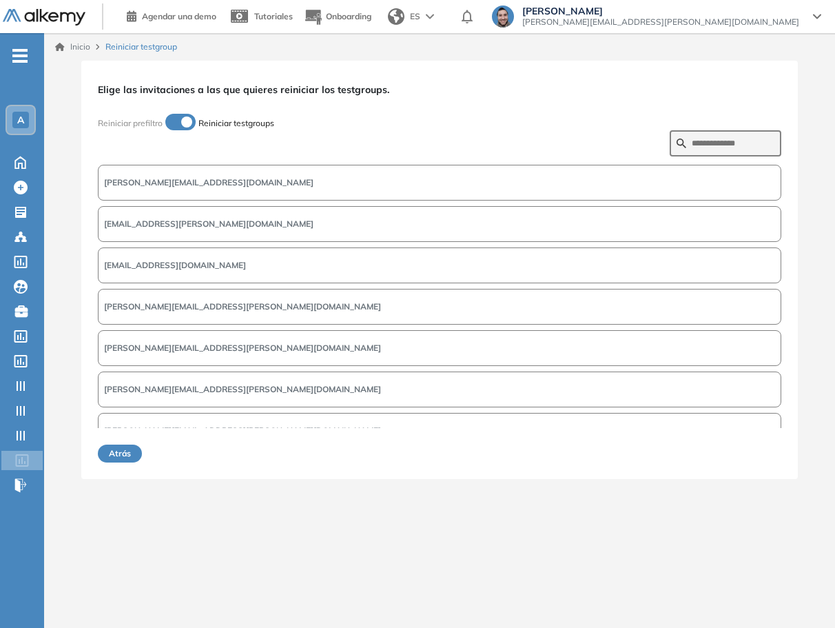
scroll to position [271, 0]
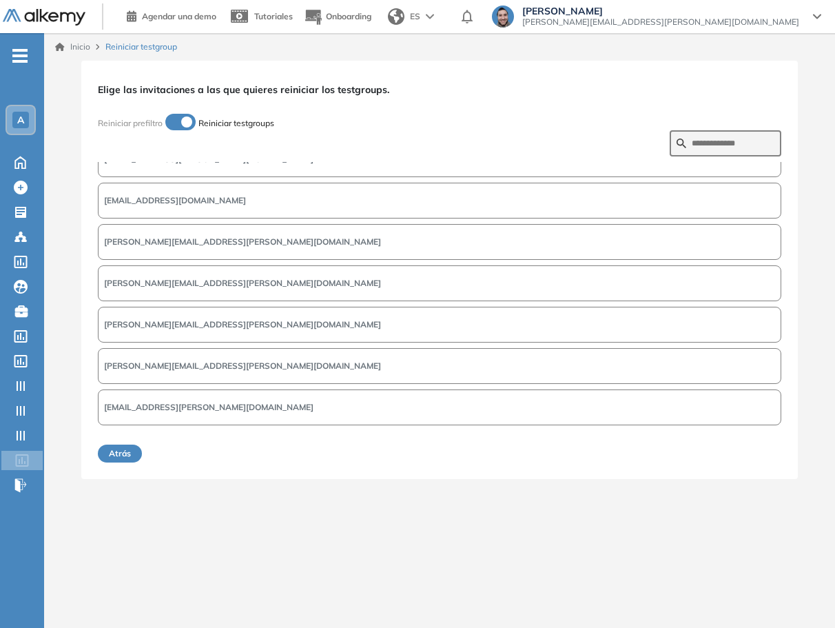
click at [300, 408] on button "sol.fajardo@pomelo.la" at bounding box center [439, 407] width 683 height 36
click at [759, 452] on button "Siguiente" at bounding box center [751, 453] width 59 height 18
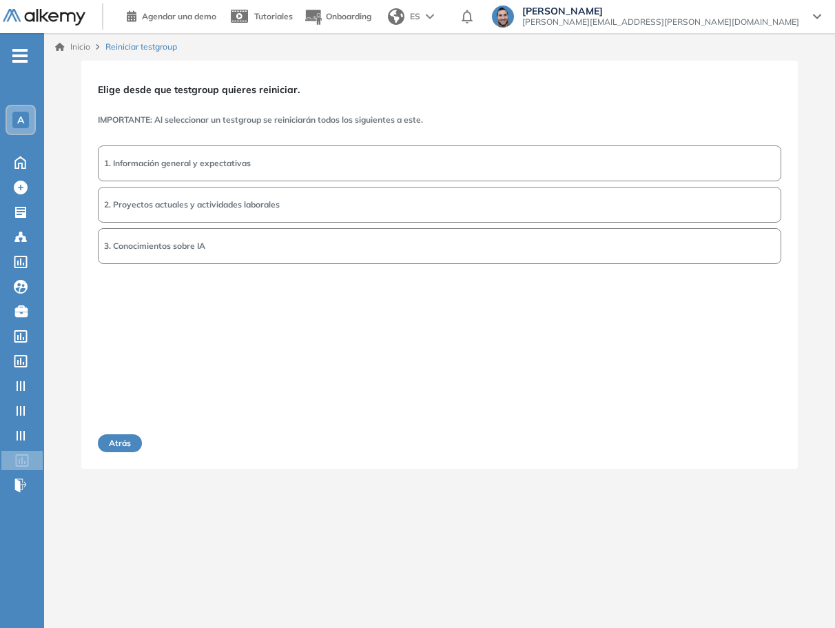
click at [651, 201] on button "2. Proyectos actuales y actividades laborales" at bounding box center [439, 205] width 683 height 36
click at [752, 444] on button "Siguiente" at bounding box center [751, 443] width 59 height 18
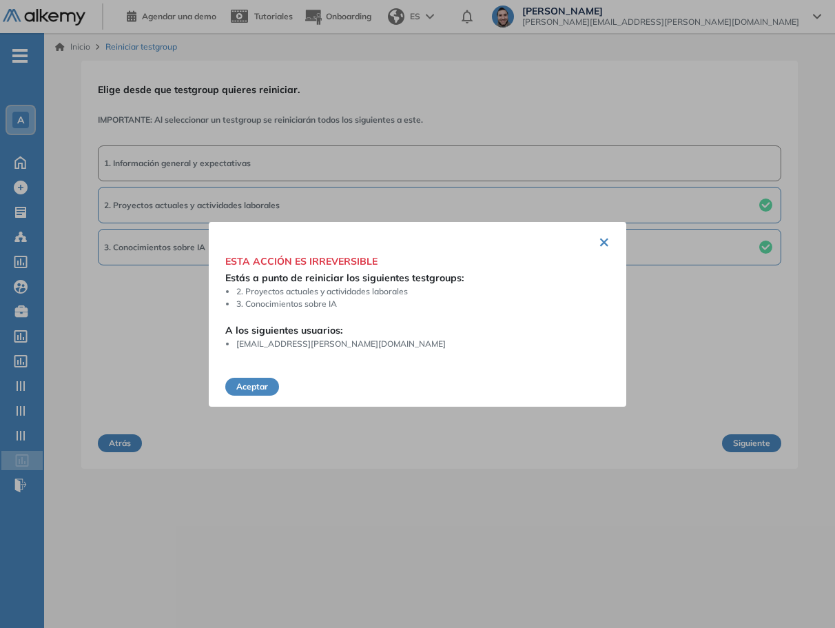
click at [251, 390] on button "Aceptar" at bounding box center [252, 387] width 54 height 18
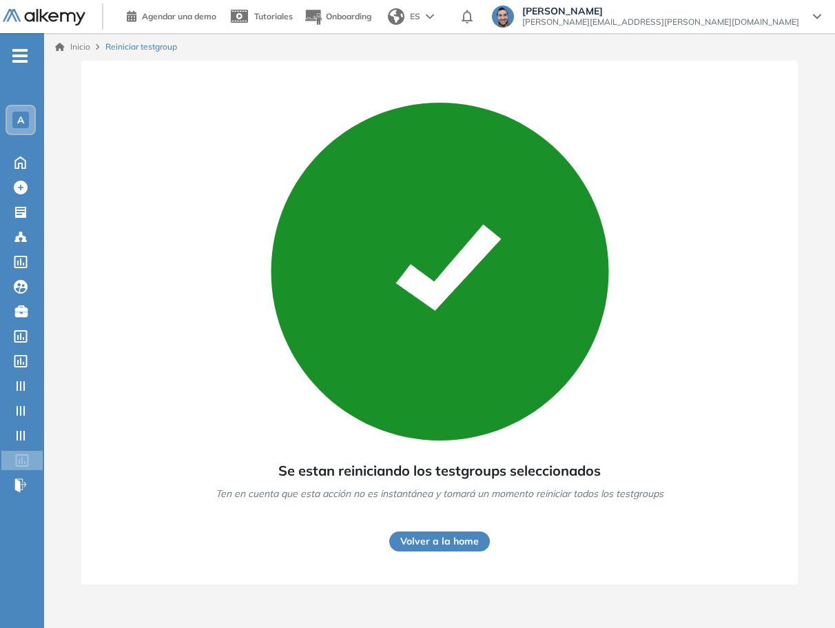
click at [183, 217] on div "Se estan reiniciando los testgroups seleccionados Ten en cuenta que esta acción…" at bounding box center [439, 322] width 683 height 491
click at [23, 166] on icon at bounding box center [20, 161] width 24 height 17
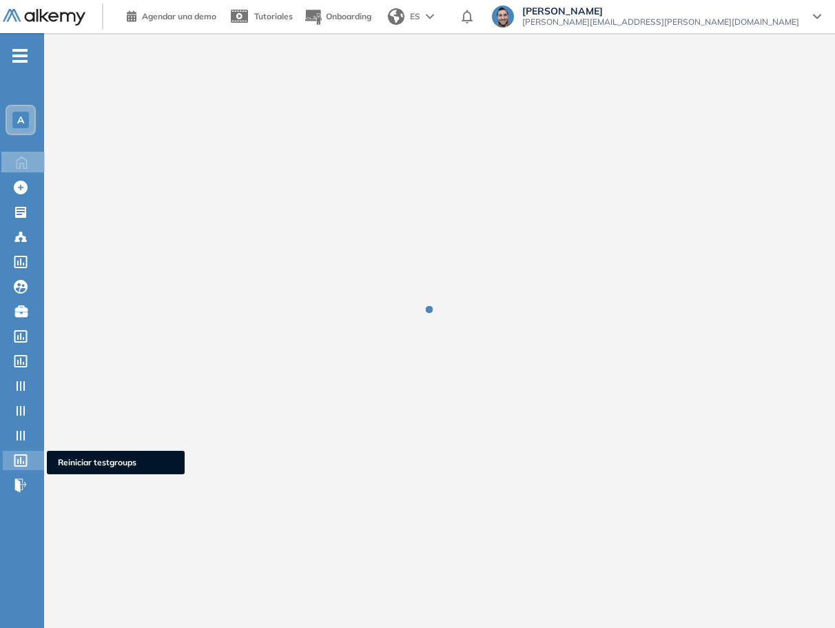
click at [20, 463] on icon at bounding box center [21, 460] width 14 height 12
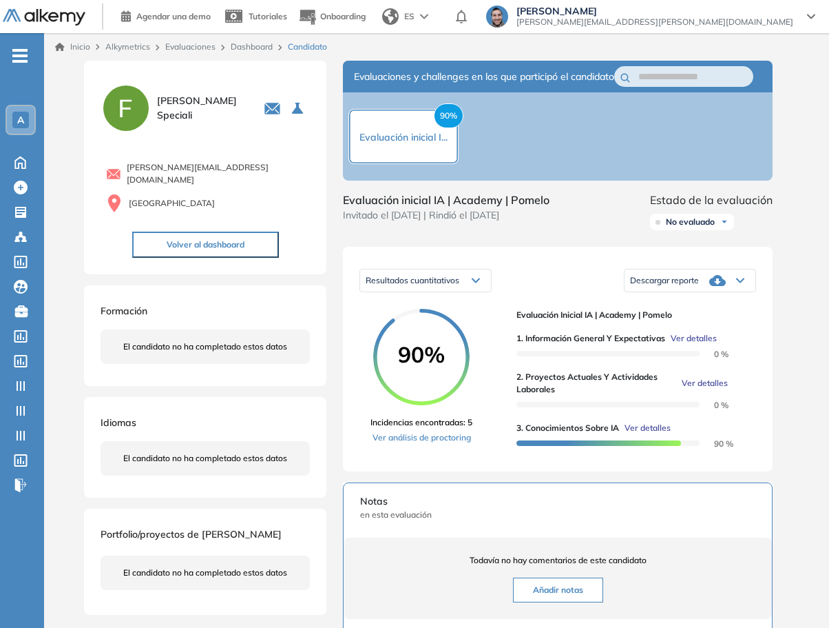
click at [801, 324] on div "Inicio Alkymetrics Evaluaciones Dashboard Candidato Duración : 00:00:00 Cantida…" at bounding box center [436, 446] width 785 height 827
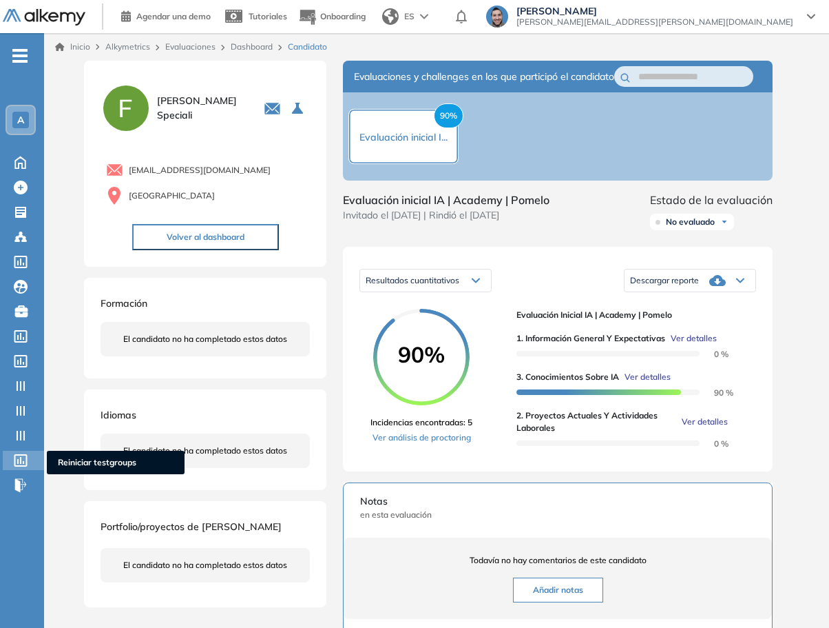
click at [68, 462] on span "Reiniciar testgroups" at bounding box center [116, 462] width 116 height 12
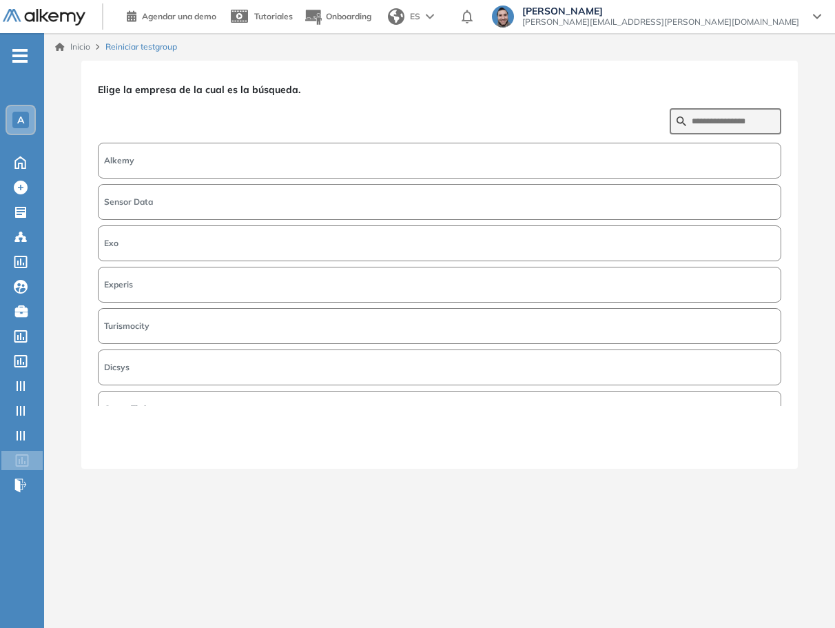
click at [467, 163] on button "Alkemy" at bounding box center [439, 161] width 683 height 36
click at [751, 438] on button "Siguiente" at bounding box center [751, 443] width 59 height 18
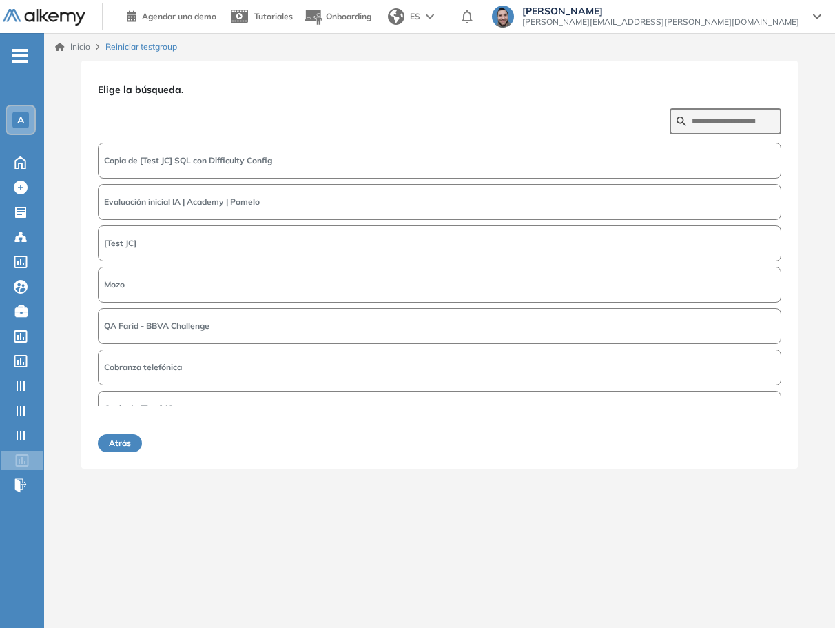
click at [265, 197] on button "Evaluación inicial IA | Academy | Pomelo" at bounding box center [439, 202] width 683 height 36
click at [760, 437] on button "Siguiente" at bounding box center [751, 443] width 59 height 18
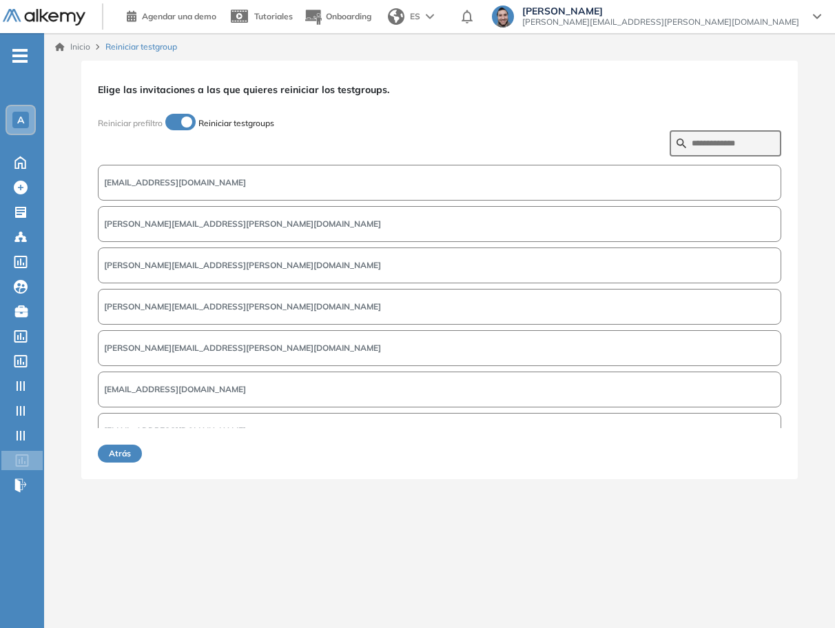
click at [262, 173] on button "[EMAIL_ADDRESS][DOMAIN_NAME]" at bounding box center [439, 183] width 683 height 36
click at [756, 454] on button "Siguiente" at bounding box center [751, 453] width 59 height 18
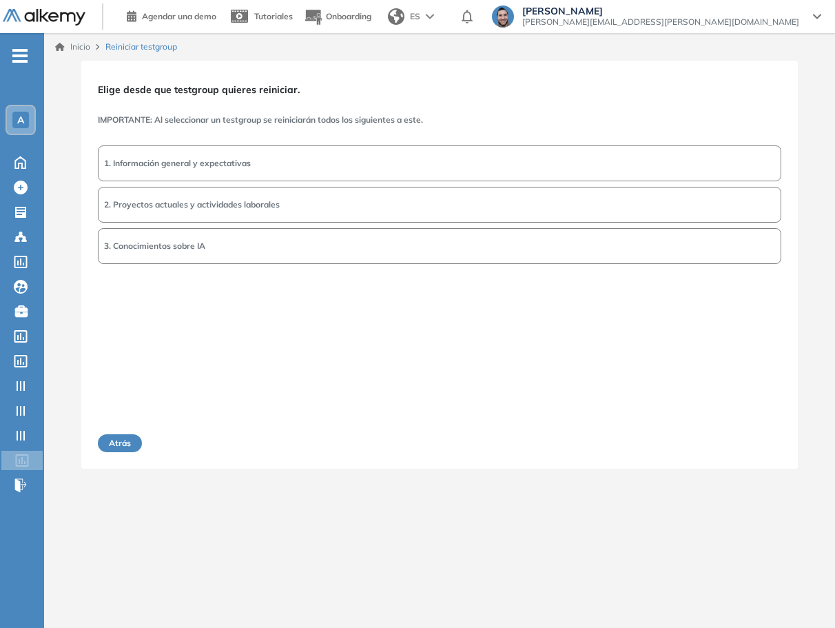
drag, startPoint x: 741, startPoint y: 205, endPoint x: 748, endPoint y: 223, distance: 18.8
click at [741, 205] on button "2. Proyectos actuales y actividades laborales" at bounding box center [439, 205] width 683 height 36
click at [762, 443] on button "Siguiente" at bounding box center [751, 443] width 59 height 18
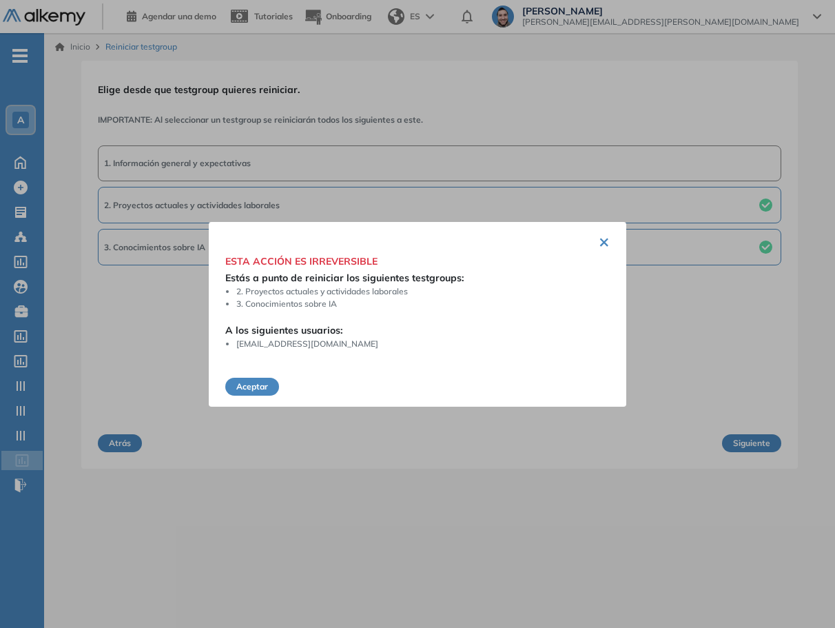
click at [249, 389] on button "Aceptar" at bounding box center [252, 387] width 54 height 18
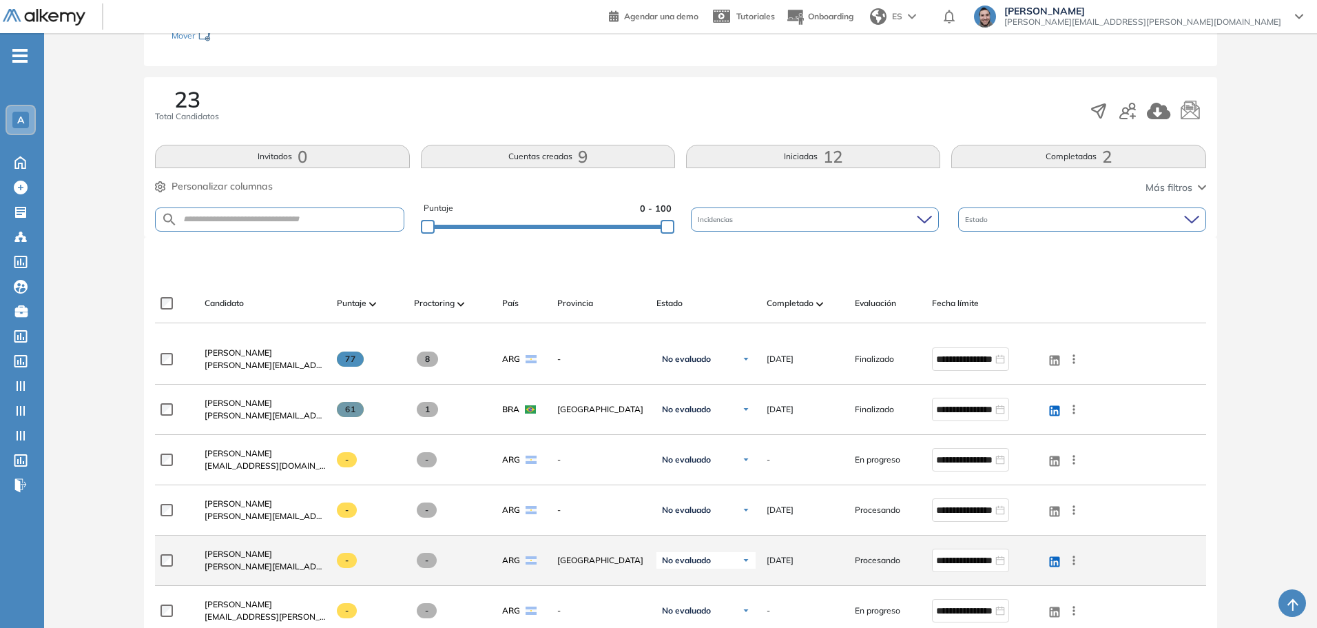
scroll to position [276, 0]
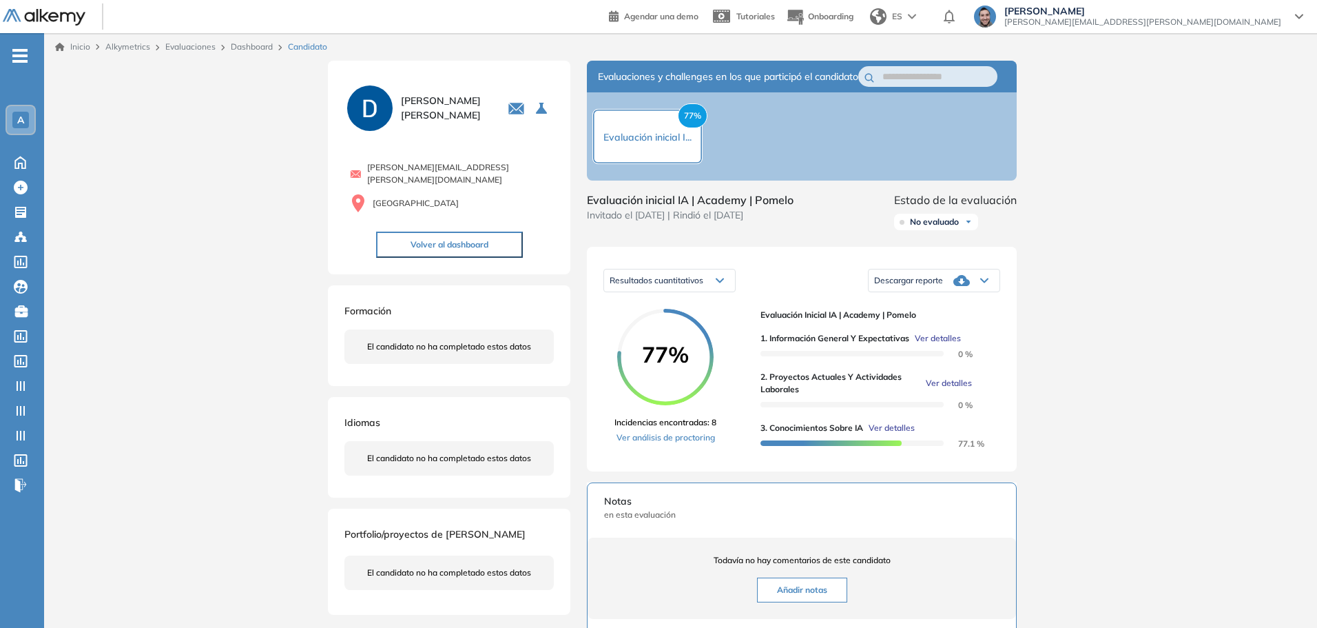
click at [944, 389] on span "Ver detalles" at bounding box center [949, 383] width 46 height 12
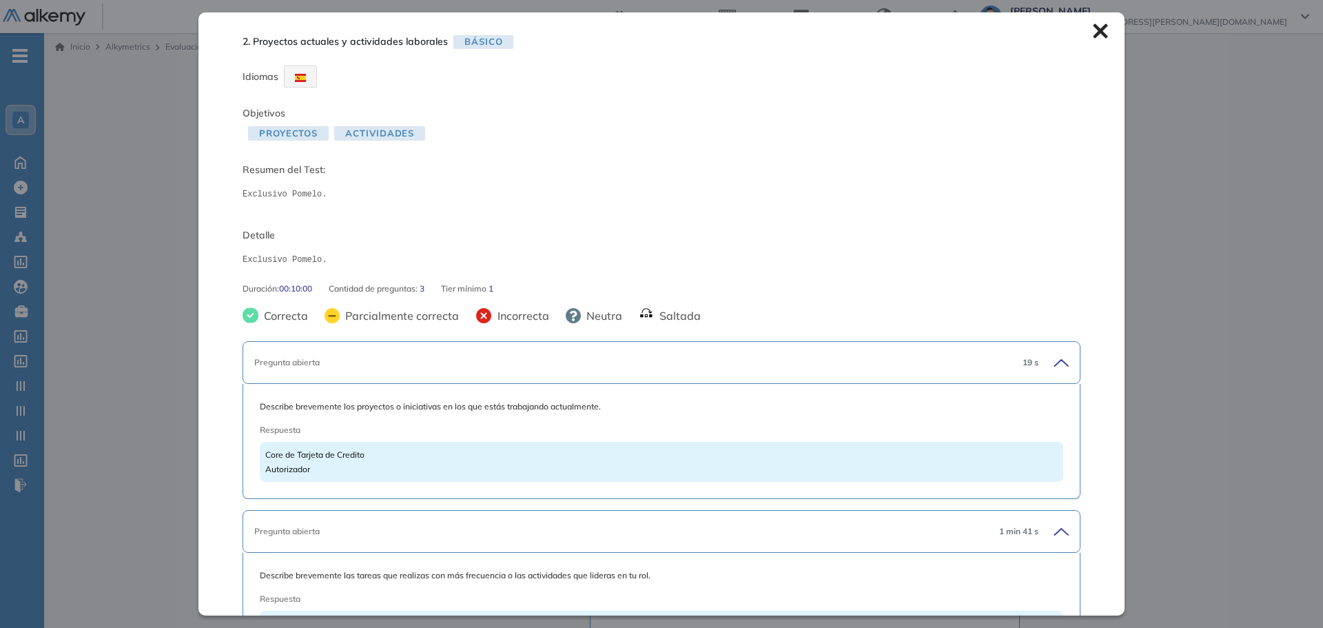
click at [1093, 35] on icon at bounding box center [1100, 30] width 15 height 15
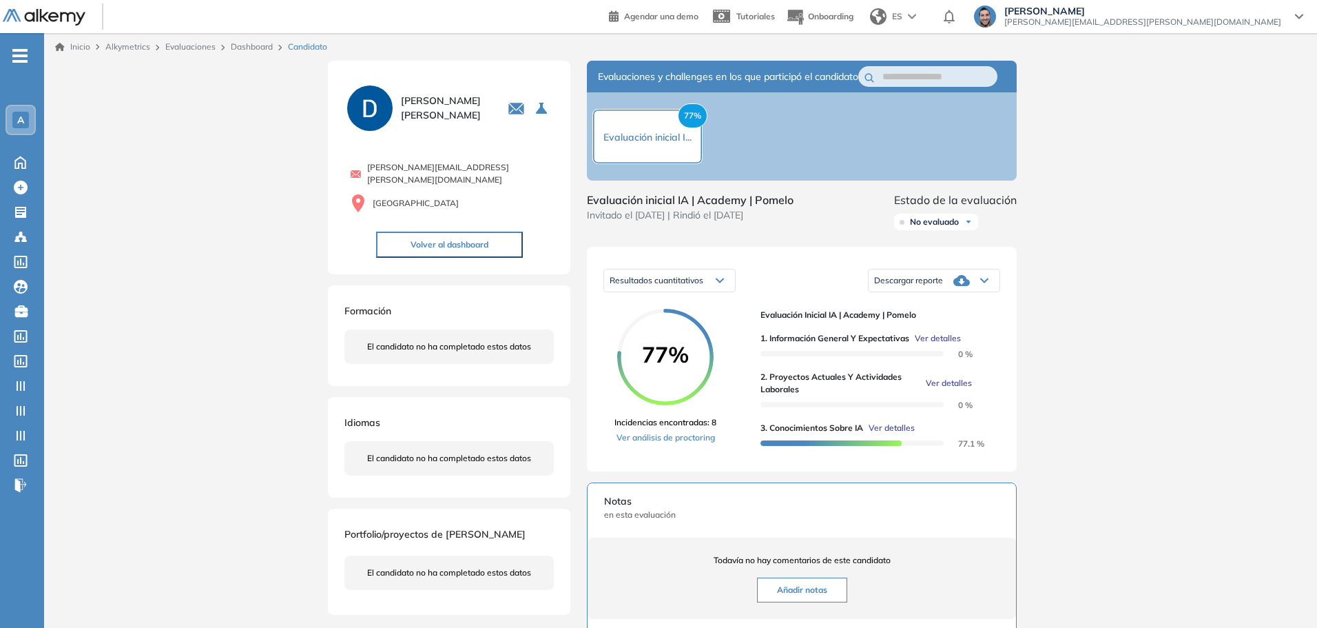
click at [940, 389] on span "Ver detalles" at bounding box center [949, 383] width 46 height 12
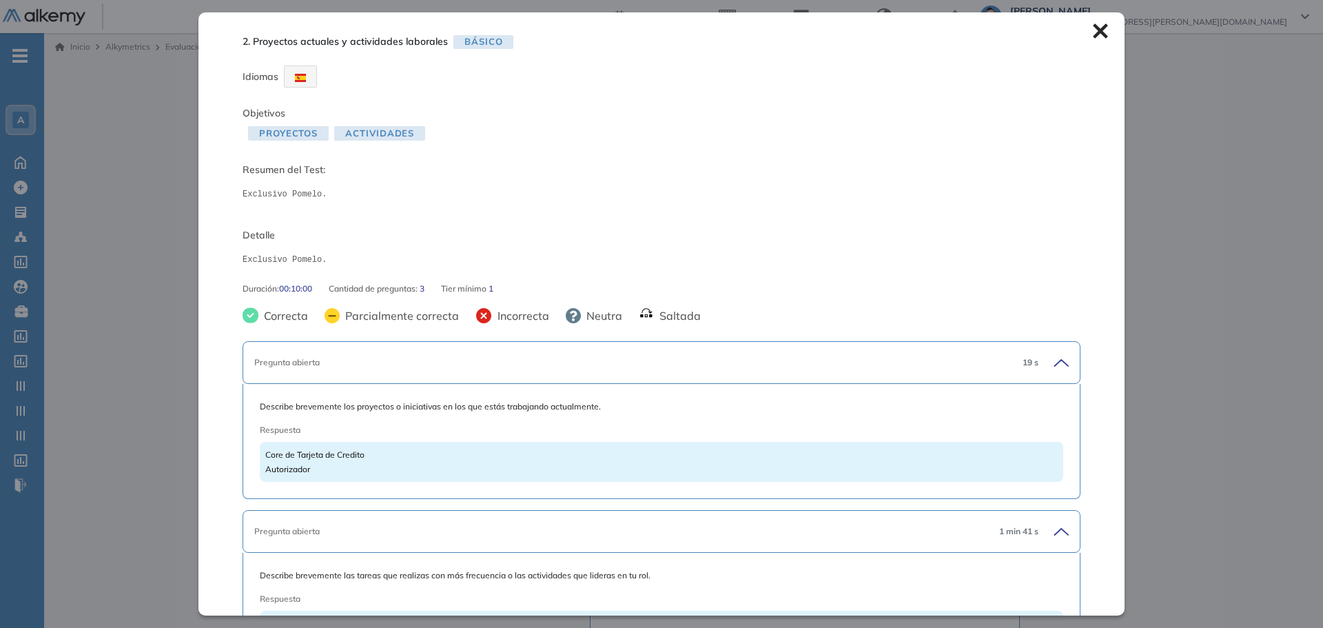
click at [1093, 31] on icon at bounding box center [1100, 31] width 14 height 14
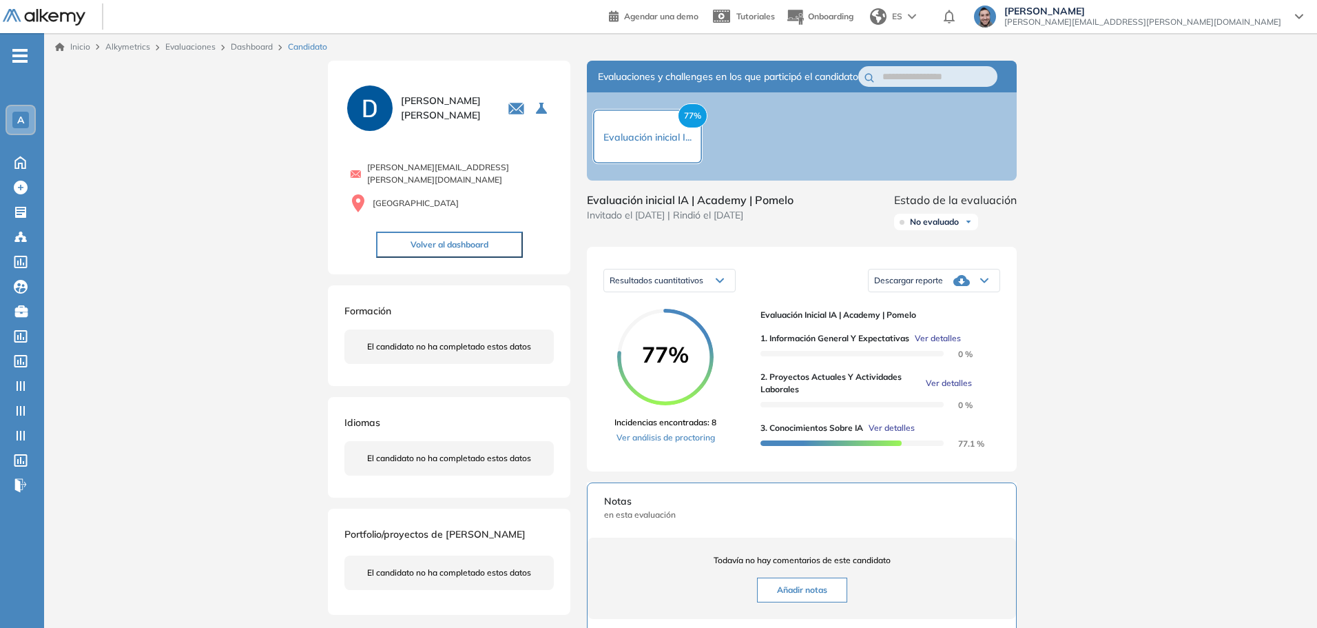
click at [1263, 21] on span "lucas.ruiz@alkemy.org" at bounding box center [1142, 22] width 277 height 11
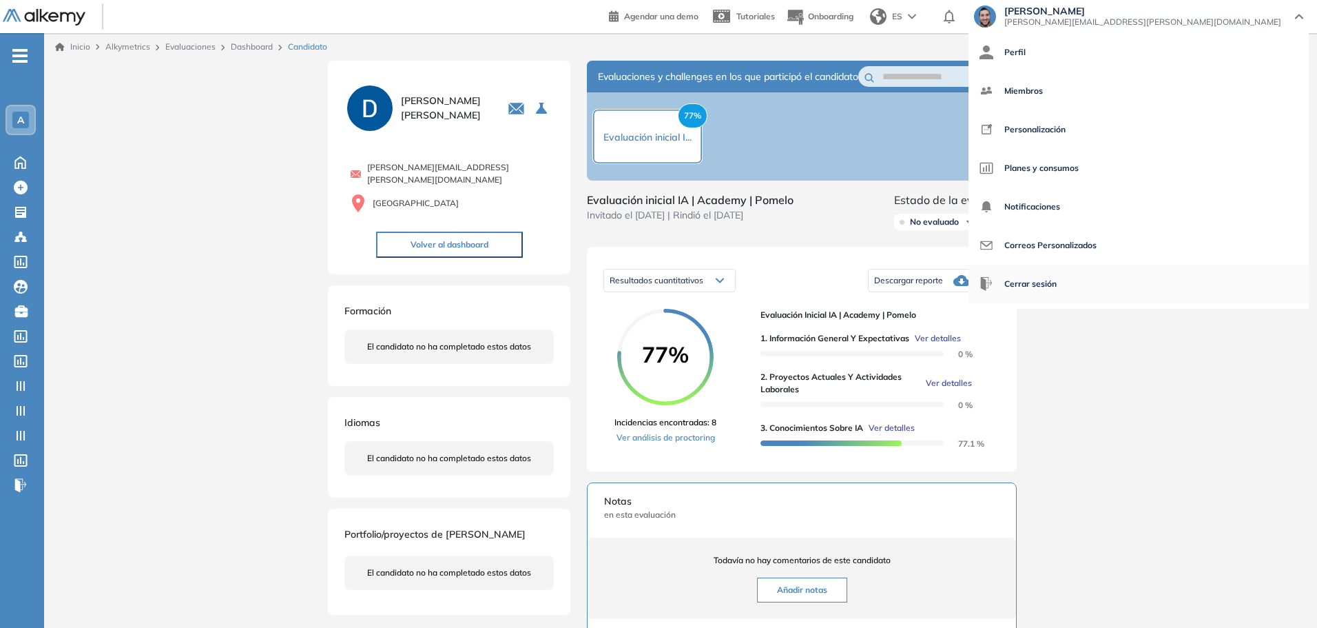
click at [1057, 286] on span "Cerrar sesión" at bounding box center [1030, 283] width 52 height 33
